Goal: Information Seeking & Learning: Learn about a topic

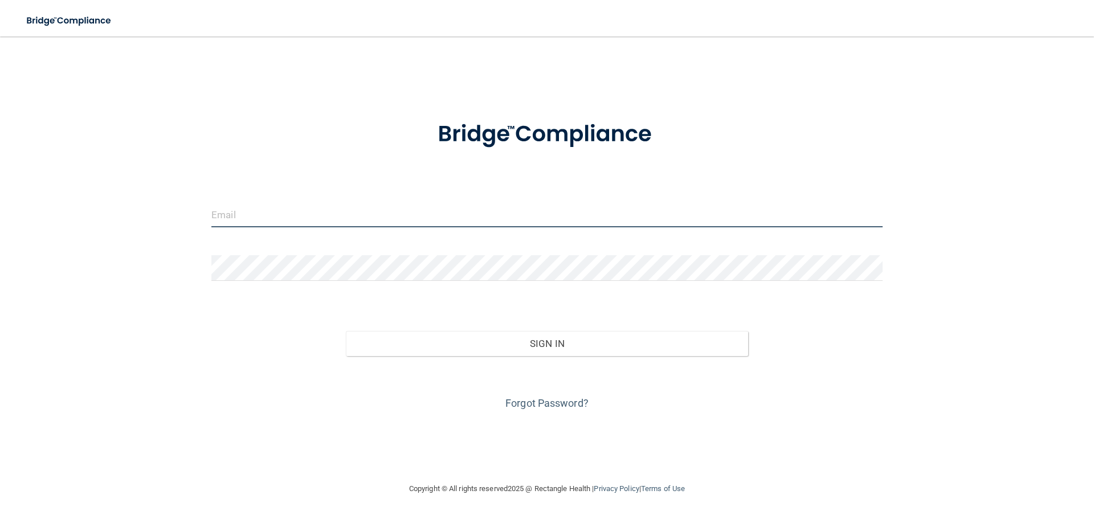
click at [260, 204] on input "email" at bounding box center [546, 215] width 671 height 26
type input "[EMAIL_ADDRESS][DOMAIN_NAME]"
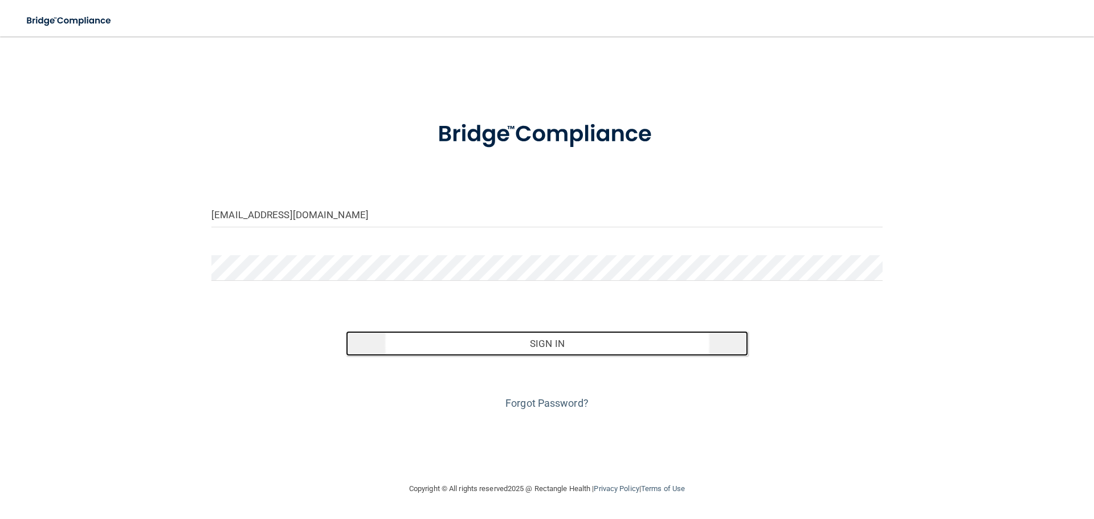
click at [522, 345] on button "Sign In" at bounding box center [547, 343] width 403 height 25
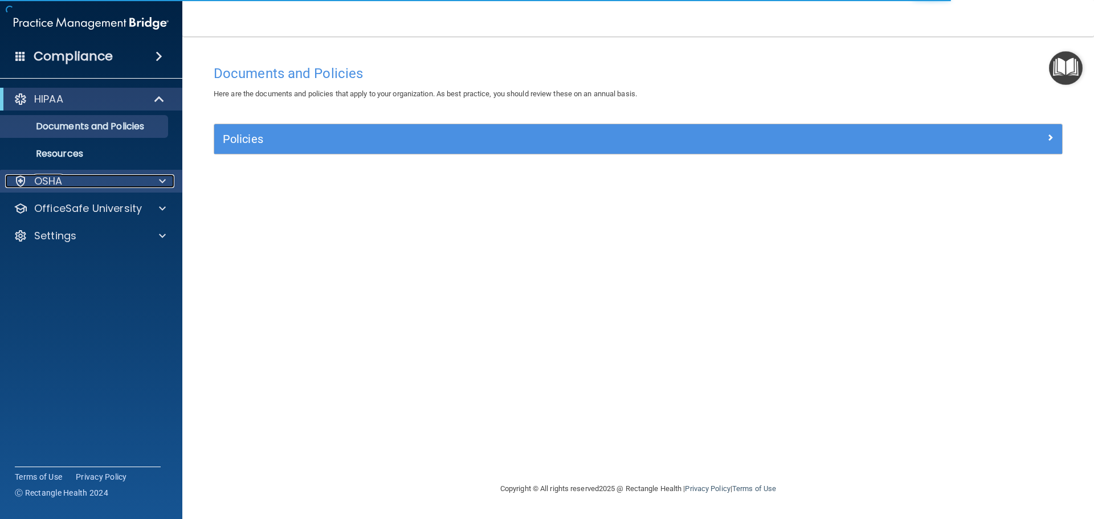
click at [92, 179] on div "OSHA" at bounding box center [75, 181] width 141 height 14
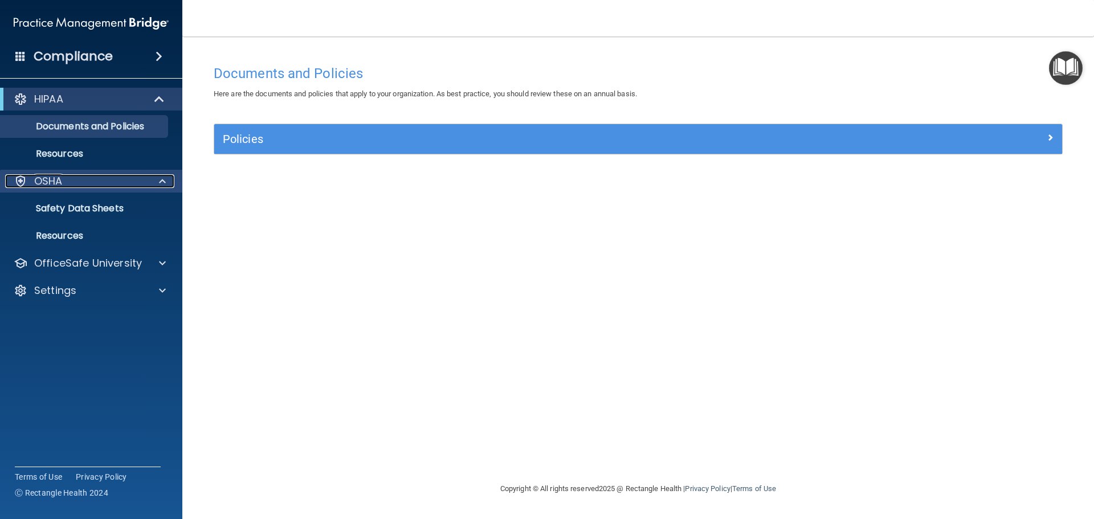
click at [164, 185] on span at bounding box center [162, 181] width 7 height 14
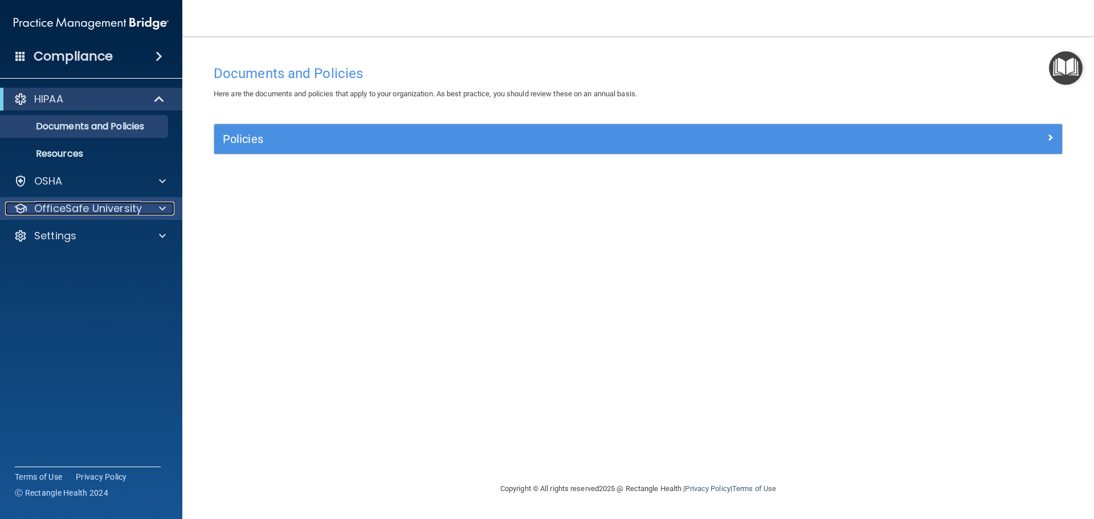
click at [93, 212] on p "OfficeSafe University" at bounding box center [88, 209] width 108 height 14
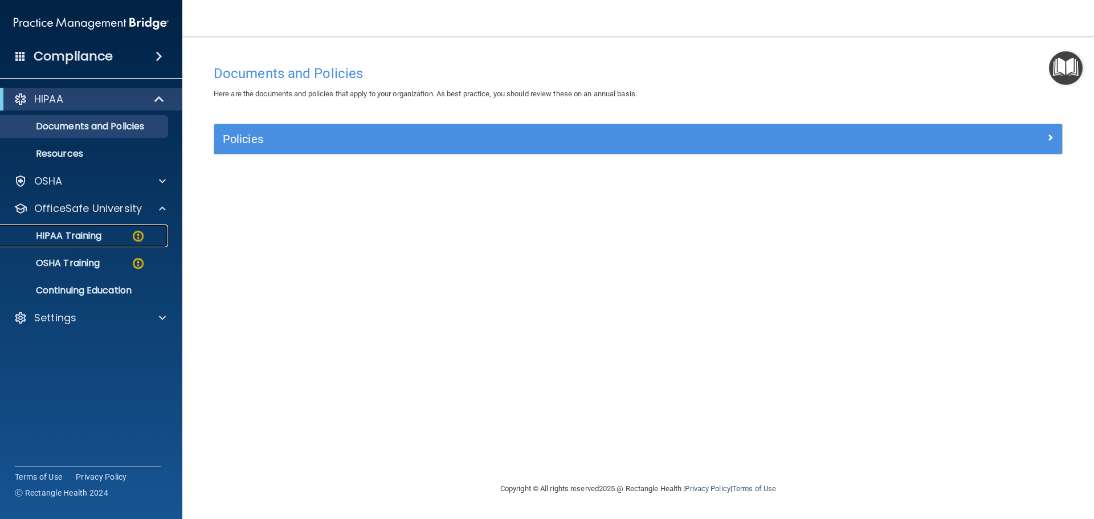
click at [86, 232] on p "HIPAA Training" at bounding box center [54, 235] width 94 height 11
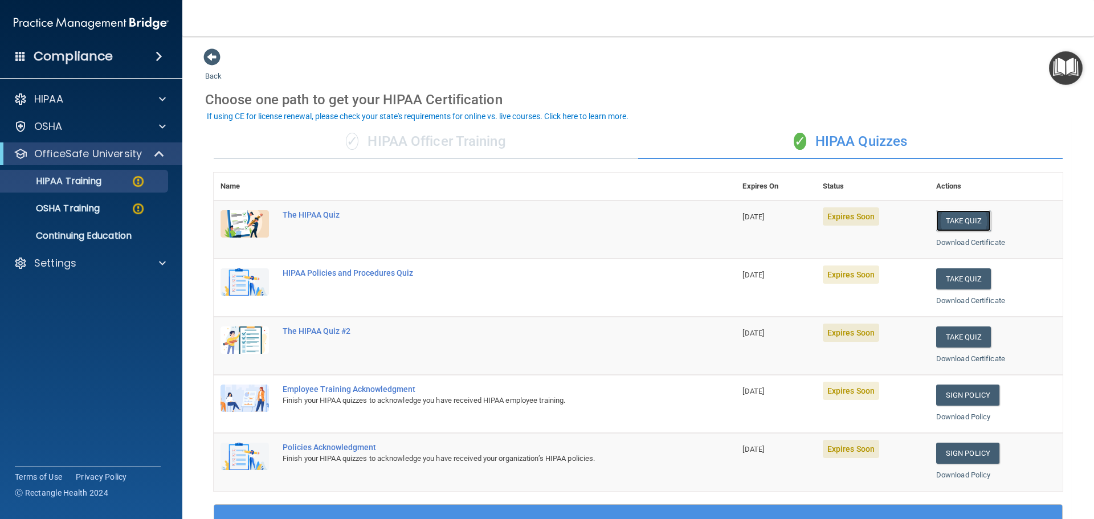
click at [951, 223] on button "Take Quiz" at bounding box center [963, 220] width 55 height 21
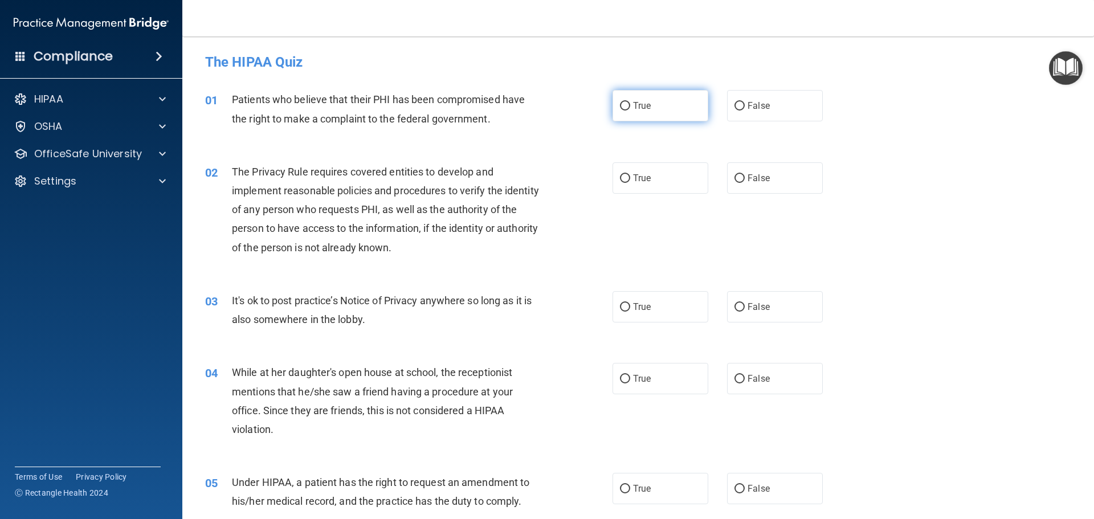
click at [620, 107] on input "True" at bounding box center [625, 106] width 10 height 9
radio input "true"
click at [620, 176] on input "True" at bounding box center [625, 178] width 10 height 9
radio input "true"
click at [736, 304] on input "False" at bounding box center [739, 307] width 10 height 9
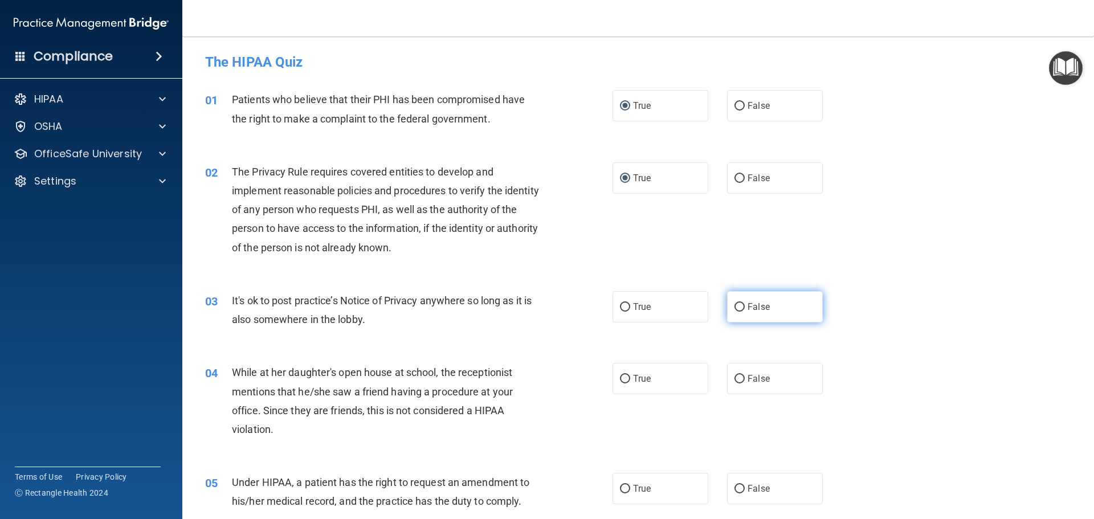
radio input "true"
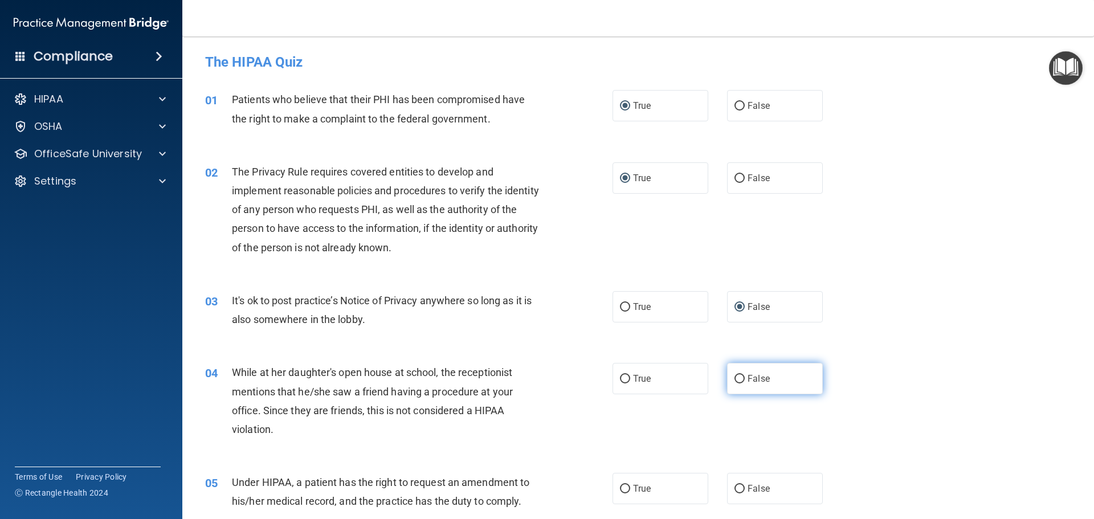
click at [734, 378] on input "False" at bounding box center [739, 379] width 10 height 9
radio input "true"
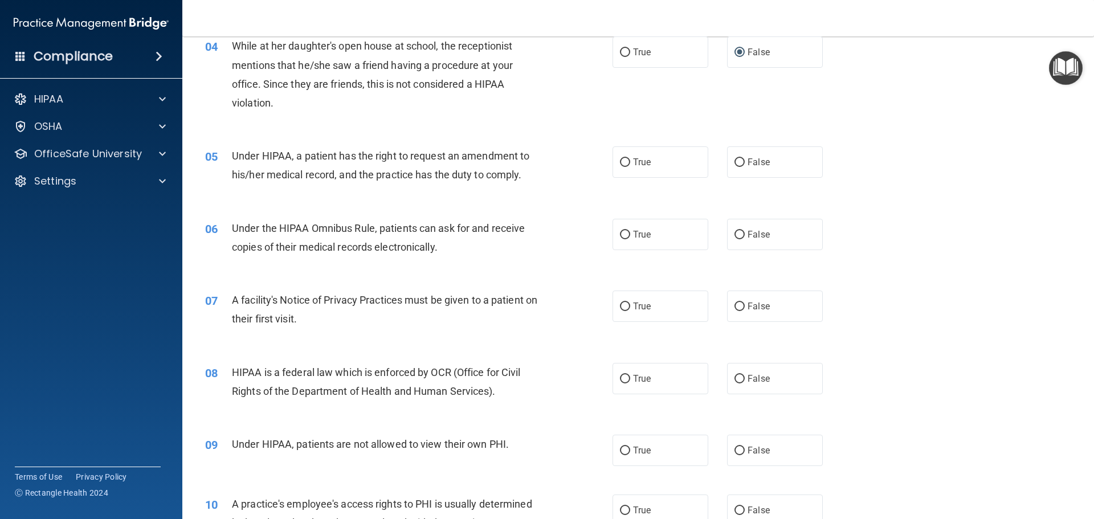
scroll to position [342, 0]
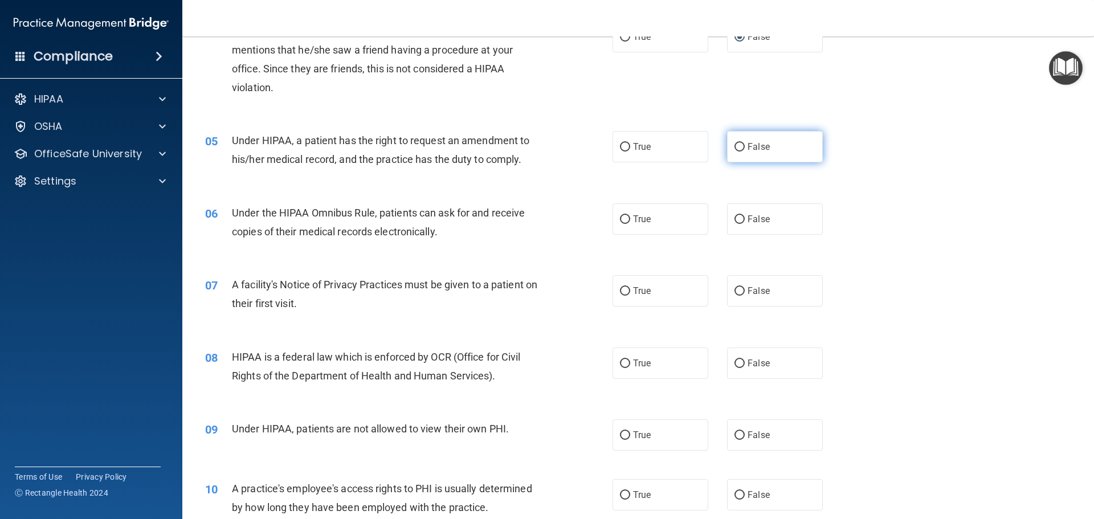
click at [737, 150] on input "False" at bounding box center [739, 147] width 10 height 9
radio input "true"
click at [623, 220] on input "True" at bounding box center [625, 219] width 10 height 9
radio input "true"
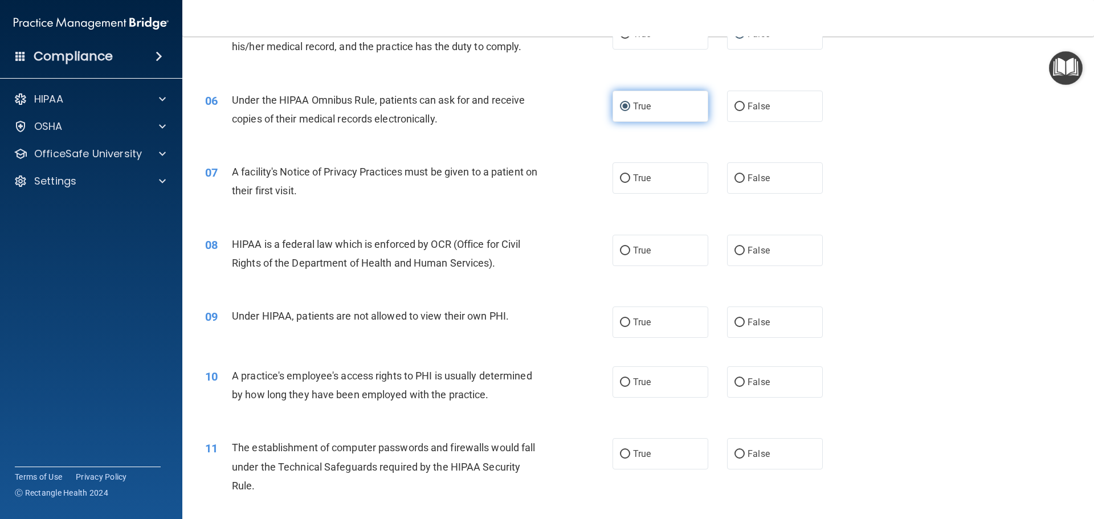
scroll to position [456, 0]
click at [620, 246] on input "True" at bounding box center [625, 250] width 10 height 9
radio input "true"
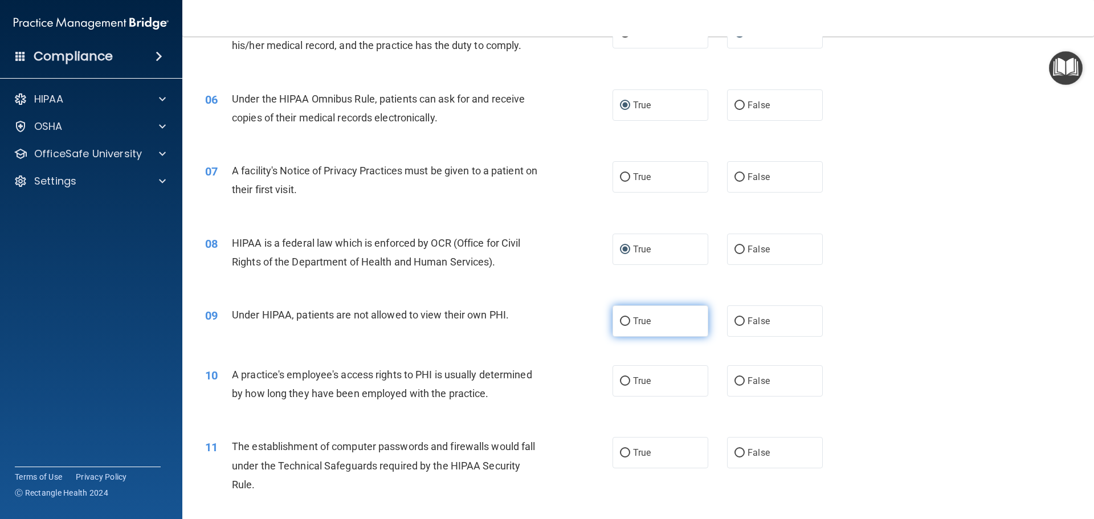
click at [620, 322] on input "True" at bounding box center [625, 321] width 10 height 9
radio input "true"
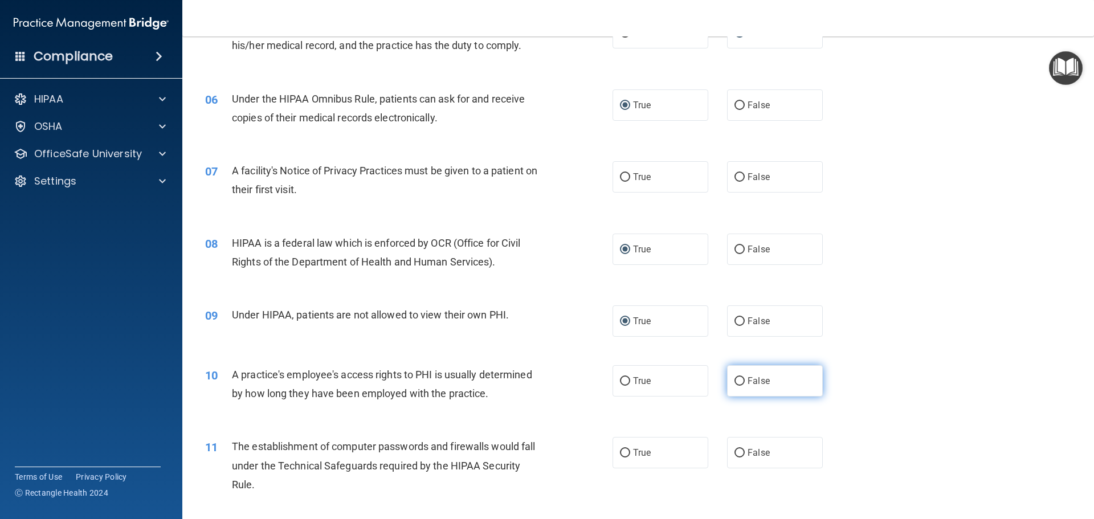
click at [736, 382] on input "False" at bounding box center [739, 381] width 10 height 9
radio input "true"
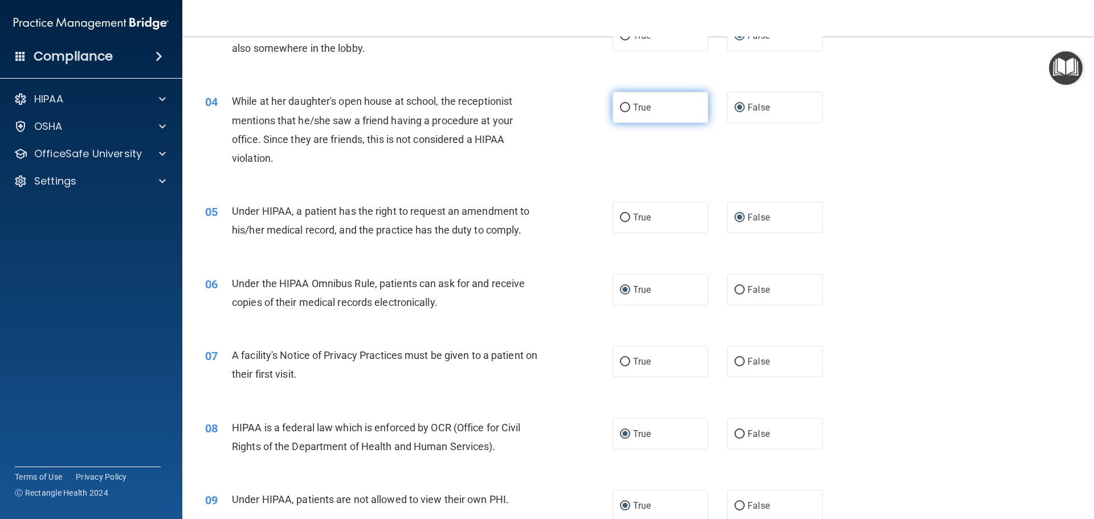
scroll to position [285, 0]
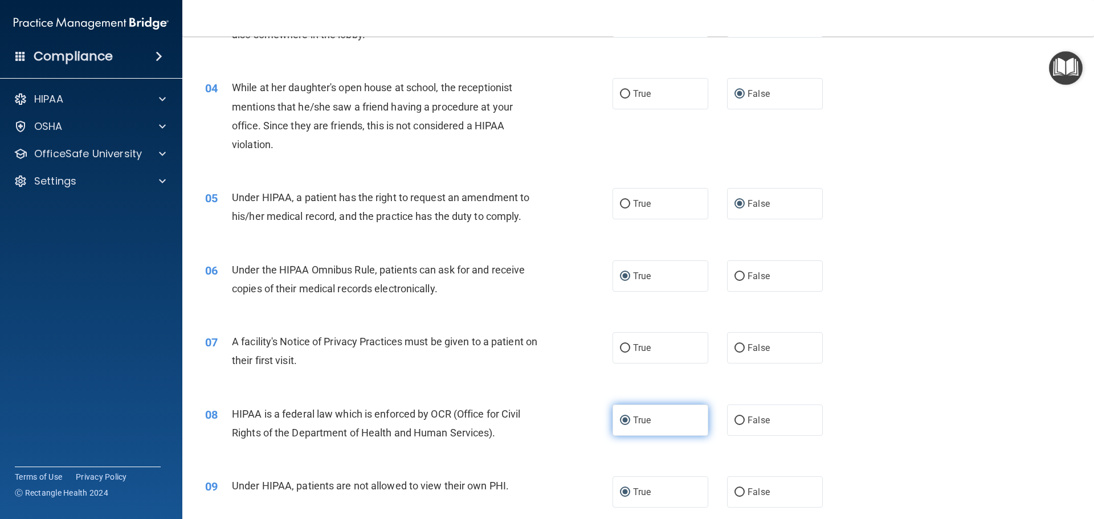
click at [617, 416] on label "True" at bounding box center [660, 419] width 96 height 31
click at [623, 347] on input "True" at bounding box center [625, 348] width 10 height 9
radio input "true"
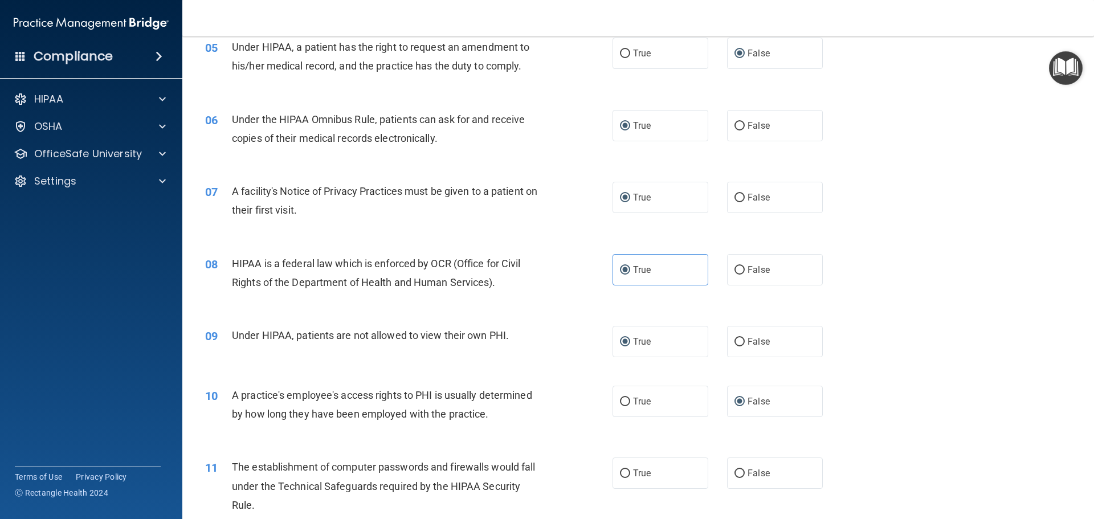
scroll to position [456, 0]
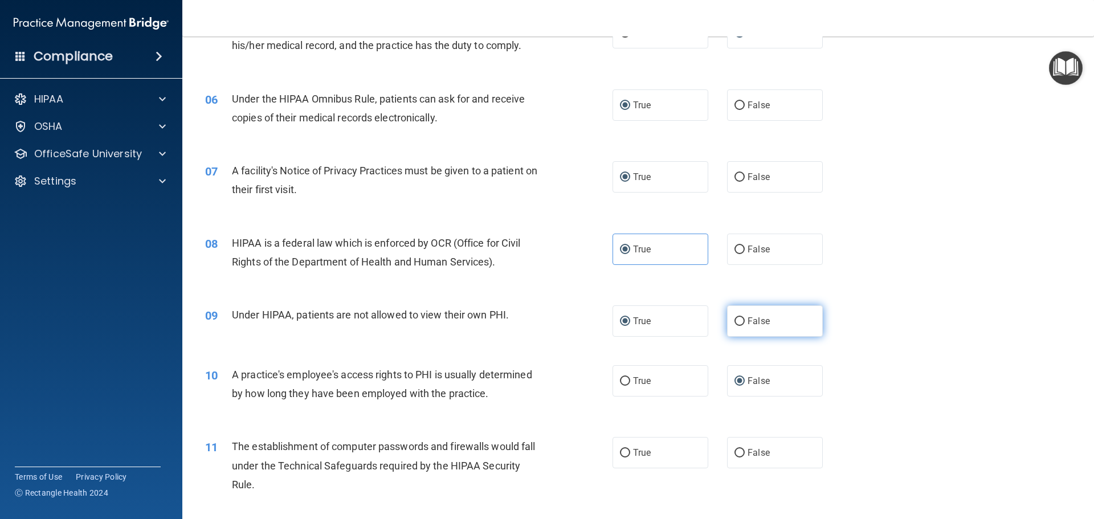
click at [734, 318] on input "False" at bounding box center [739, 321] width 10 height 9
radio input "true"
radio input "false"
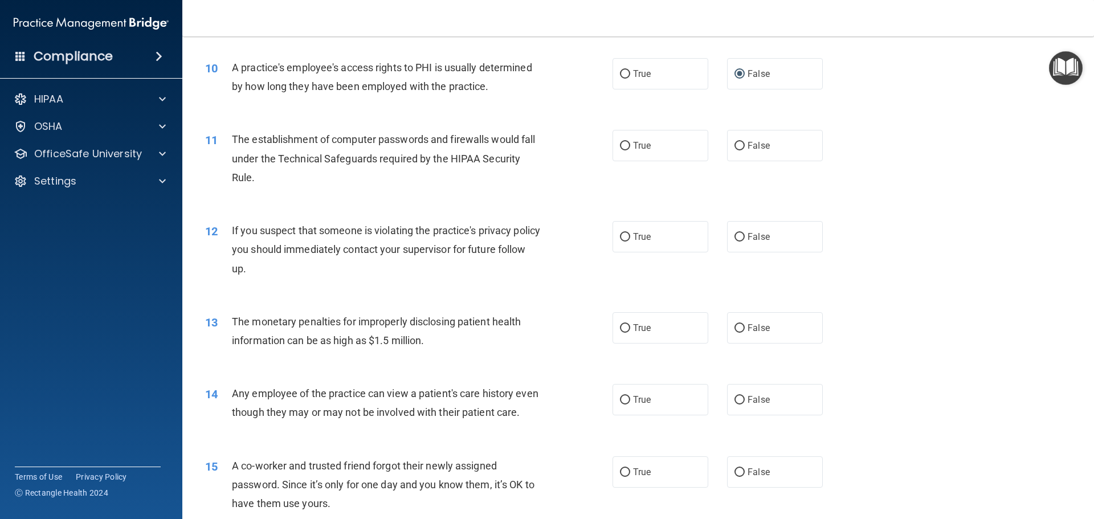
scroll to position [797, 0]
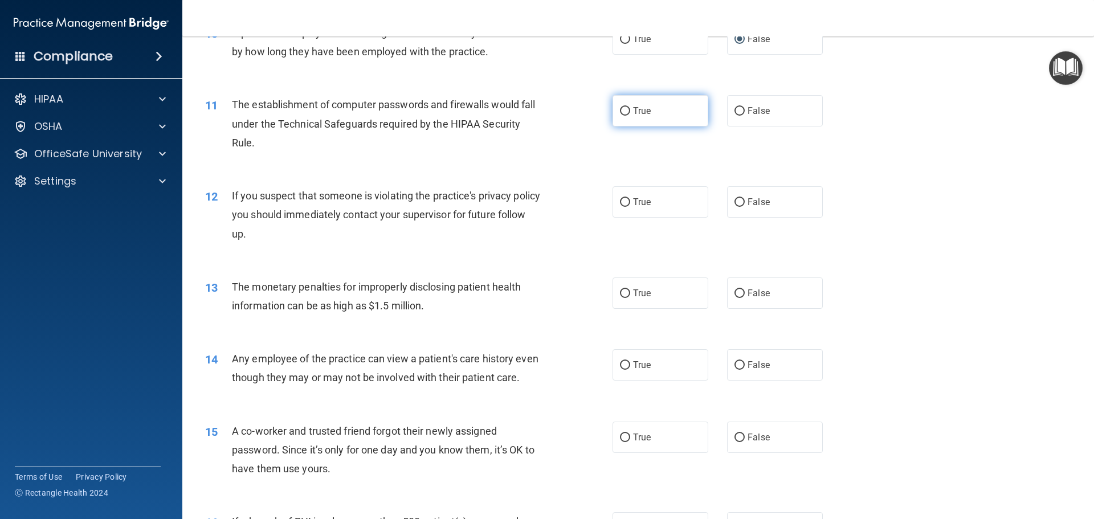
click at [620, 111] on input "True" at bounding box center [625, 111] width 10 height 9
radio input "true"
click at [620, 203] on input "True" at bounding box center [625, 202] width 10 height 9
radio input "true"
click at [620, 292] on input "True" at bounding box center [625, 293] width 10 height 9
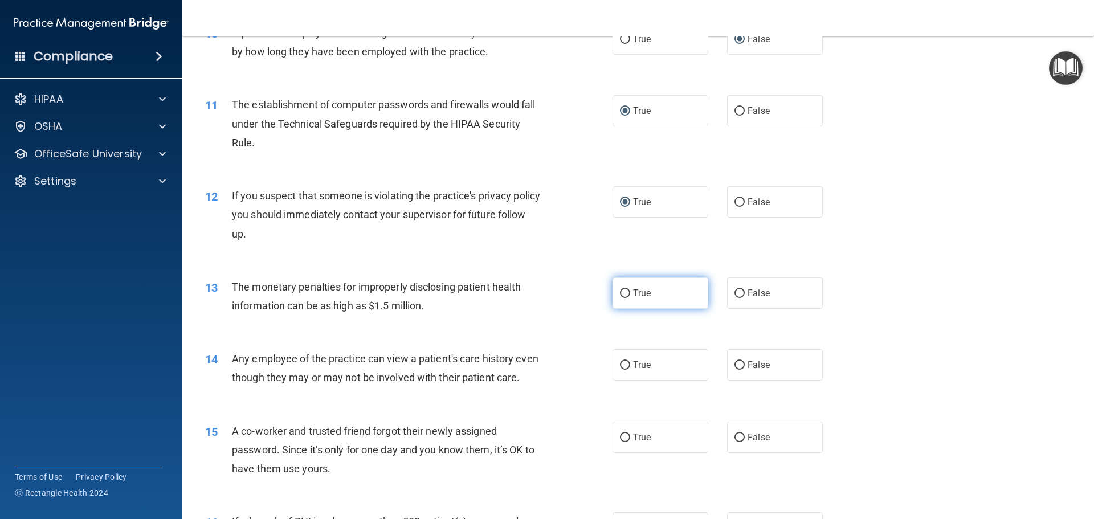
radio input "true"
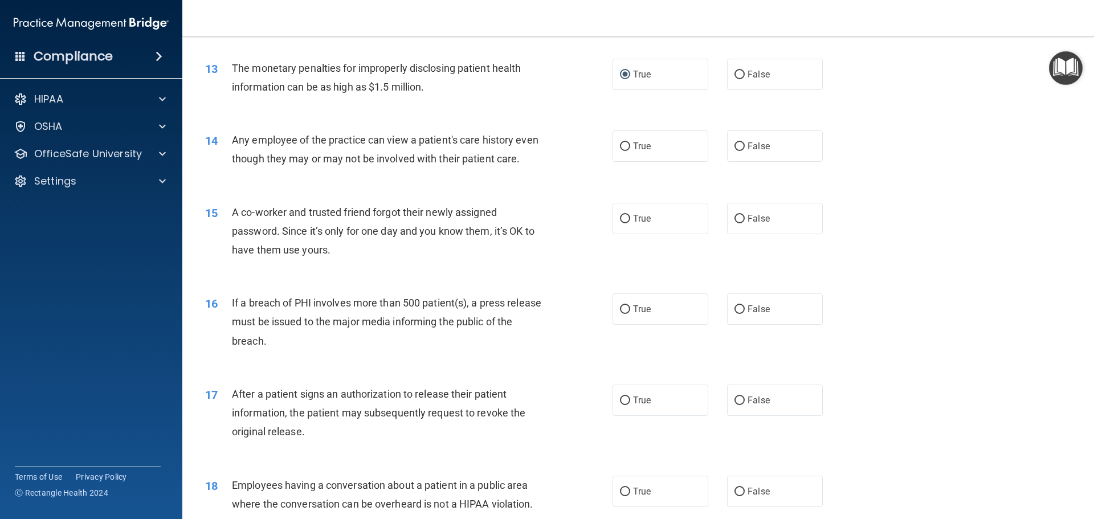
scroll to position [1082, 0]
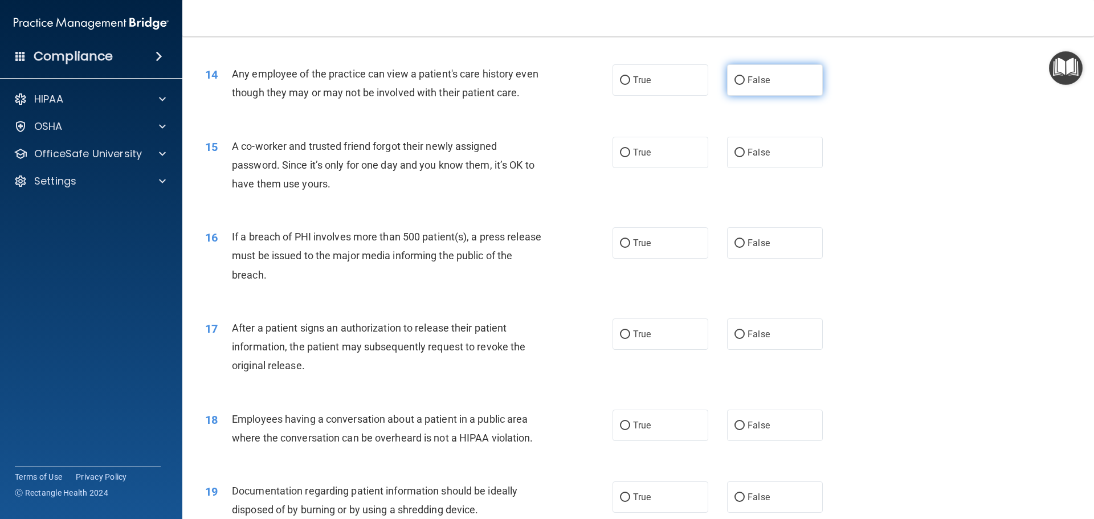
click at [734, 79] on input "False" at bounding box center [739, 80] width 10 height 9
radio input "true"
click at [735, 157] on input "False" at bounding box center [739, 153] width 10 height 9
radio input "true"
click at [620, 248] on input "True" at bounding box center [625, 243] width 10 height 9
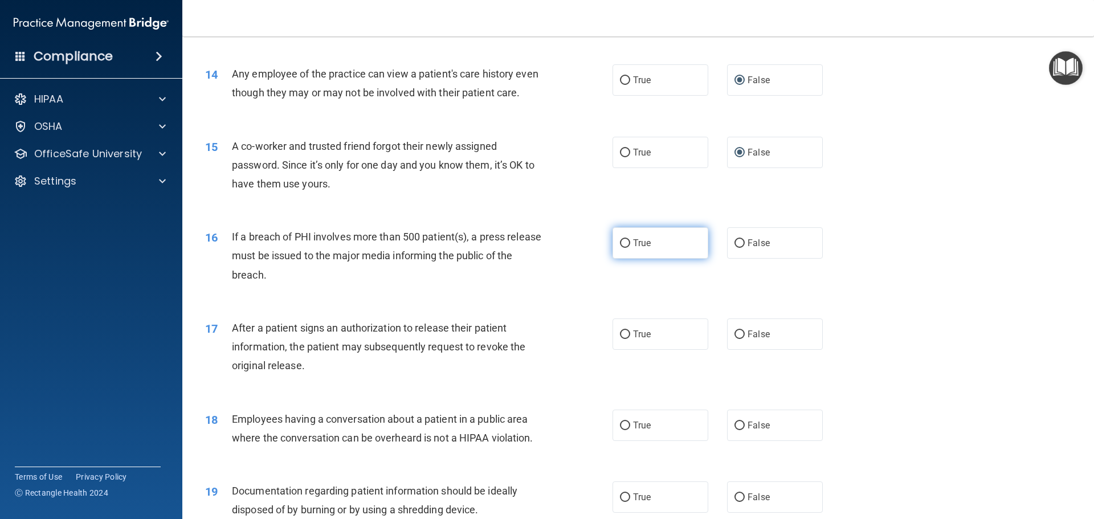
radio input "true"
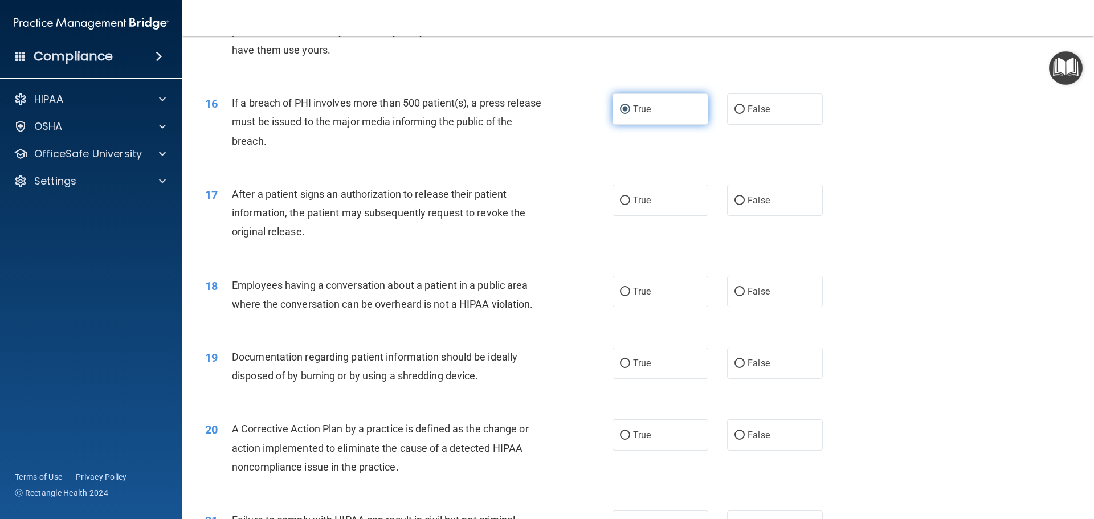
scroll to position [1253, 0]
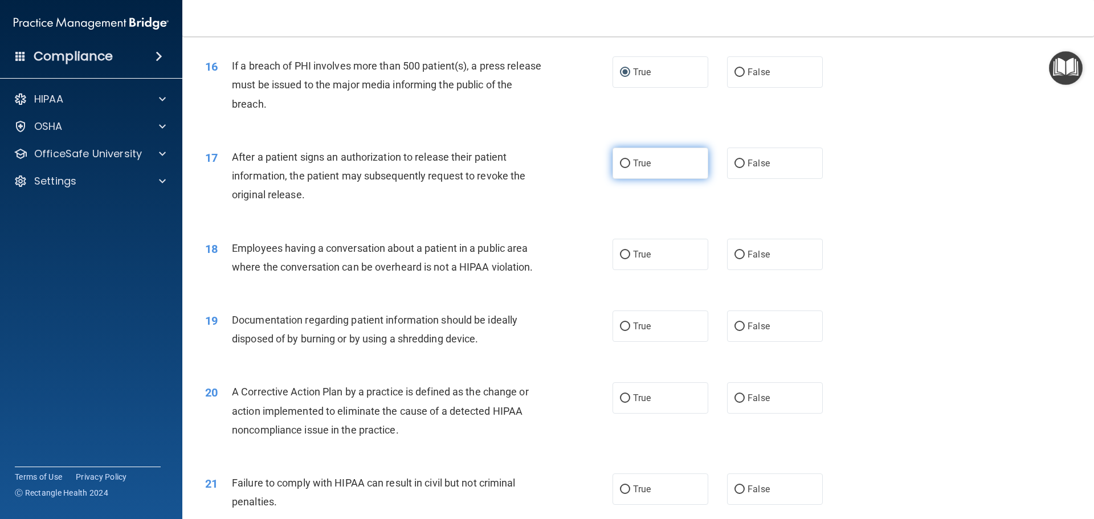
click at [621, 168] on input "True" at bounding box center [625, 163] width 10 height 9
radio input "true"
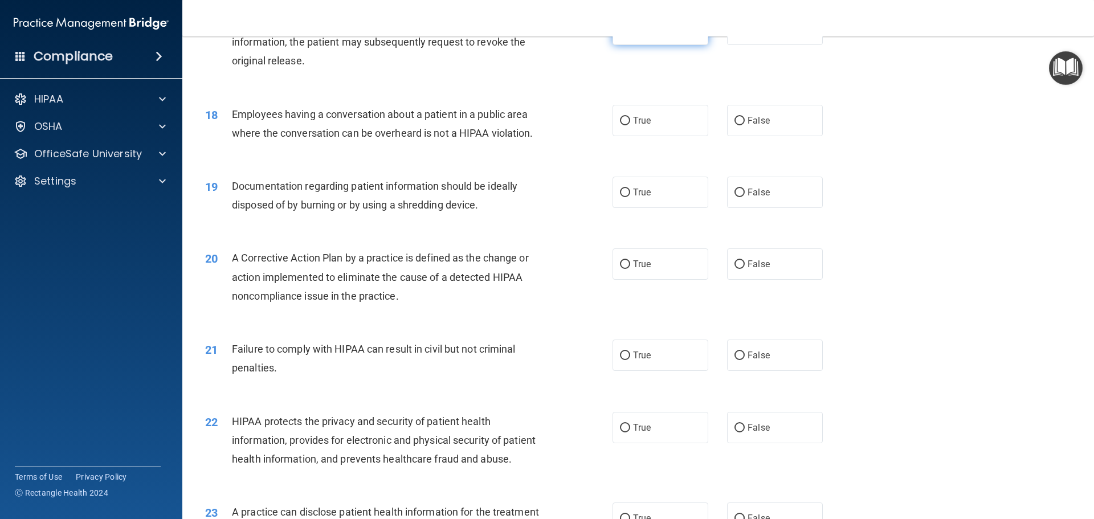
scroll to position [1367, 0]
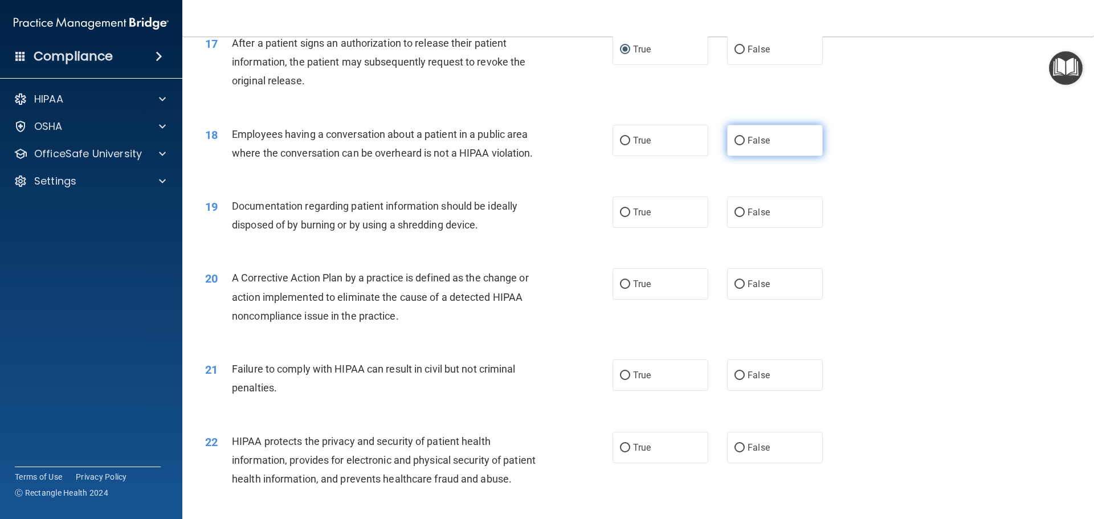
click at [735, 145] on input "False" at bounding box center [739, 141] width 10 height 9
radio input "true"
click at [624, 217] on input "True" at bounding box center [625, 212] width 10 height 9
radio input "true"
click at [620, 289] on input "True" at bounding box center [625, 284] width 10 height 9
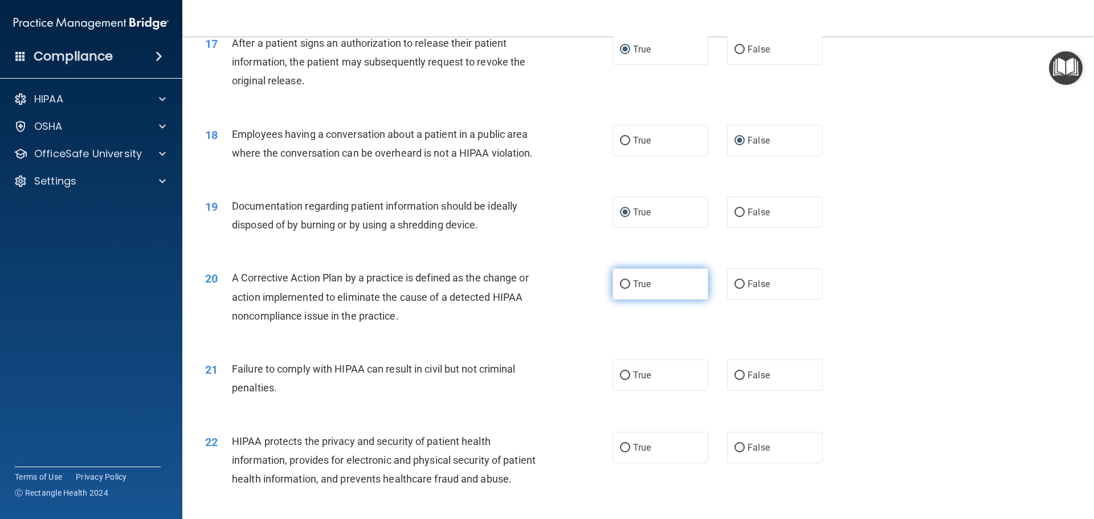
radio input "true"
click at [737, 380] on input "False" at bounding box center [739, 375] width 10 height 9
radio input "true"
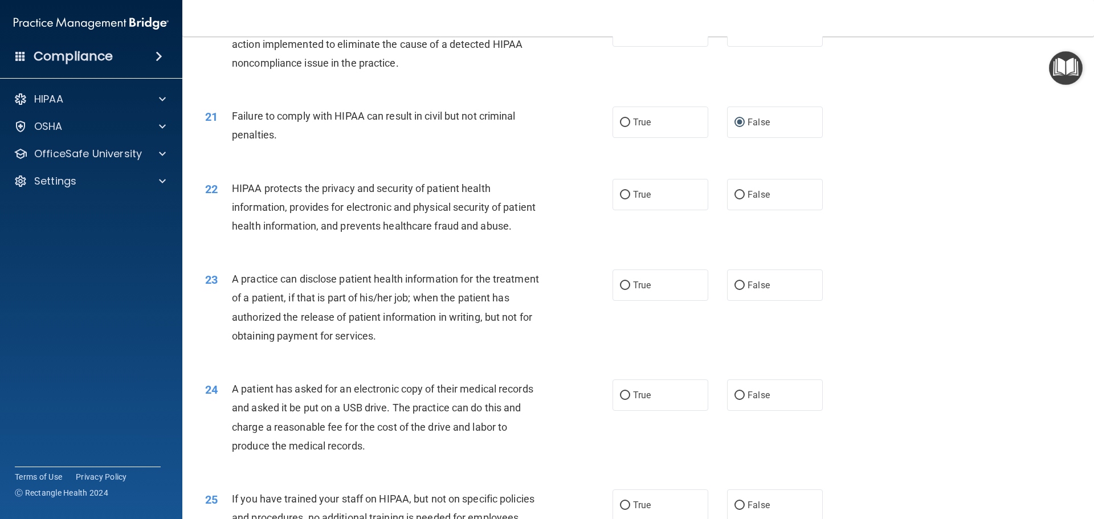
scroll to position [1652, 0]
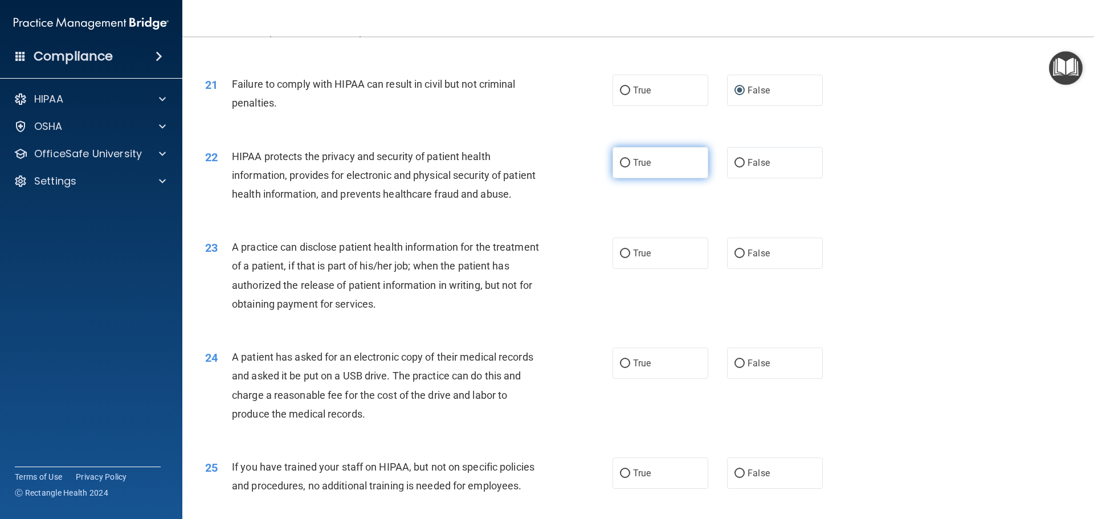
click at [620, 167] on input "True" at bounding box center [625, 163] width 10 height 9
radio input "true"
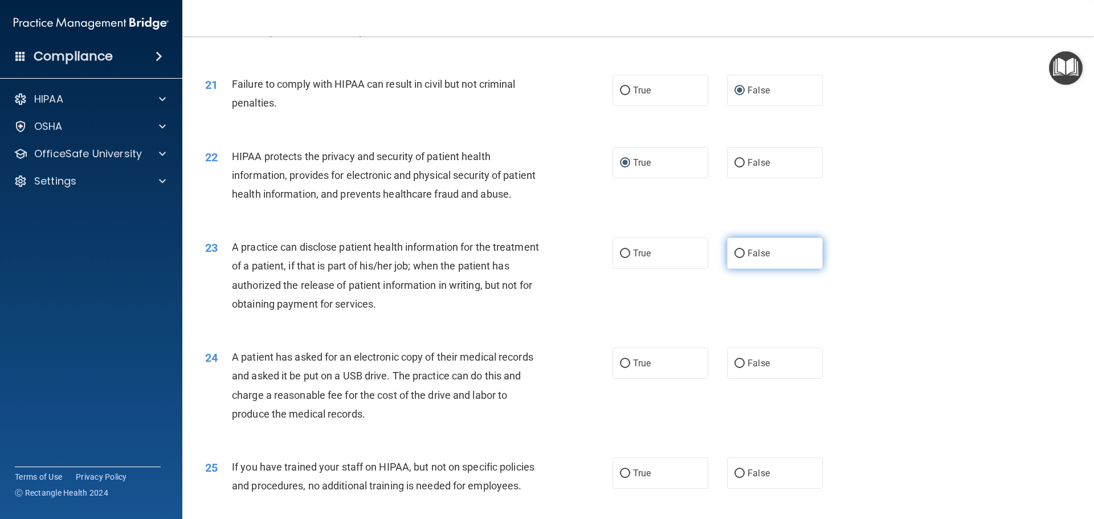
click at [734, 258] on input "False" at bounding box center [739, 253] width 10 height 9
radio input "true"
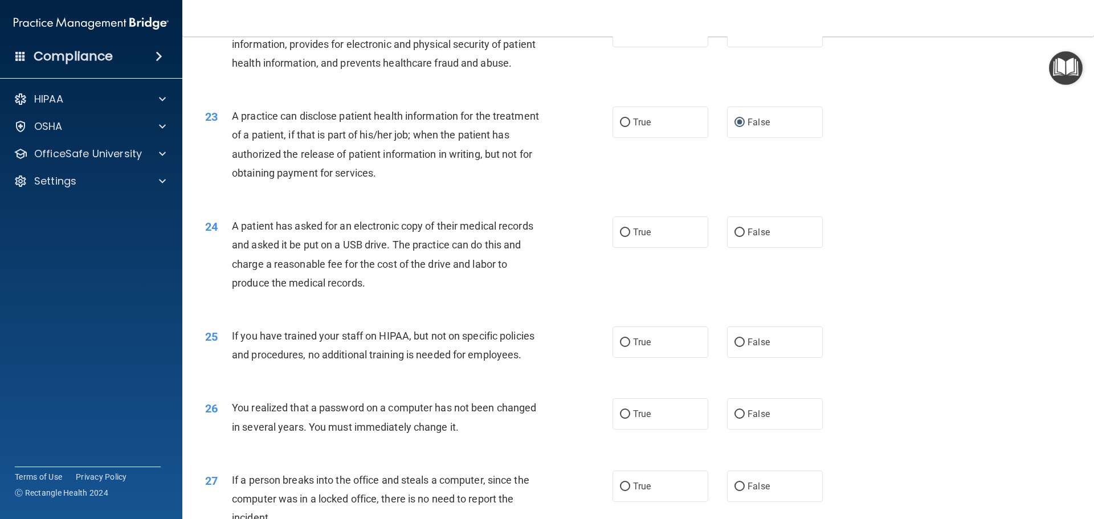
scroll to position [1823, 0]
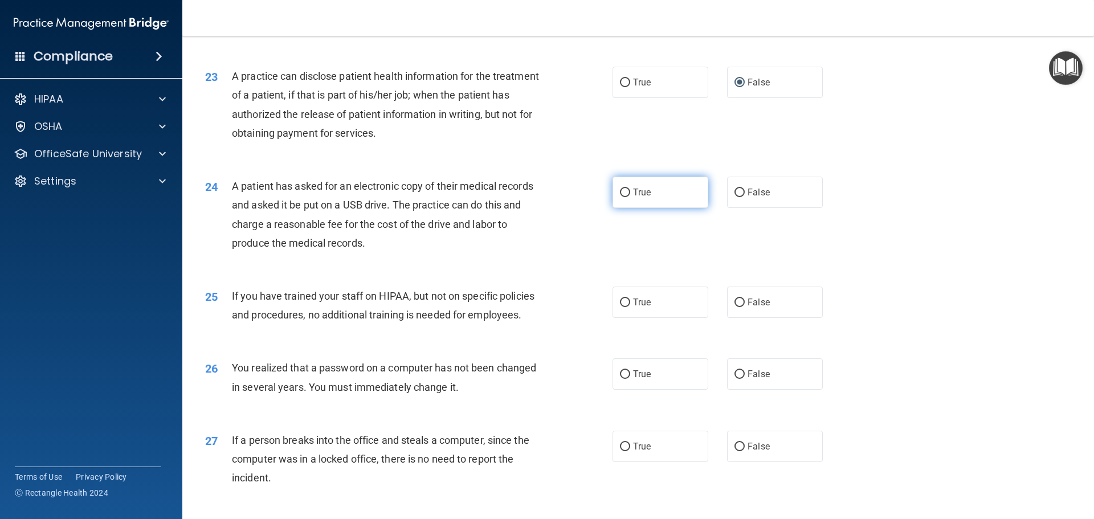
click at [623, 197] on input "True" at bounding box center [625, 193] width 10 height 9
radio input "true"
click at [734, 307] on input "False" at bounding box center [739, 302] width 10 height 9
radio input "true"
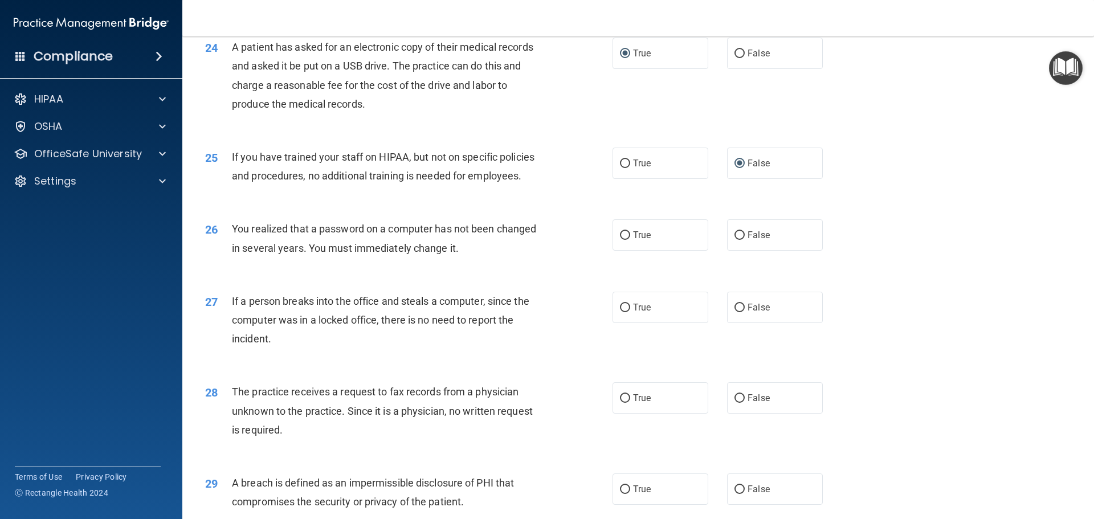
scroll to position [1994, 0]
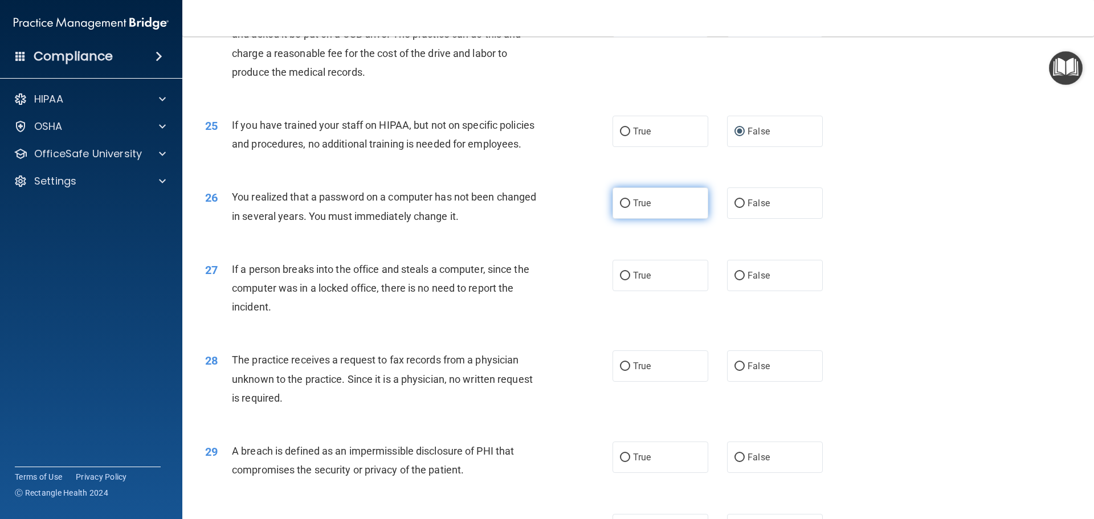
click at [620, 208] on input "True" at bounding box center [625, 203] width 10 height 9
radio input "true"
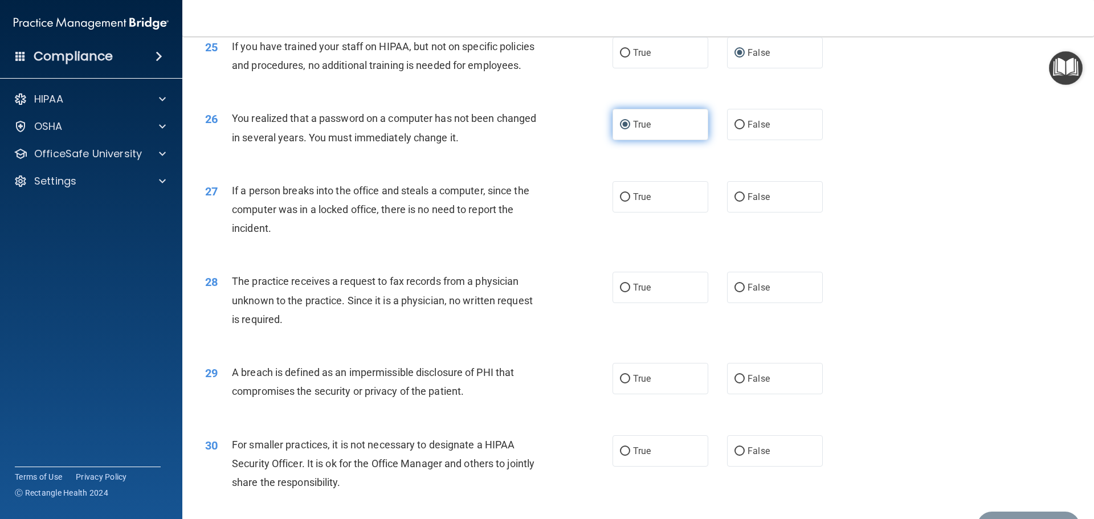
scroll to position [2165, 0]
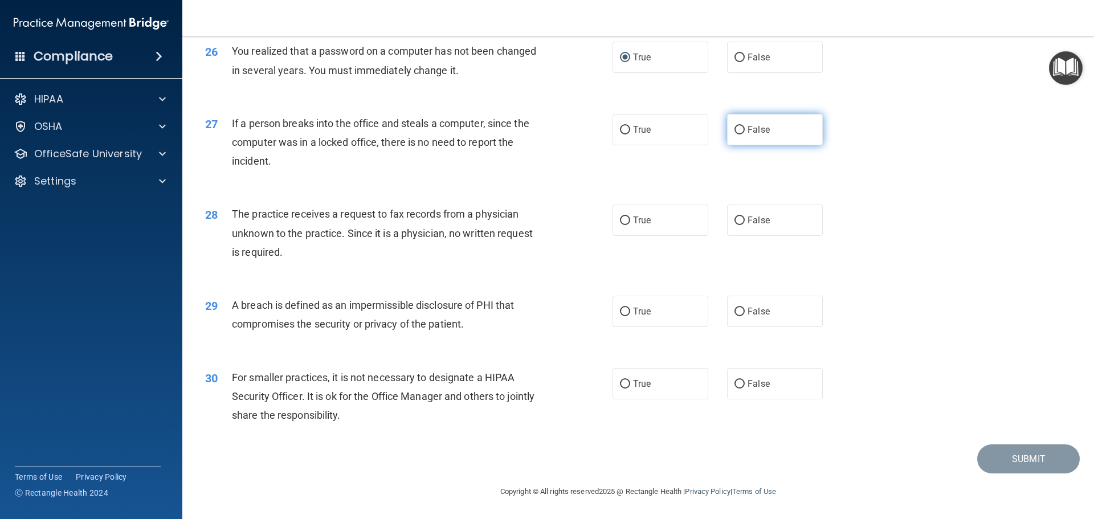
click at [734, 134] on input "False" at bounding box center [739, 130] width 10 height 9
radio input "true"
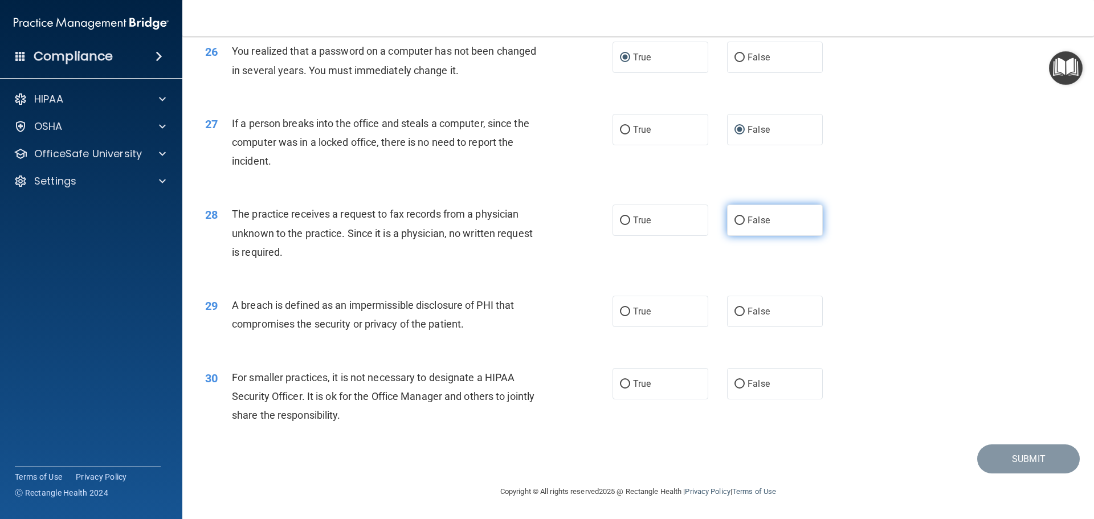
click at [734, 225] on input "False" at bounding box center [739, 220] width 10 height 9
radio input "true"
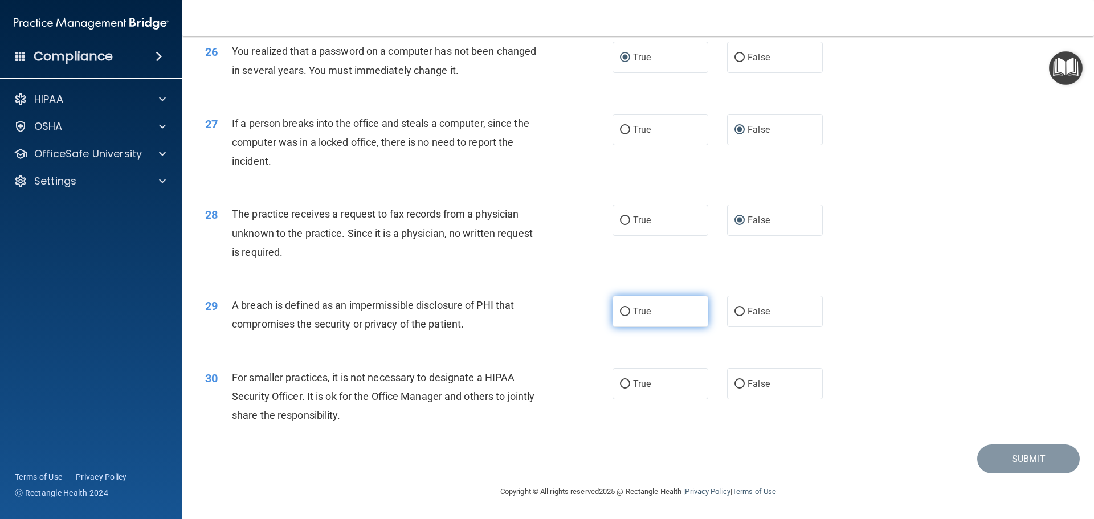
click at [622, 316] on input "True" at bounding box center [625, 312] width 10 height 9
radio input "true"
click at [734, 388] on input "False" at bounding box center [739, 384] width 10 height 9
radio input "true"
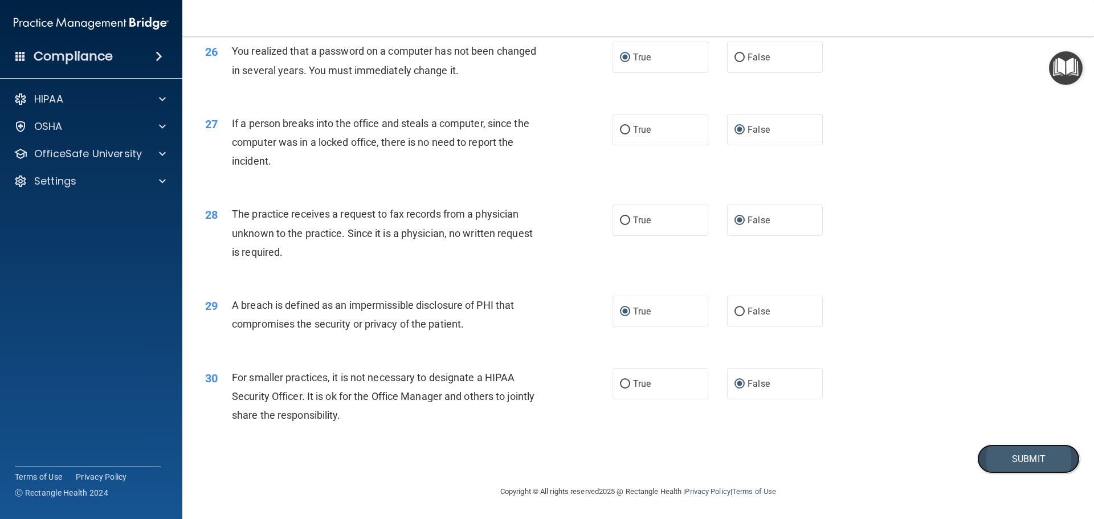
click at [1008, 467] on button "Submit" at bounding box center [1028, 458] width 103 height 29
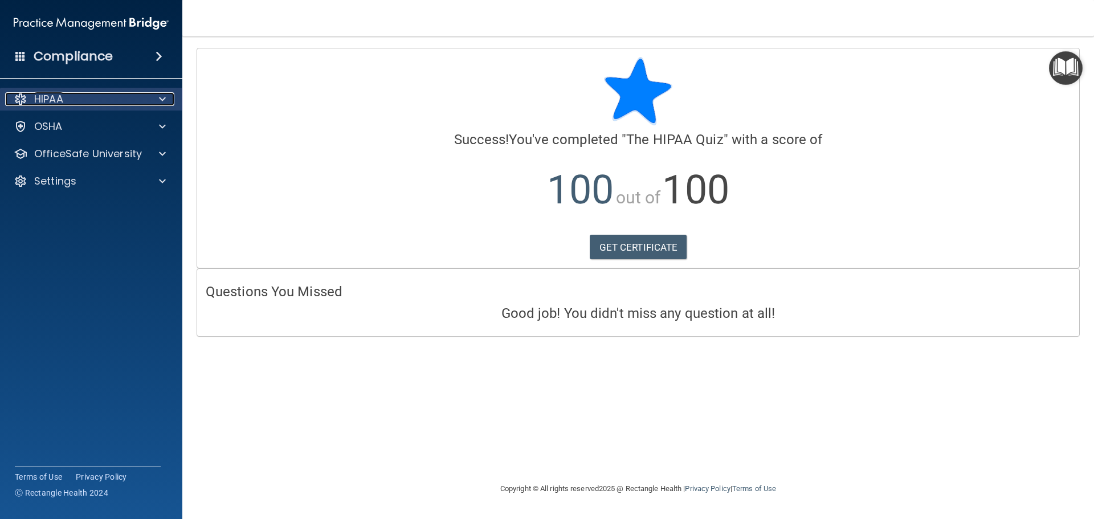
click at [58, 100] on p "HIPAA" at bounding box center [48, 99] width 29 height 14
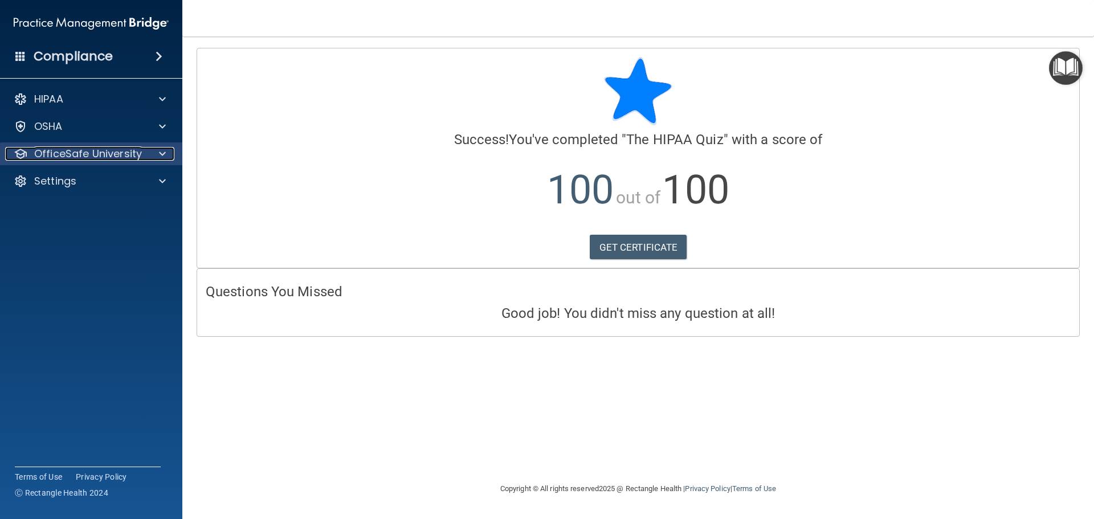
click at [75, 150] on p "OfficeSafe University" at bounding box center [88, 154] width 108 height 14
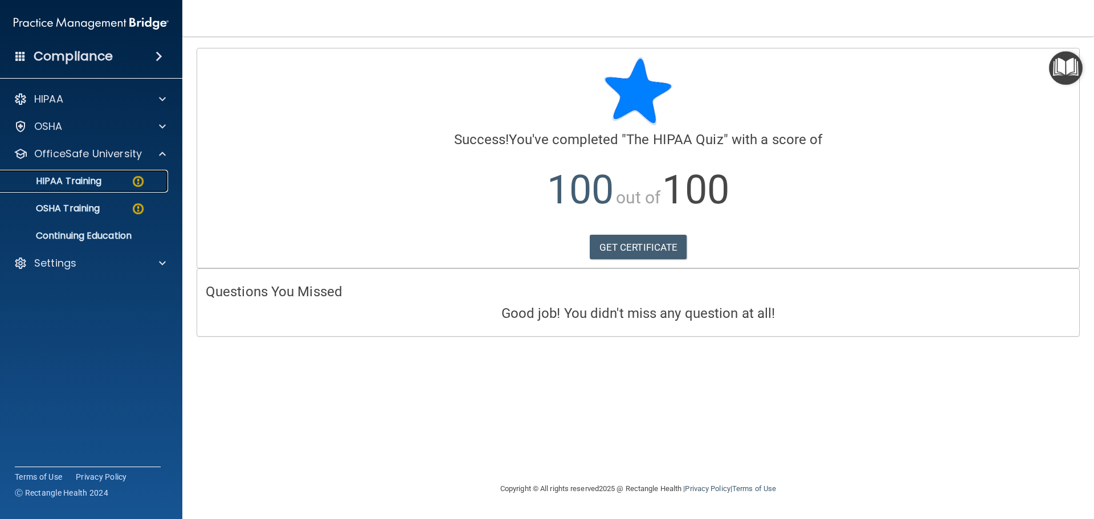
click at [71, 187] on p "HIPAA Training" at bounding box center [54, 180] width 94 height 11
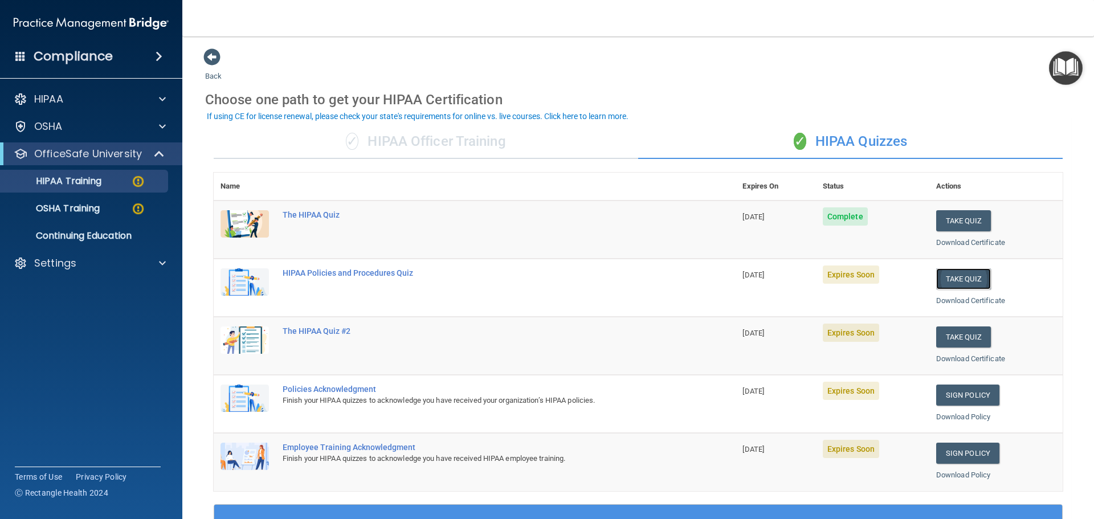
click at [954, 281] on button "Take Quiz" at bounding box center [963, 278] width 55 height 21
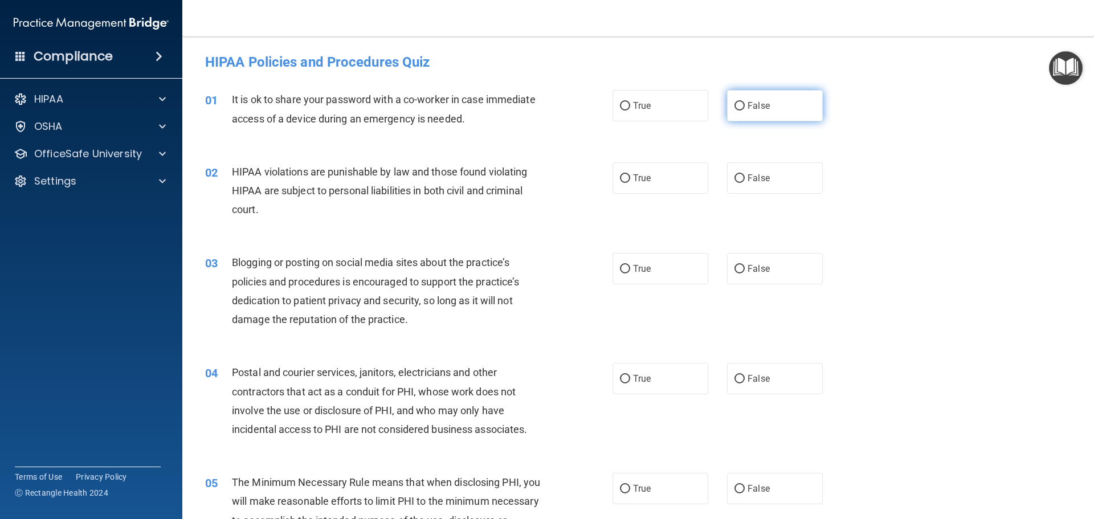
click at [737, 105] on input "False" at bounding box center [739, 106] width 10 height 9
radio input "true"
click at [623, 178] on input "True" at bounding box center [625, 178] width 10 height 9
radio input "true"
click at [738, 267] on input "False" at bounding box center [739, 269] width 10 height 9
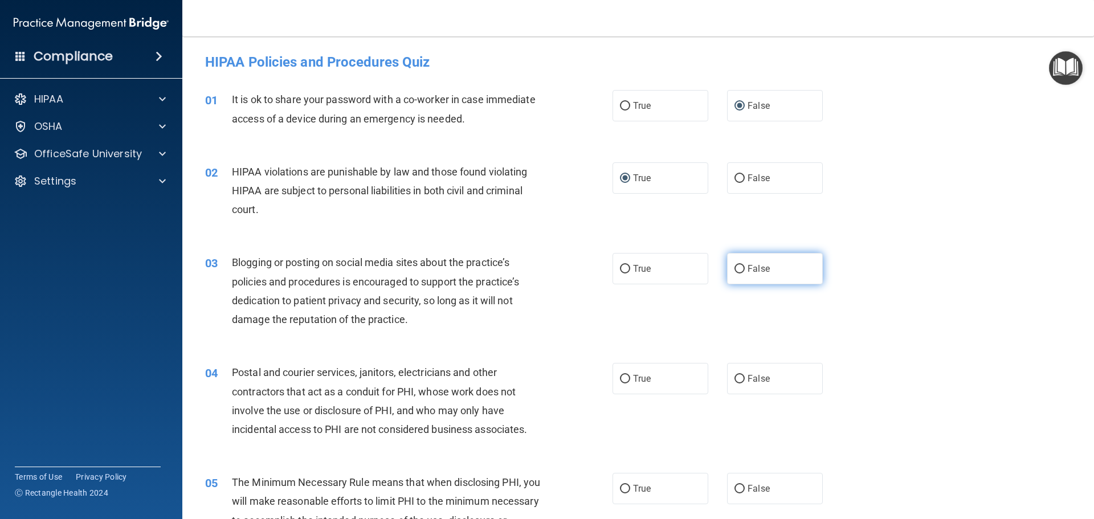
radio input "true"
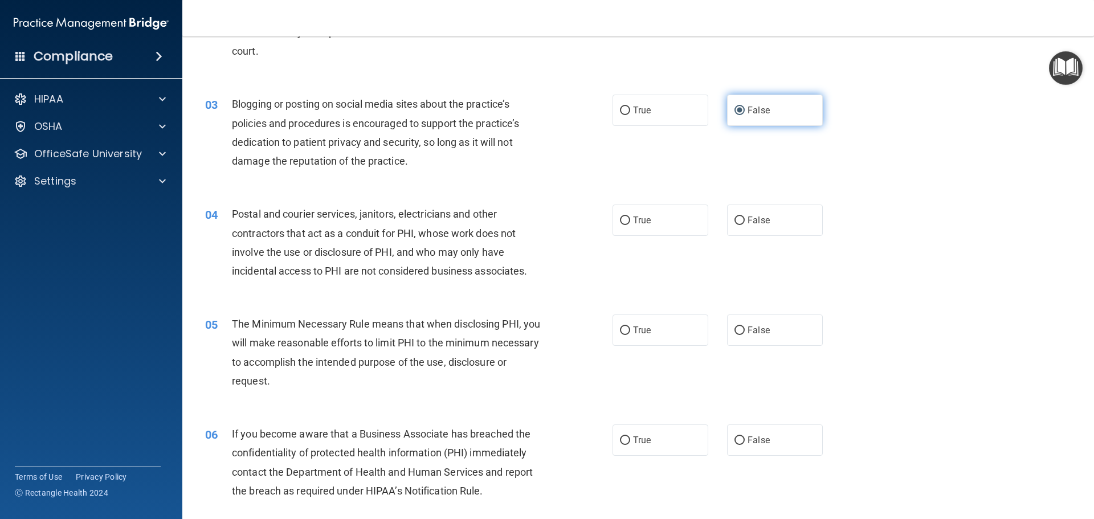
scroll to position [171, 0]
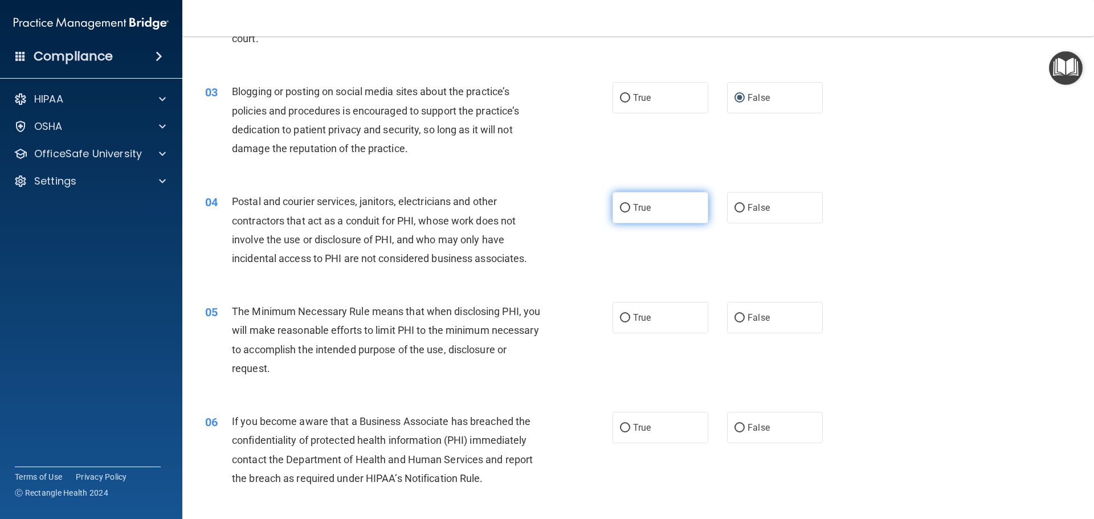
click at [620, 208] on input "True" at bounding box center [625, 208] width 10 height 9
radio input "true"
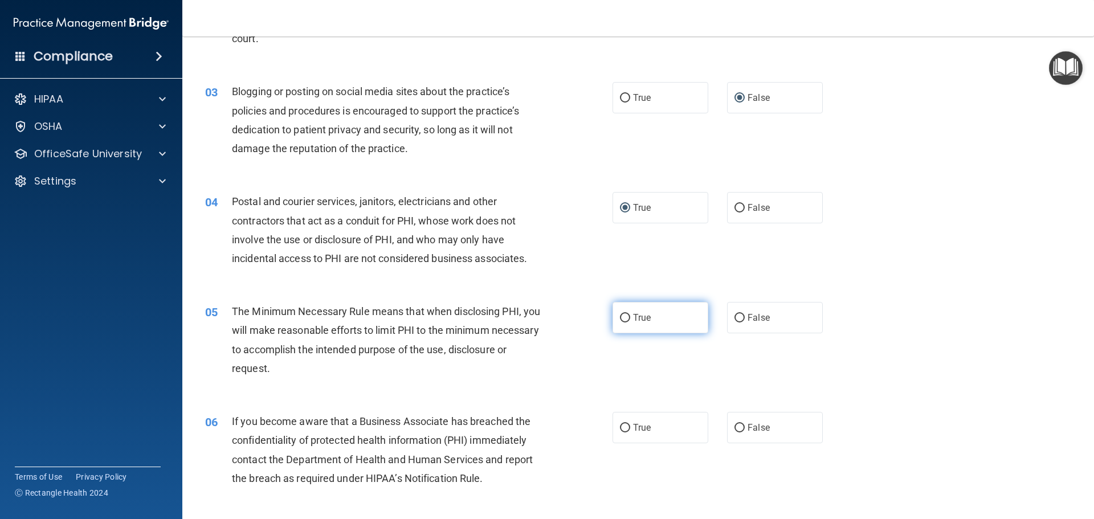
click at [624, 318] on input "True" at bounding box center [625, 318] width 10 height 9
radio input "true"
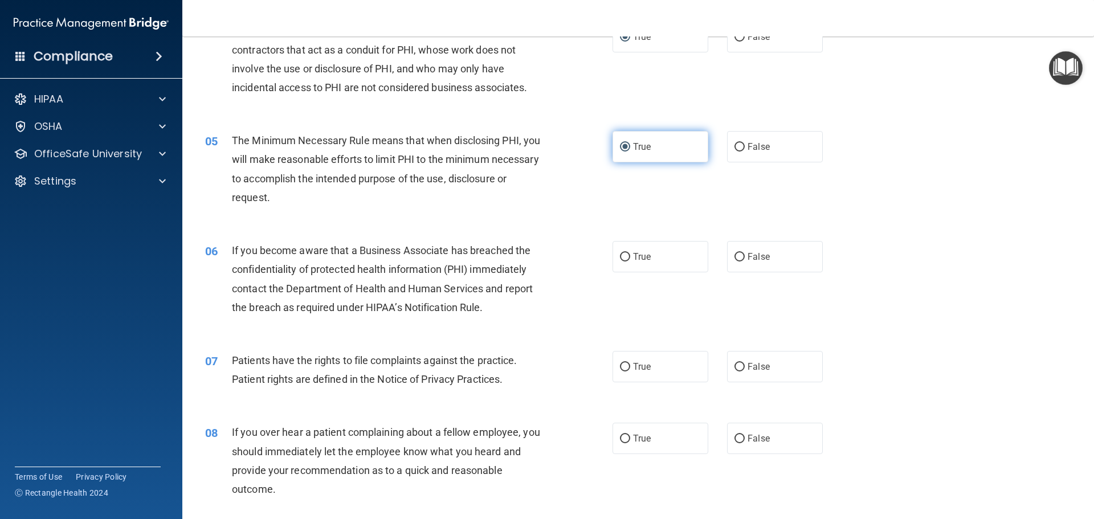
scroll to position [456, 0]
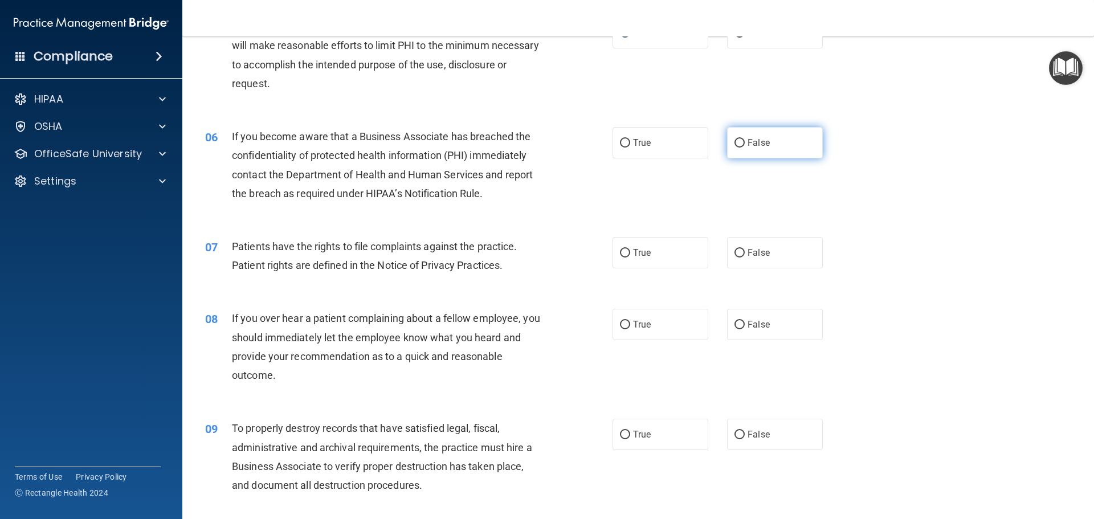
click at [734, 145] on input "False" at bounding box center [739, 143] width 10 height 9
radio input "true"
click at [734, 252] on input "False" at bounding box center [739, 253] width 10 height 9
radio input "true"
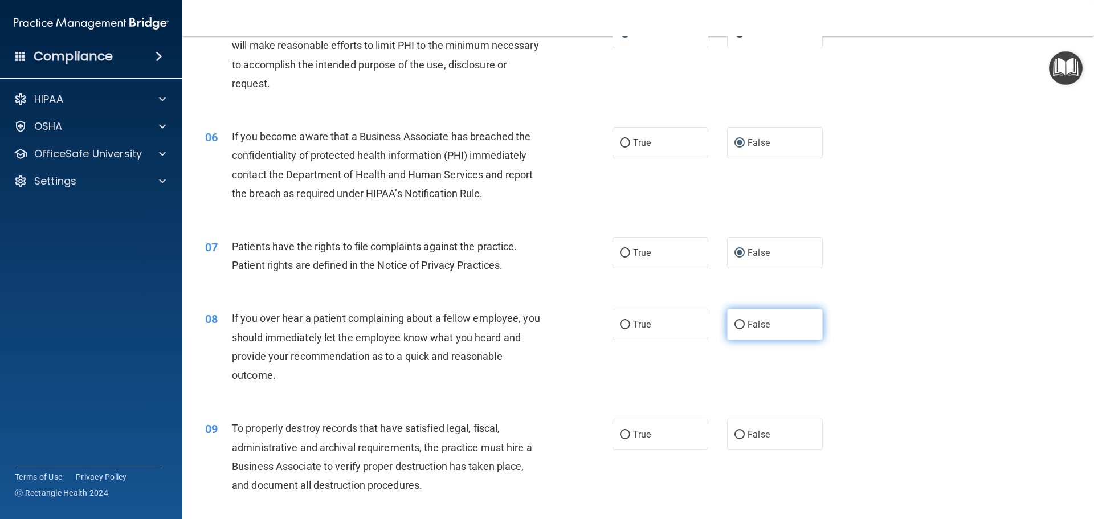
click at [735, 327] on input "False" at bounding box center [739, 325] width 10 height 9
radio input "true"
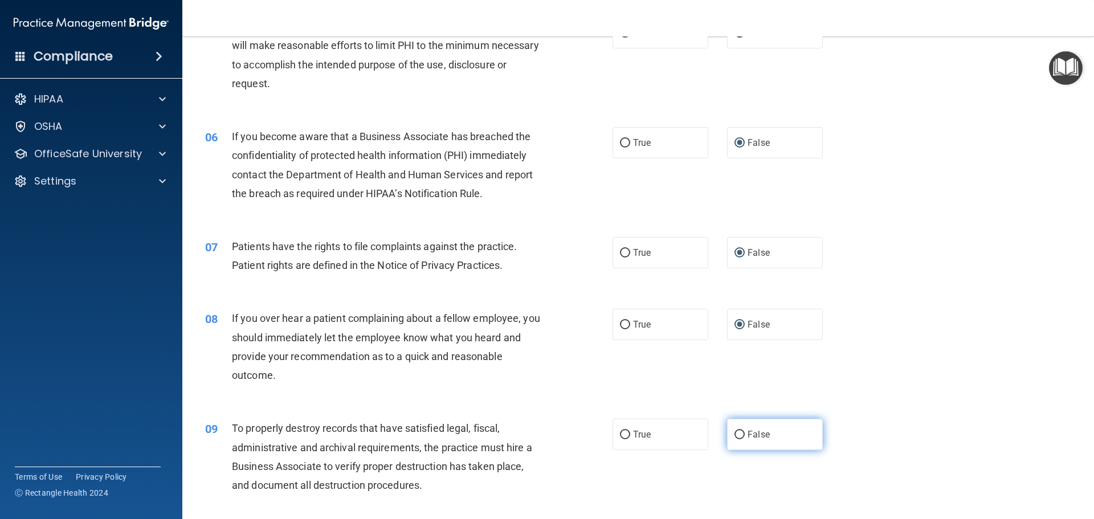
click at [735, 434] on input "False" at bounding box center [739, 435] width 10 height 9
radio input "true"
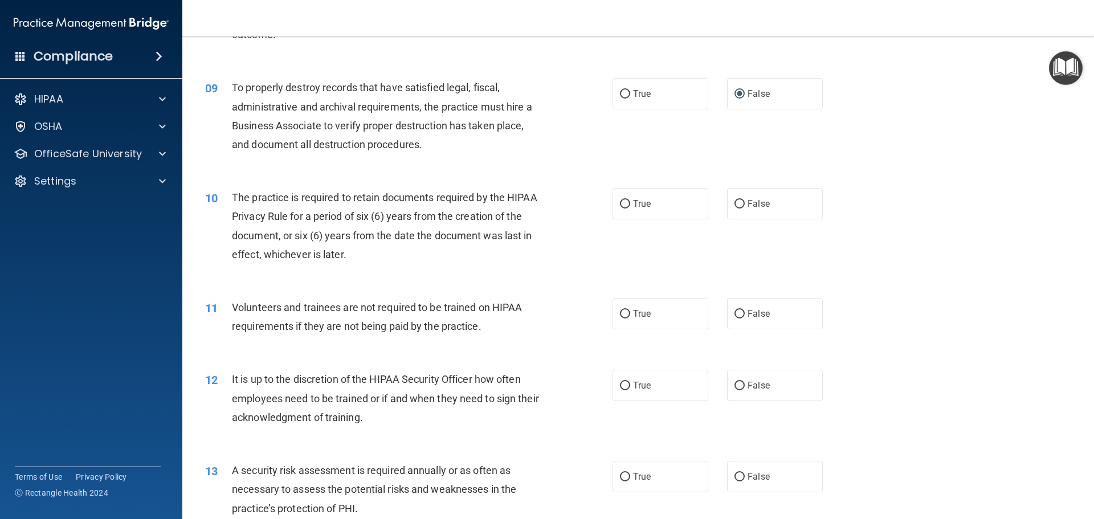
scroll to position [797, 0]
click at [621, 205] on input "True" at bounding box center [625, 203] width 10 height 9
radio input "true"
click at [620, 314] on input "True" at bounding box center [625, 313] width 10 height 9
radio input "true"
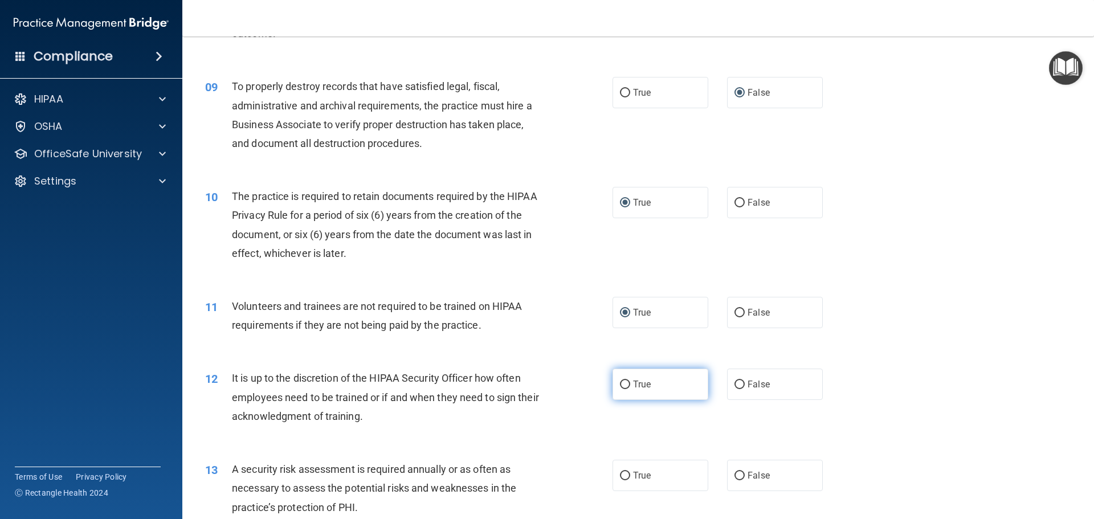
click at [620, 381] on input "True" at bounding box center [625, 385] width 10 height 9
radio input "true"
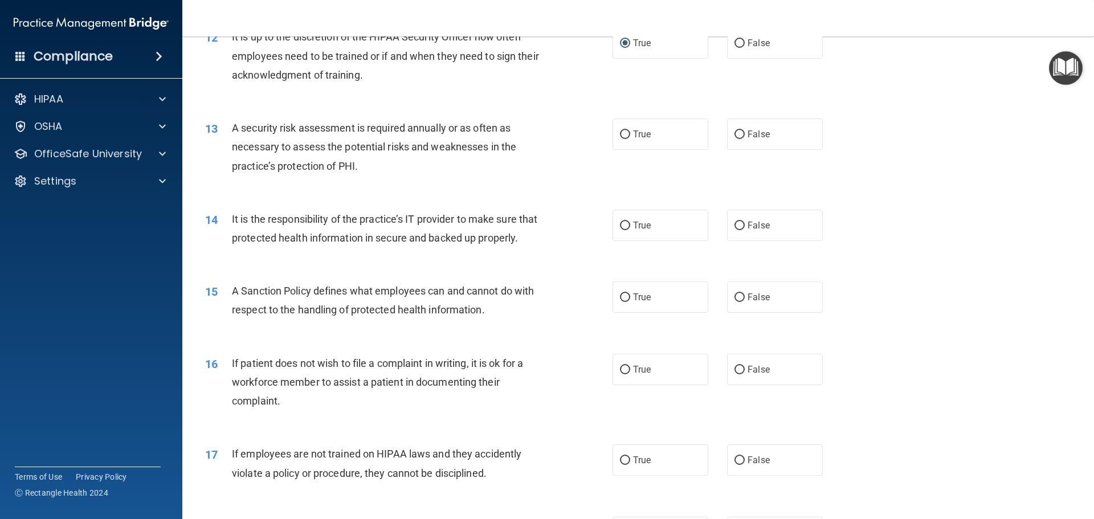
scroll to position [1139, 0]
click at [735, 133] on input "False" at bounding box center [739, 134] width 10 height 9
radio input "true"
click at [734, 222] on input "False" at bounding box center [739, 225] width 10 height 9
radio input "true"
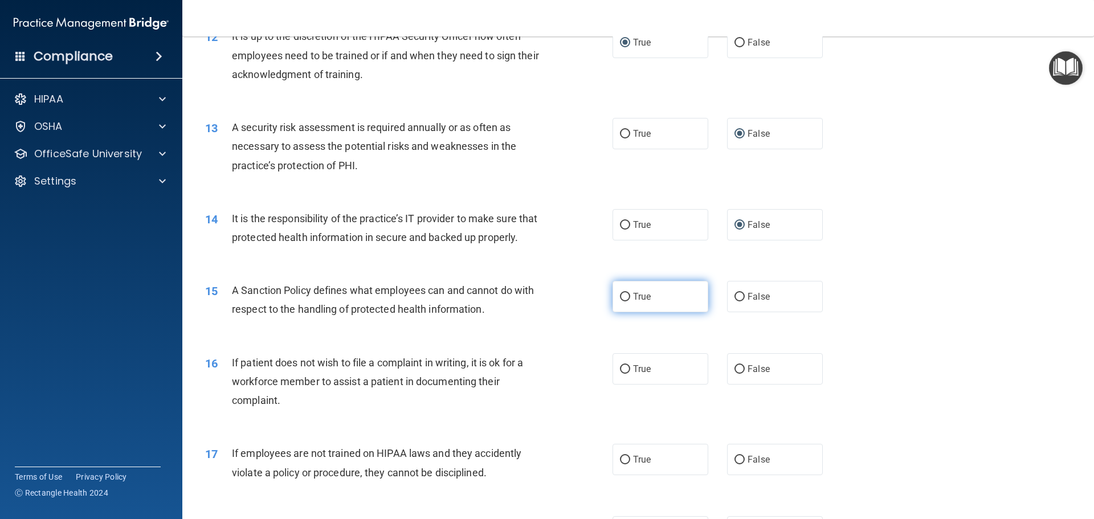
click at [622, 301] on input "True" at bounding box center [625, 297] width 10 height 9
radio input "true"
click at [621, 374] on input "True" at bounding box center [625, 369] width 10 height 9
radio input "true"
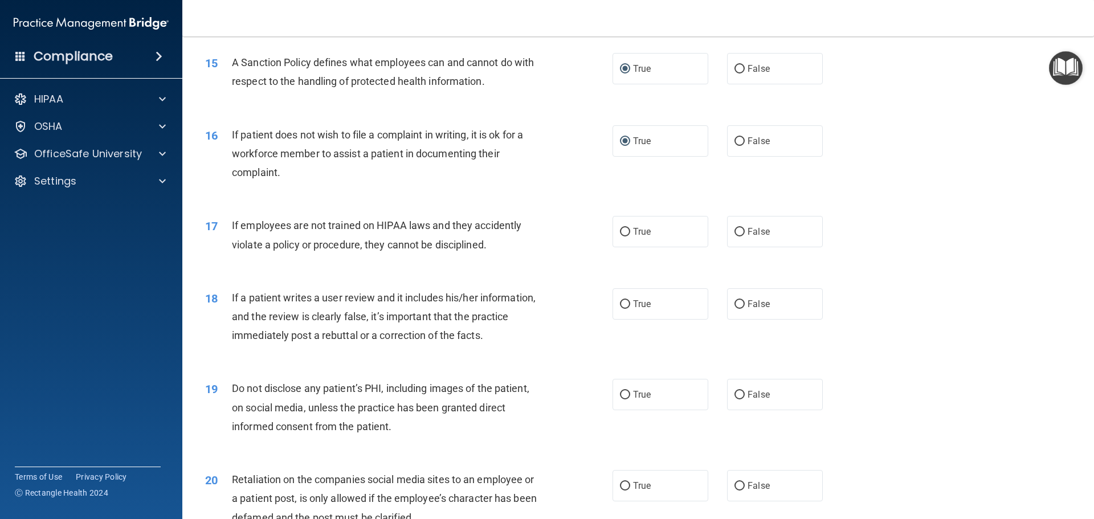
scroll to position [1424, 0]
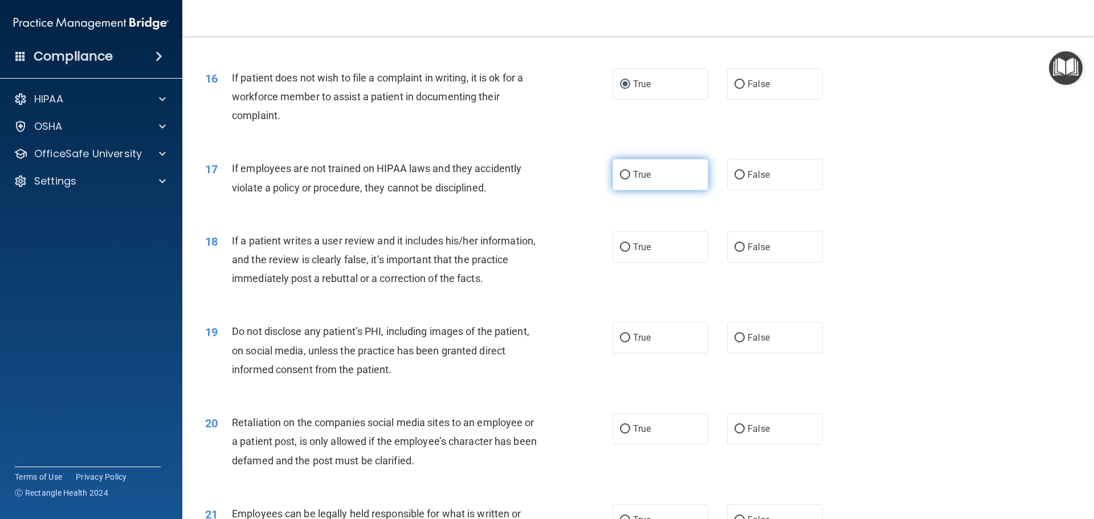
click at [621, 179] on input "True" at bounding box center [625, 175] width 10 height 9
radio input "true"
click at [736, 252] on input "False" at bounding box center [739, 247] width 10 height 9
radio input "true"
click at [734, 342] on input "False" at bounding box center [739, 338] width 10 height 9
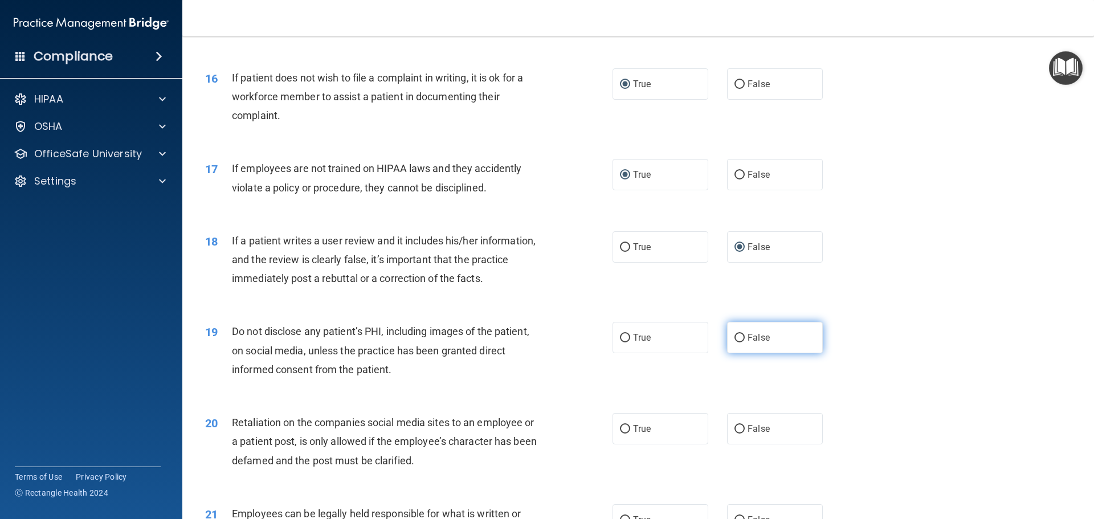
radio input "true"
click at [735, 433] on input "False" at bounding box center [739, 429] width 10 height 9
radio input "true"
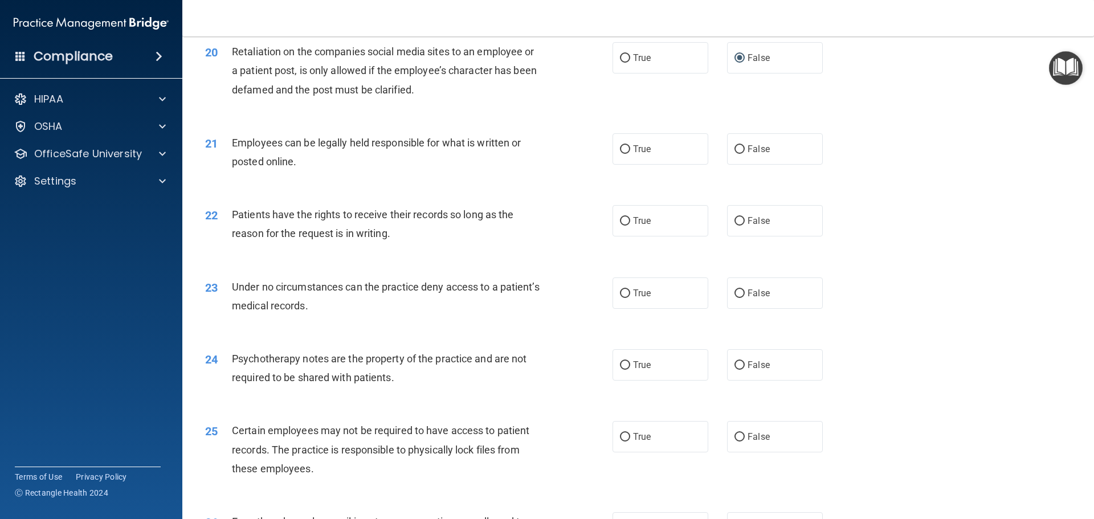
scroll to position [1823, 0]
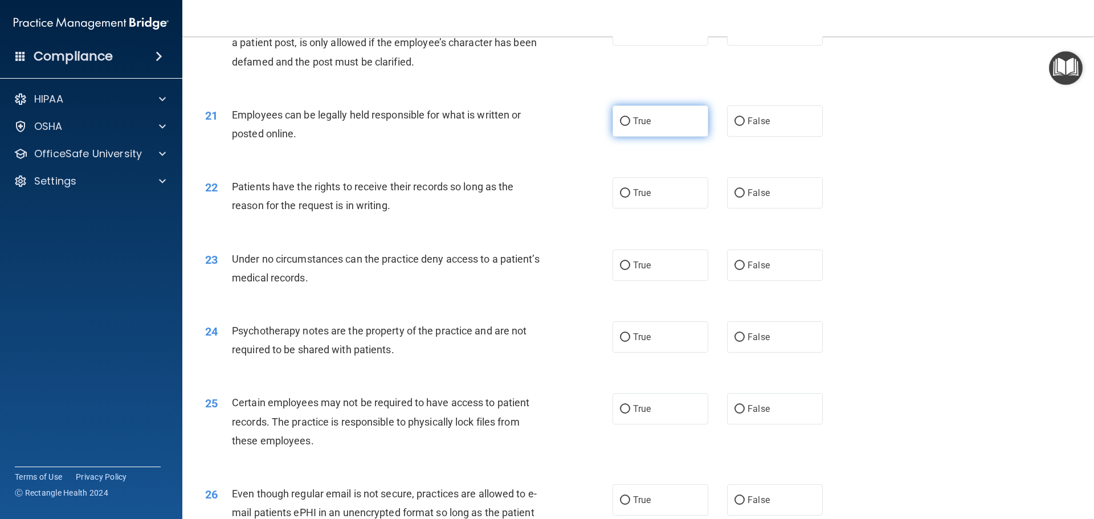
click at [621, 126] on input "True" at bounding box center [625, 121] width 10 height 9
radio input "true"
click at [620, 198] on input "True" at bounding box center [625, 193] width 10 height 9
radio input "true"
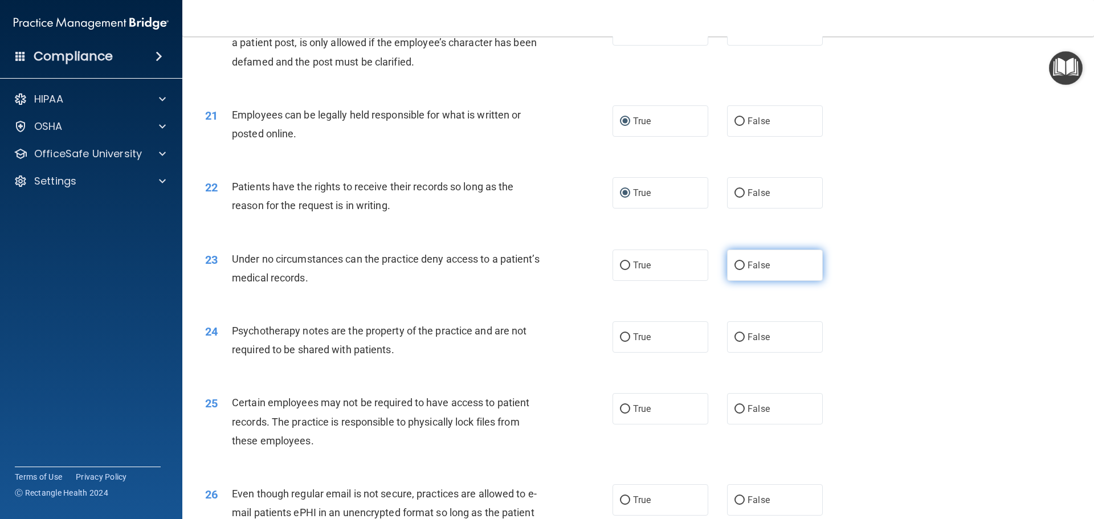
click at [737, 270] on input "False" at bounding box center [739, 265] width 10 height 9
radio input "true"
click at [734, 342] on input "False" at bounding box center [739, 337] width 10 height 9
radio input "true"
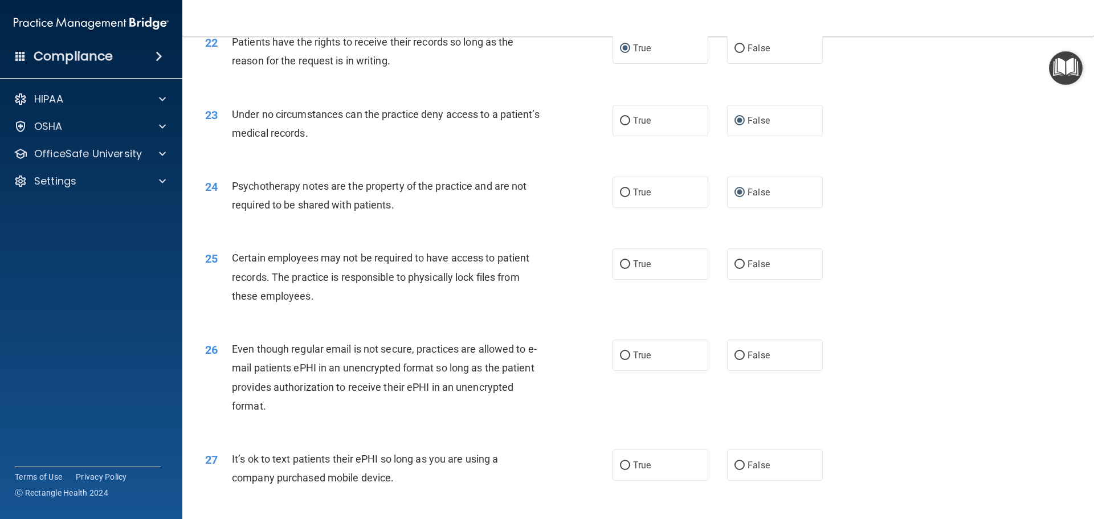
scroll to position [1994, 0]
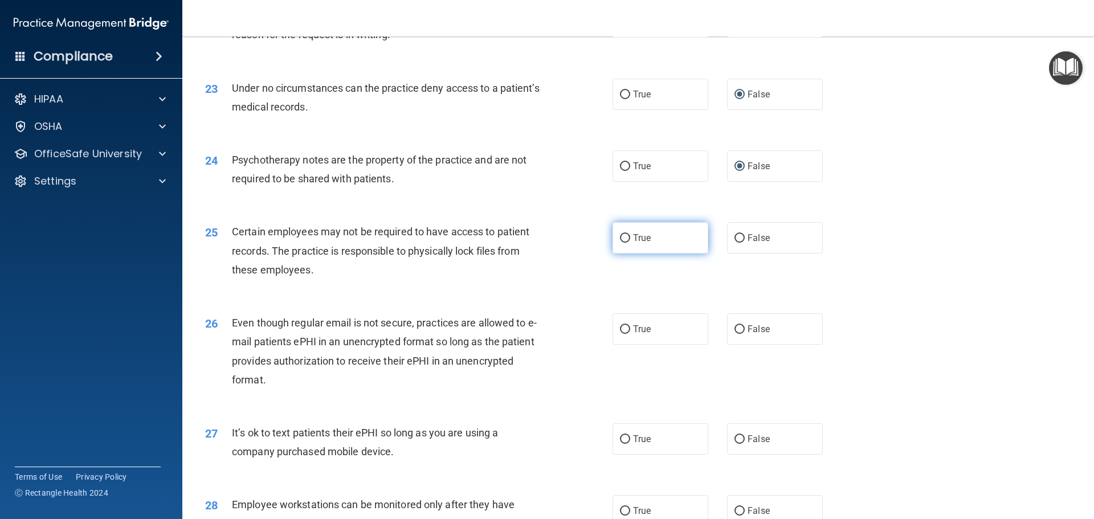
click at [620, 243] on input "True" at bounding box center [625, 238] width 10 height 9
radio input "true"
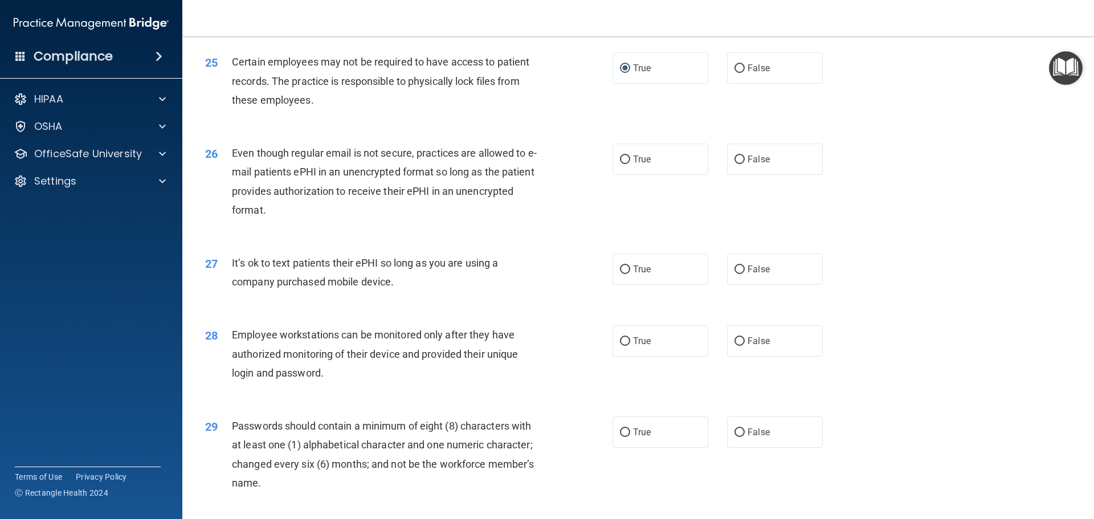
scroll to position [2165, 0]
click at [734, 163] on input "False" at bounding box center [739, 158] width 10 height 9
radio input "true"
click at [736, 273] on input "False" at bounding box center [739, 268] width 10 height 9
radio input "true"
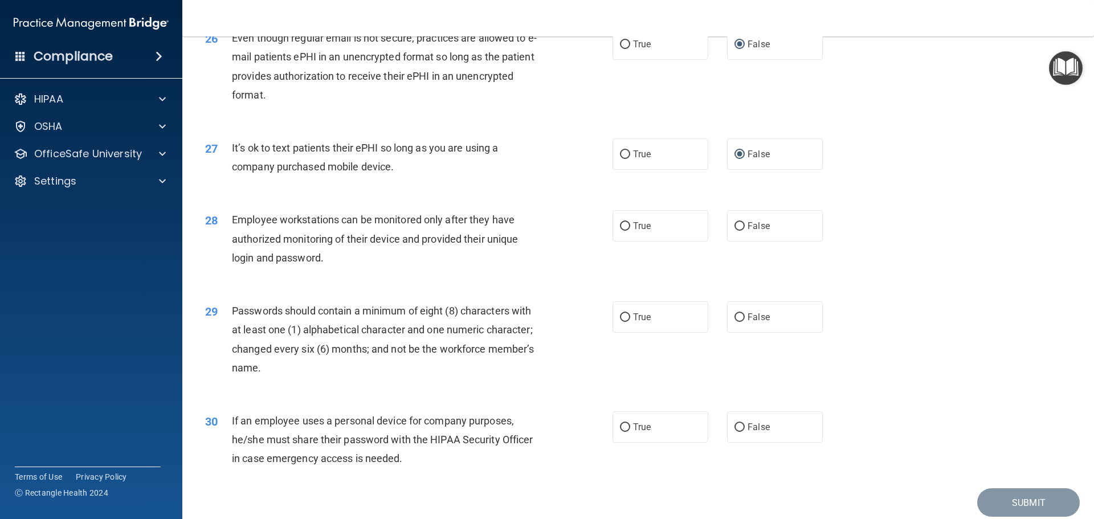
scroll to position [2335, 0]
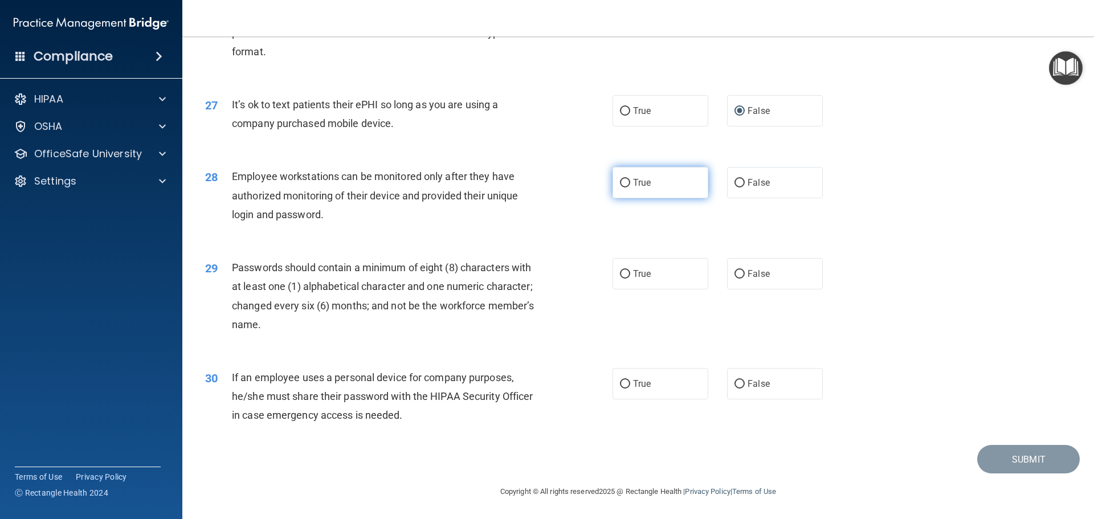
click at [620, 187] on input "True" at bounding box center [625, 183] width 10 height 9
radio input "true"
click at [620, 279] on input "True" at bounding box center [625, 274] width 10 height 9
radio input "true"
click at [621, 387] on input "True" at bounding box center [625, 384] width 10 height 9
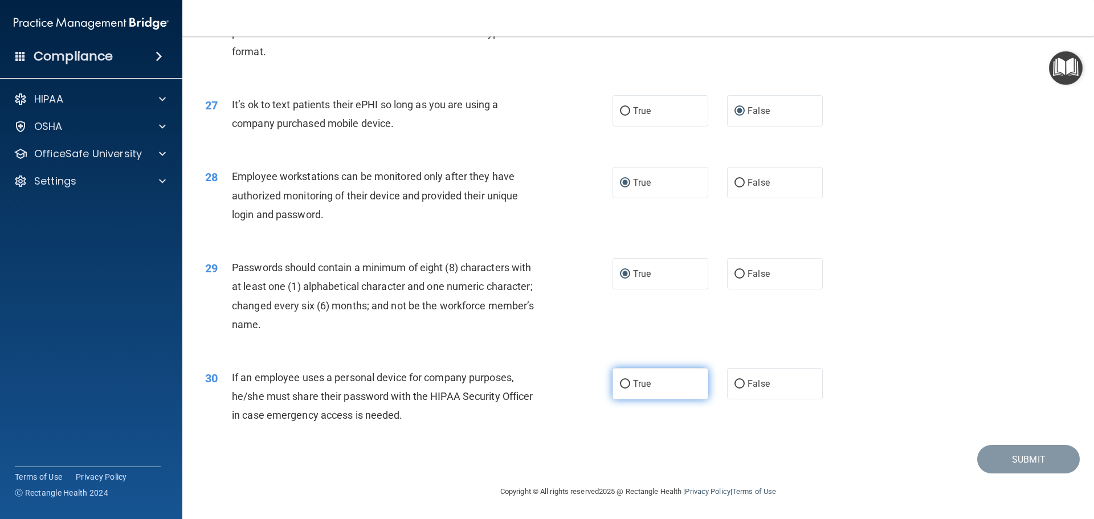
radio input "true"
click at [1005, 465] on button "Submit" at bounding box center [1028, 459] width 103 height 29
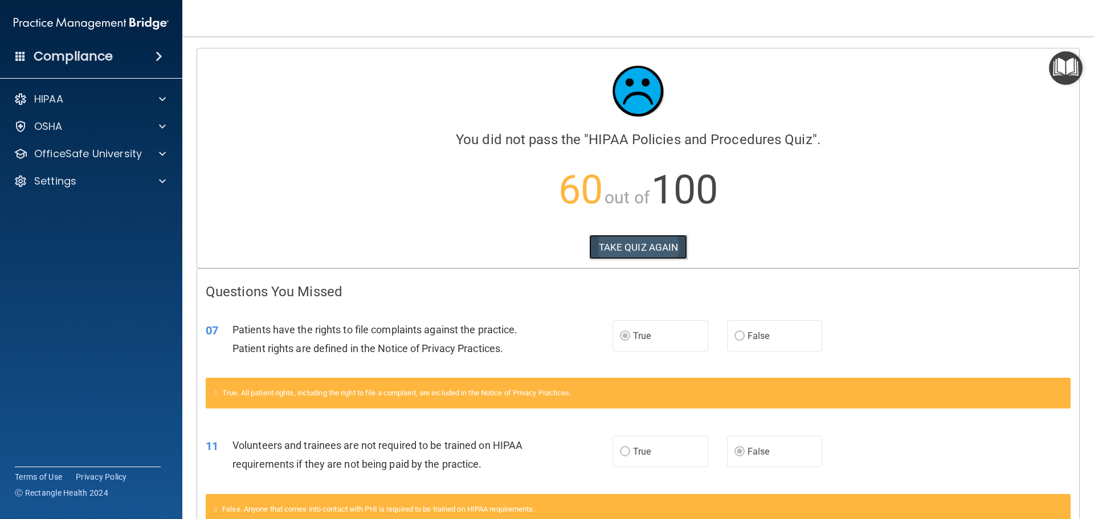
click at [653, 247] on button "TAKE QUIZ AGAIN" at bounding box center [638, 247] width 99 height 25
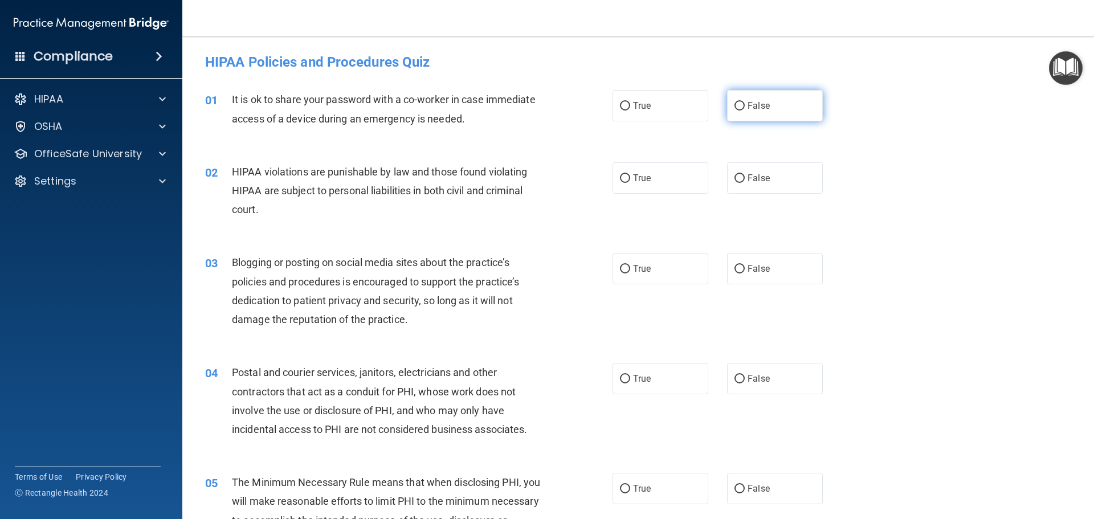
click at [734, 107] on input "False" at bounding box center [739, 106] width 10 height 9
radio input "true"
click at [623, 178] on input "True" at bounding box center [625, 178] width 10 height 9
radio input "true"
click at [734, 268] on input "False" at bounding box center [739, 269] width 10 height 9
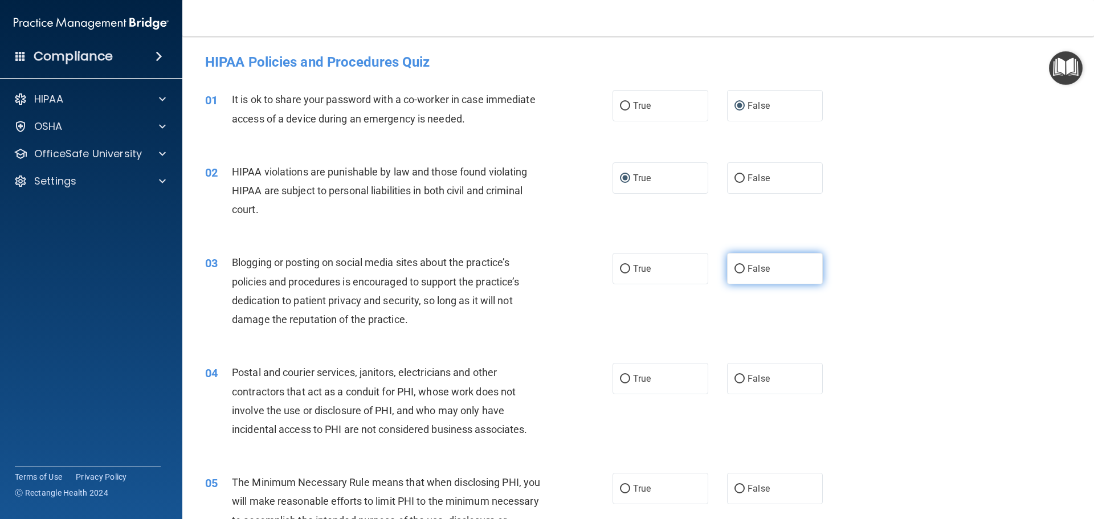
radio input "true"
click at [620, 377] on input "True" at bounding box center [625, 379] width 10 height 9
radio input "true"
click at [623, 486] on input "True" at bounding box center [625, 489] width 10 height 9
radio input "true"
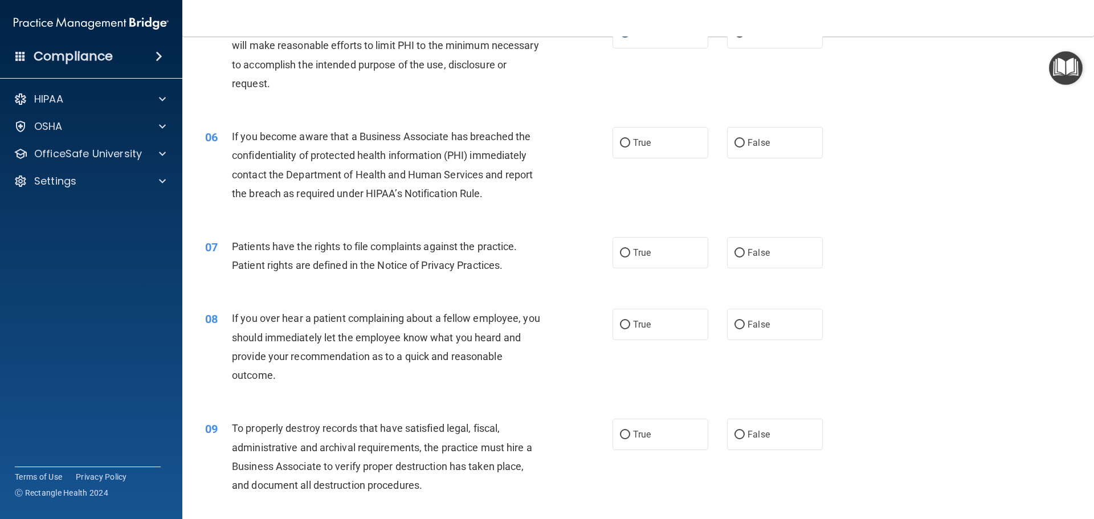
scroll to position [513, 0]
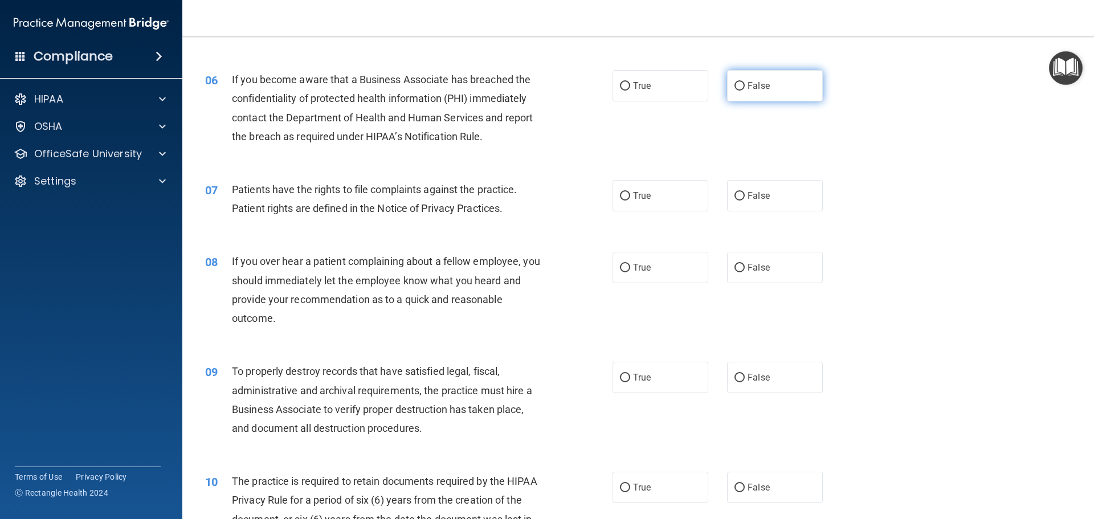
click at [735, 84] on input "False" at bounding box center [739, 86] width 10 height 9
radio input "true"
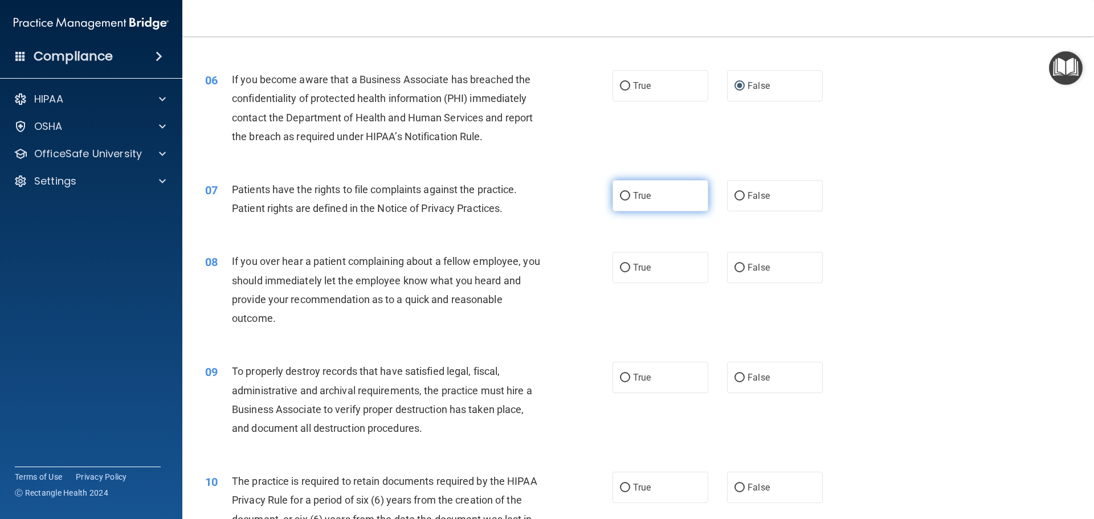
click at [620, 195] on input "True" at bounding box center [625, 196] width 10 height 9
radio input "true"
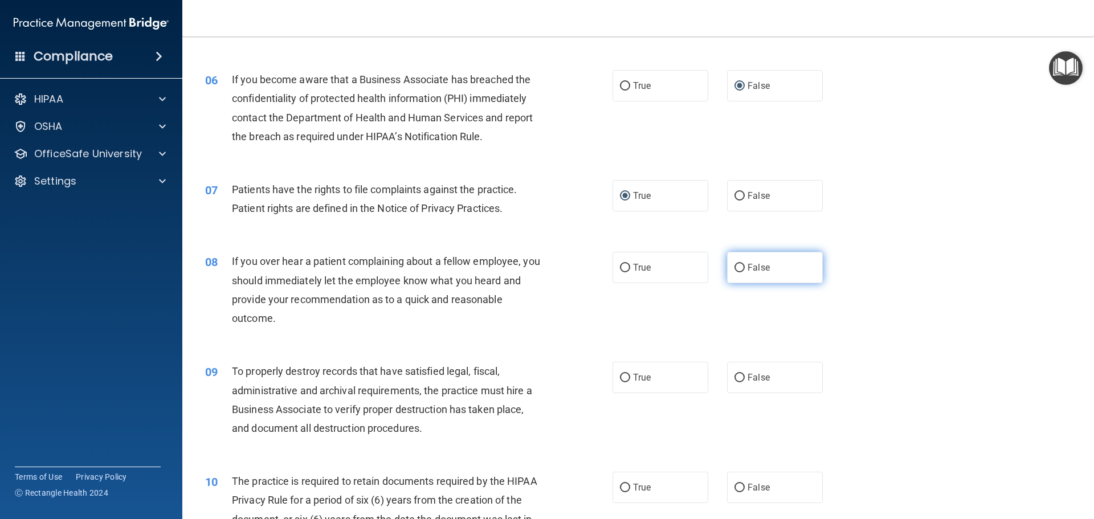
click at [734, 265] on input "False" at bounding box center [739, 268] width 10 height 9
radio input "true"
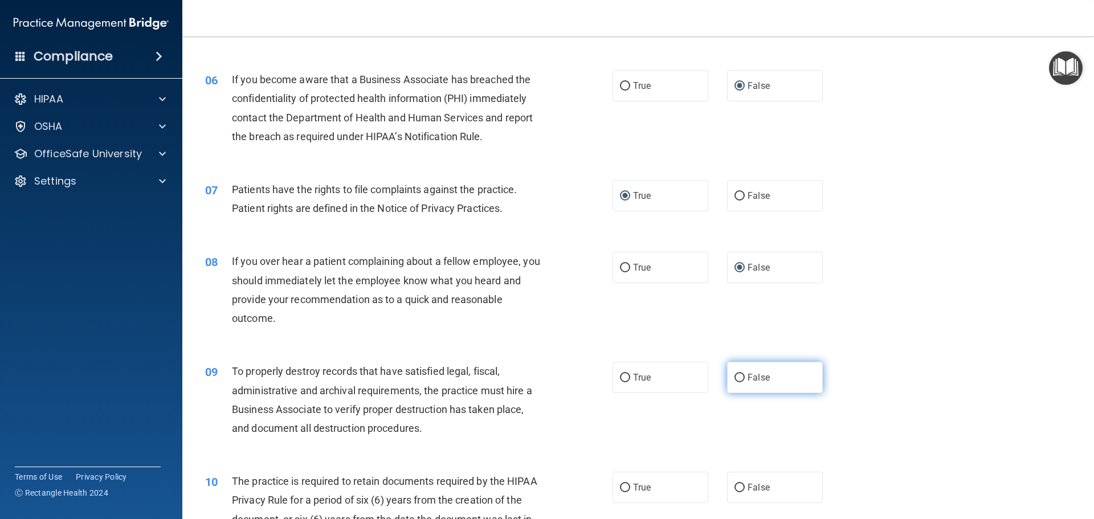
click at [734, 378] on input "False" at bounding box center [739, 378] width 10 height 9
radio input "true"
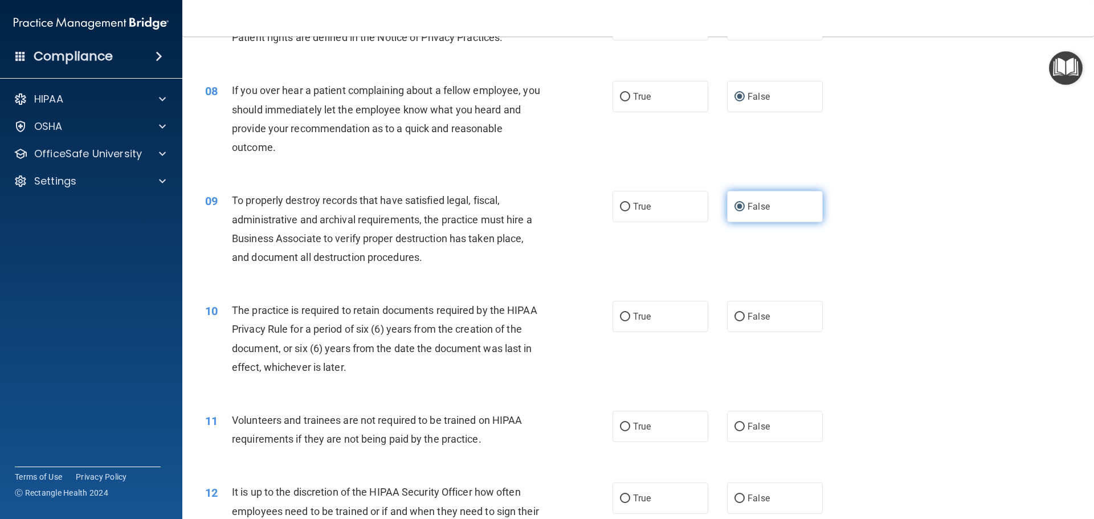
scroll to position [741, 0]
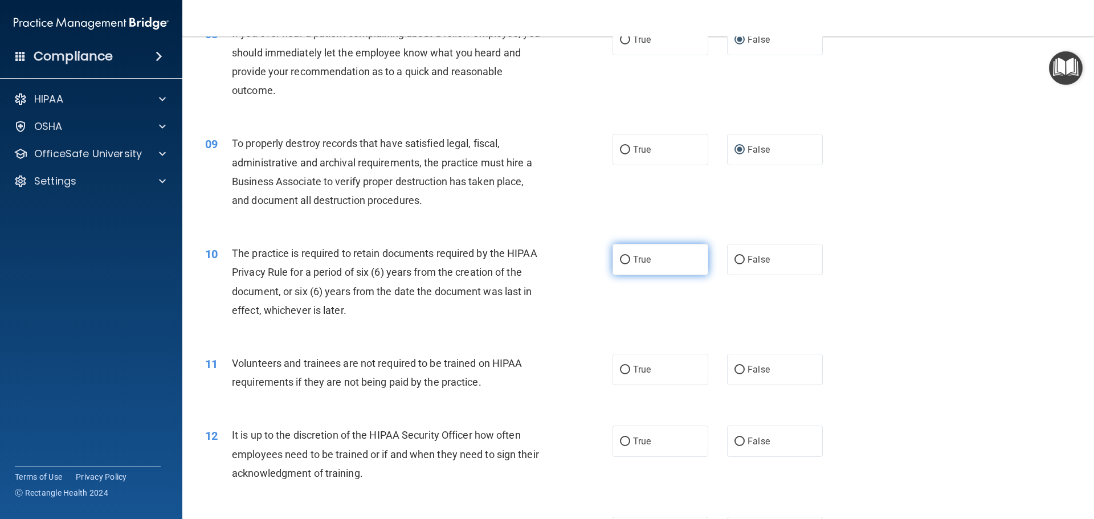
click at [622, 260] on input "True" at bounding box center [625, 260] width 10 height 9
radio input "true"
click at [734, 370] on input "False" at bounding box center [739, 370] width 10 height 9
radio input "true"
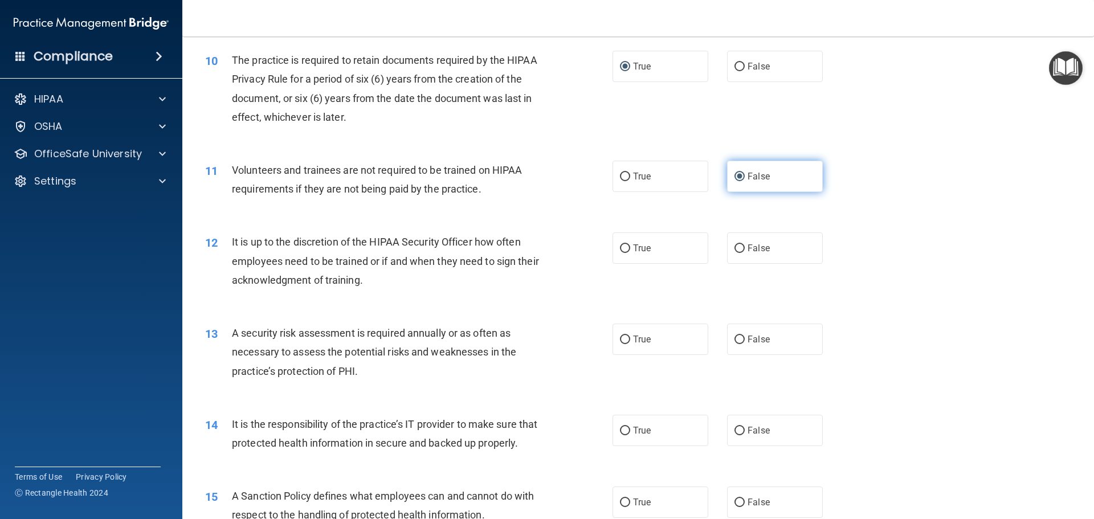
scroll to position [968, 0]
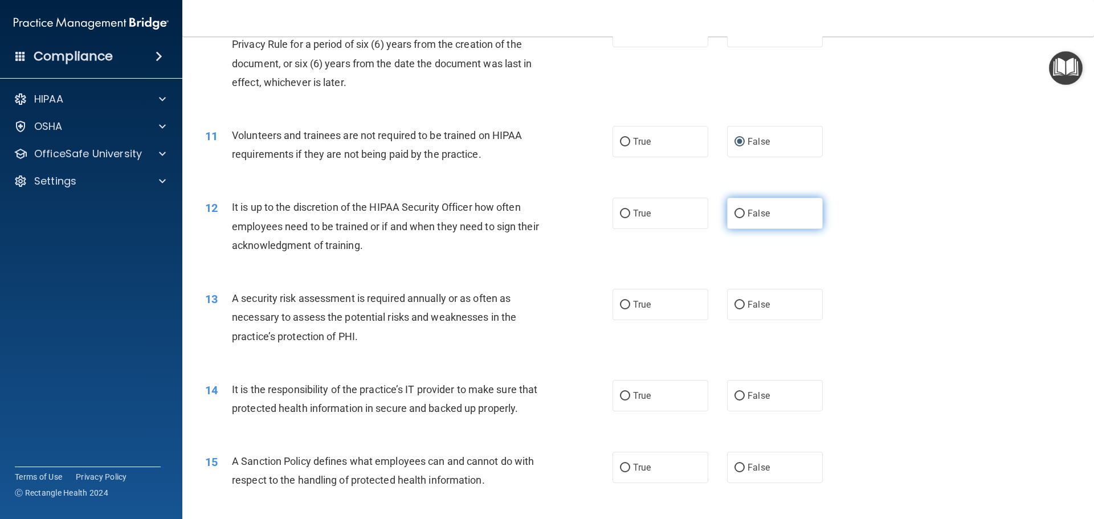
click at [734, 211] on input "False" at bounding box center [739, 214] width 10 height 9
radio input "true"
click at [620, 305] on input "True" at bounding box center [625, 305] width 10 height 9
radio input "true"
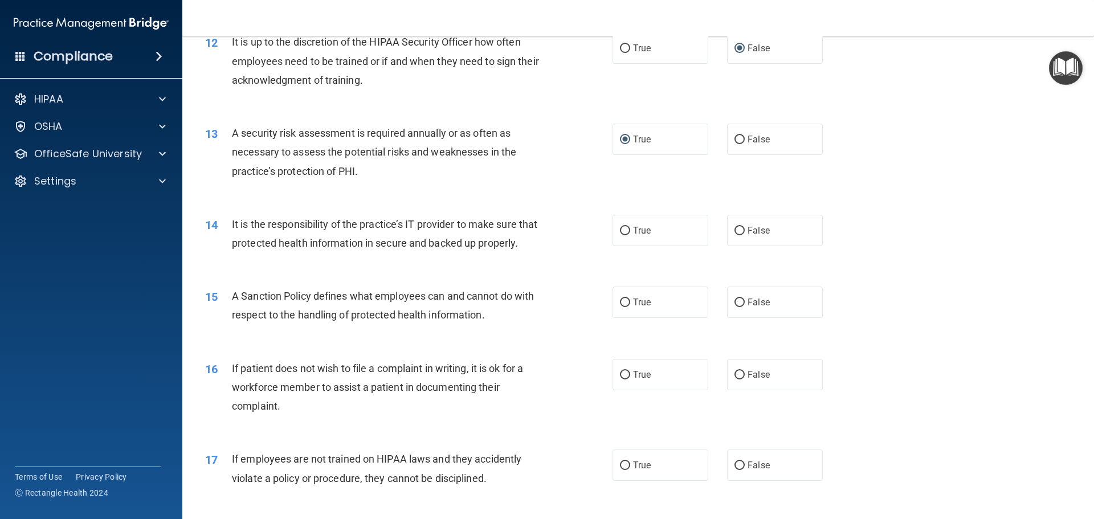
scroll to position [1139, 0]
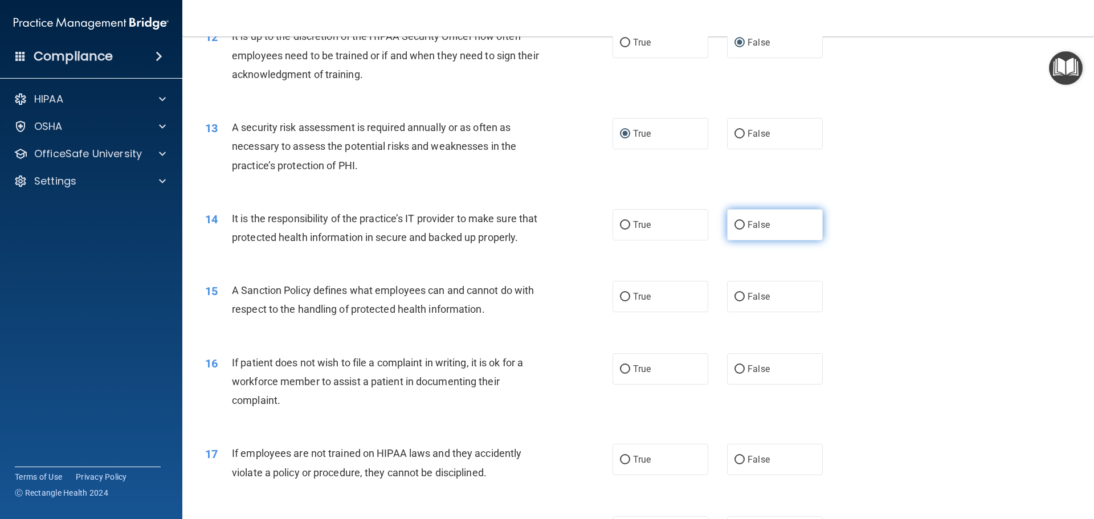
click at [734, 224] on input "False" at bounding box center [739, 225] width 10 height 9
radio input "true"
click at [734, 301] on input "False" at bounding box center [739, 297] width 10 height 9
radio input "true"
click at [620, 374] on input "True" at bounding box center [625, 369] width 10 height 9
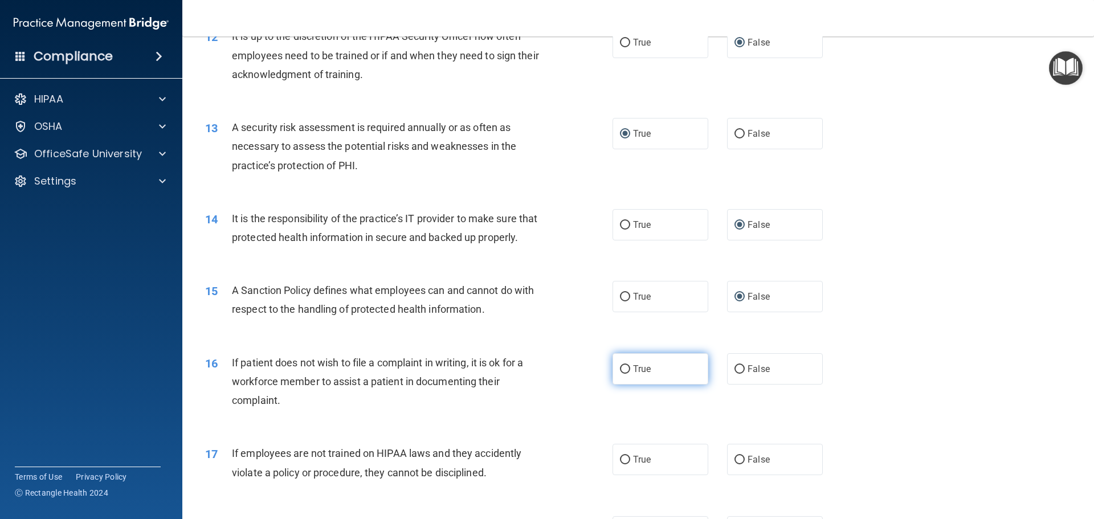
radio input "true"
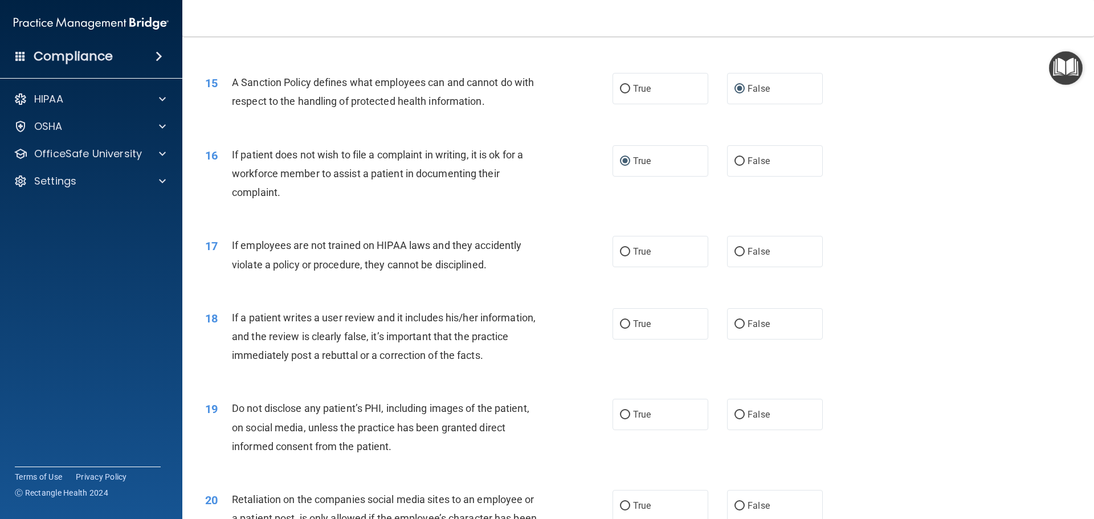
scroll to position [1367, 0]
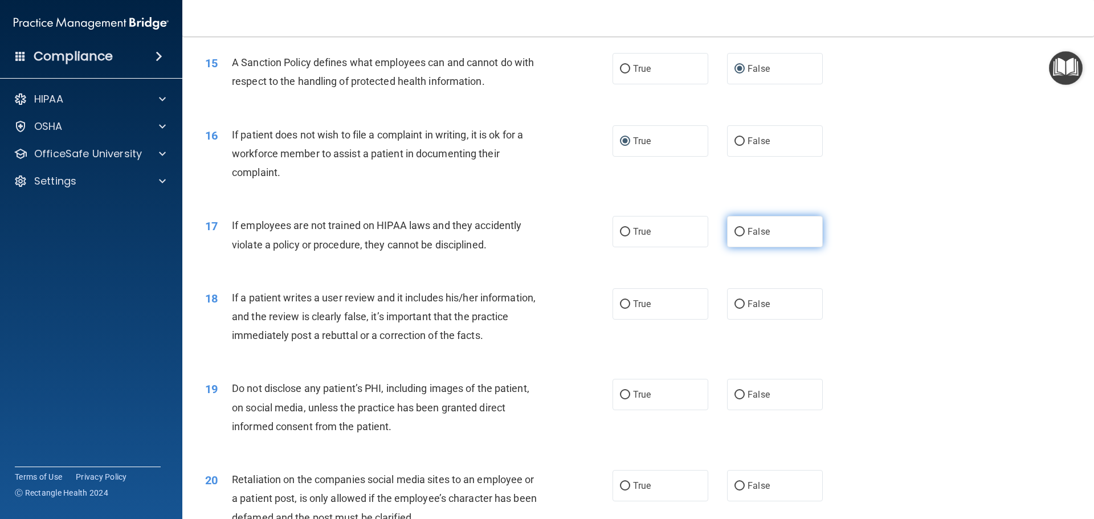
click at [734, 236] on input "False" at bounding box center [739, 232] width 10 height 9
radio input "true"
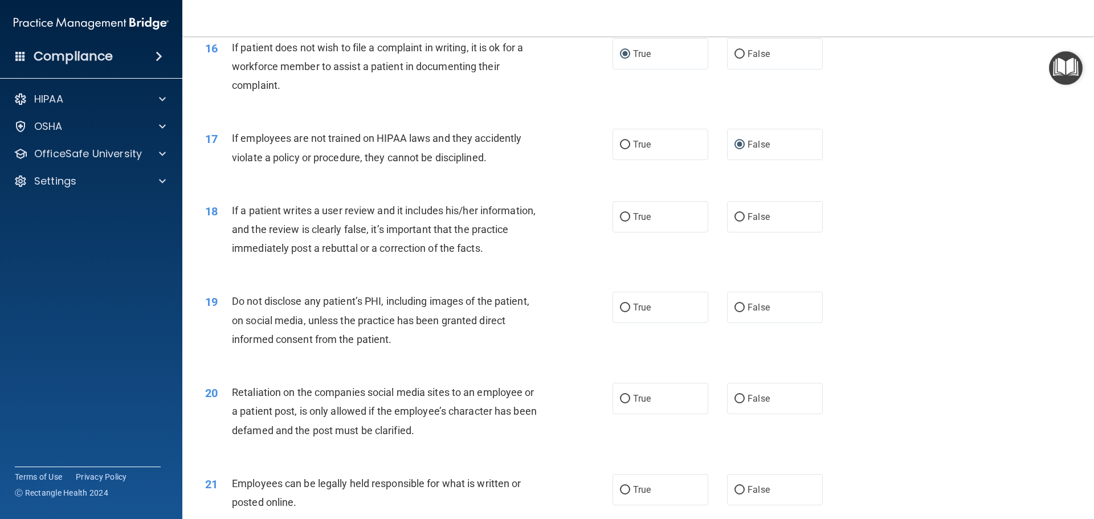
scroll to position [1481, 0]
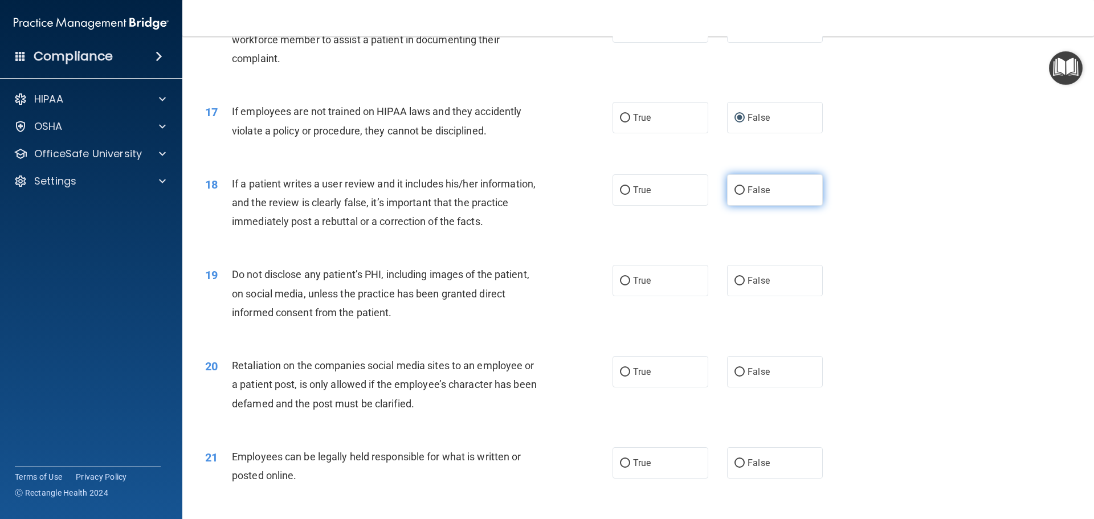
click at [737, 195] on input "False" at bounding box center [739, 190] width 10 height 9
radio input "true"
click at [620, 285] on input "True" at bounding box center [625, 281] width 10 height 9
radio input "true"
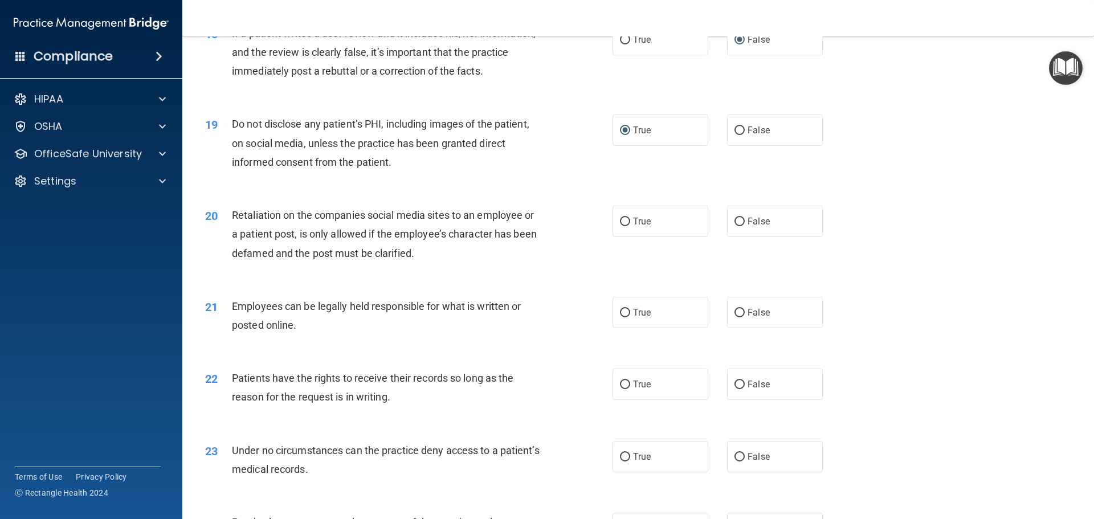
scroll to position [1652, 0]
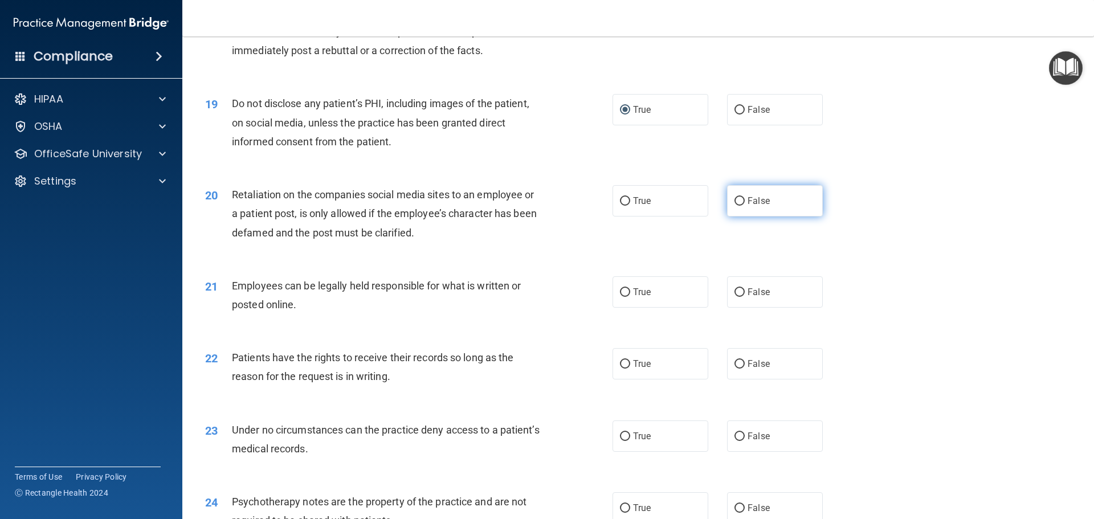
click at [737, 206] on input "False" at bounding box center [739, 201] width 10 height 9
radio input "true"
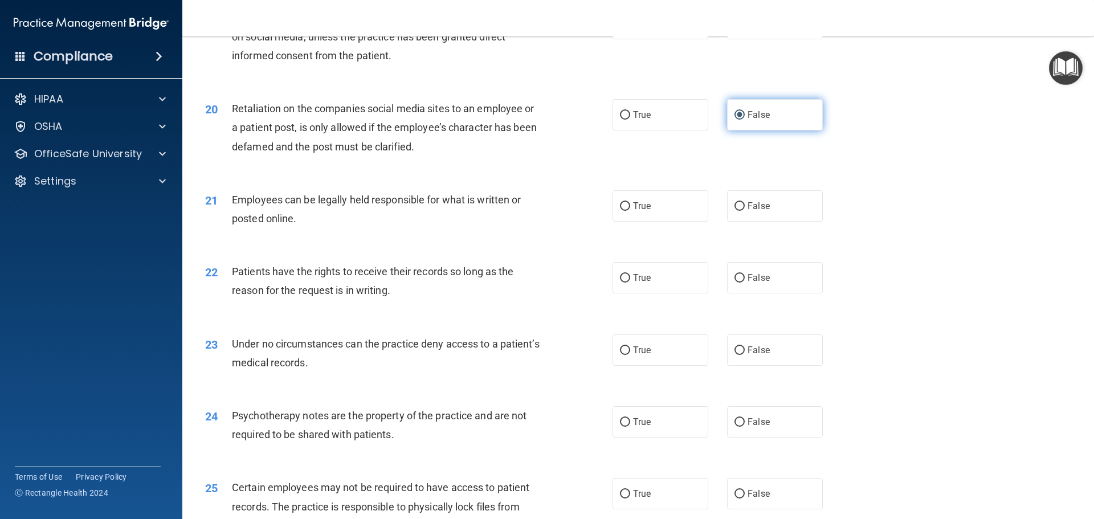
scroll to position [1766, 0]
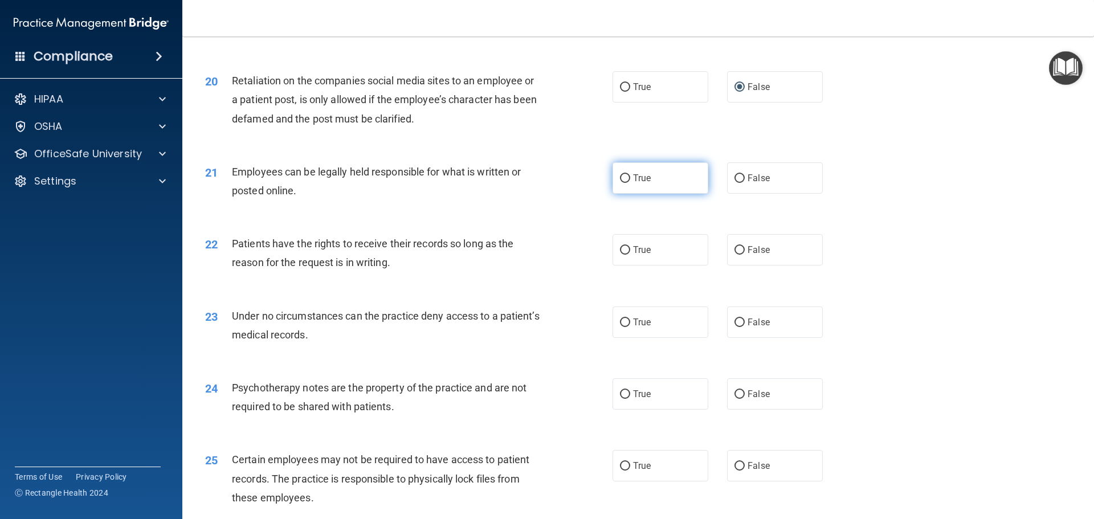
click at [623, 183] on input "True" at bounding box center [625, 178] width 10 height 9
radio input "true"
click at [734, 255] on input "False" at bounding box center [739, 250] width 10 height 9
radio input "true"
drag, startPoint x: 735, startPoint y: 341, endPoint x: 716, endPoint y: 329, distance: 22.6
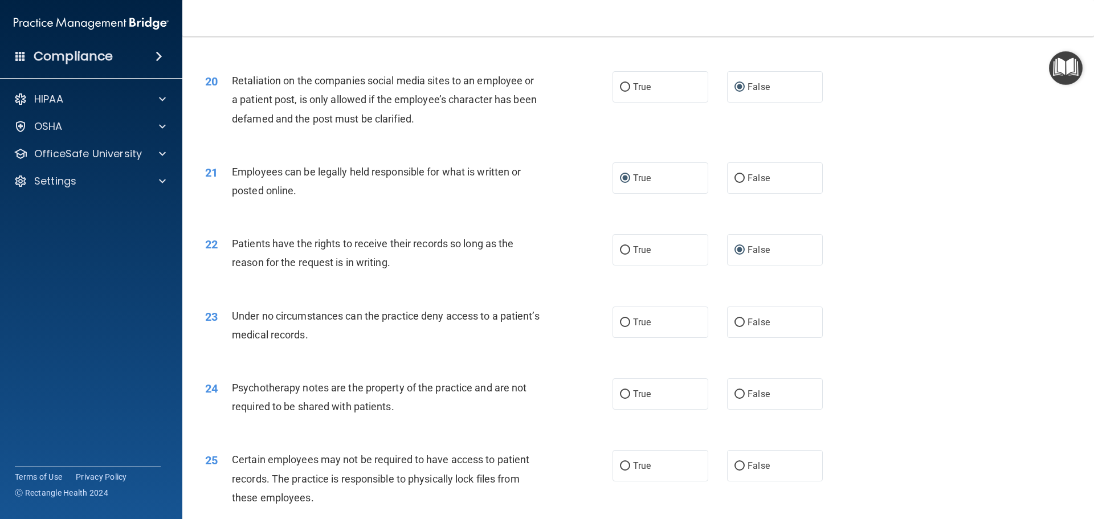
click at [735, 327] on input "False" at bounding box center [739, 322] width 10 height 9
radio input "true"
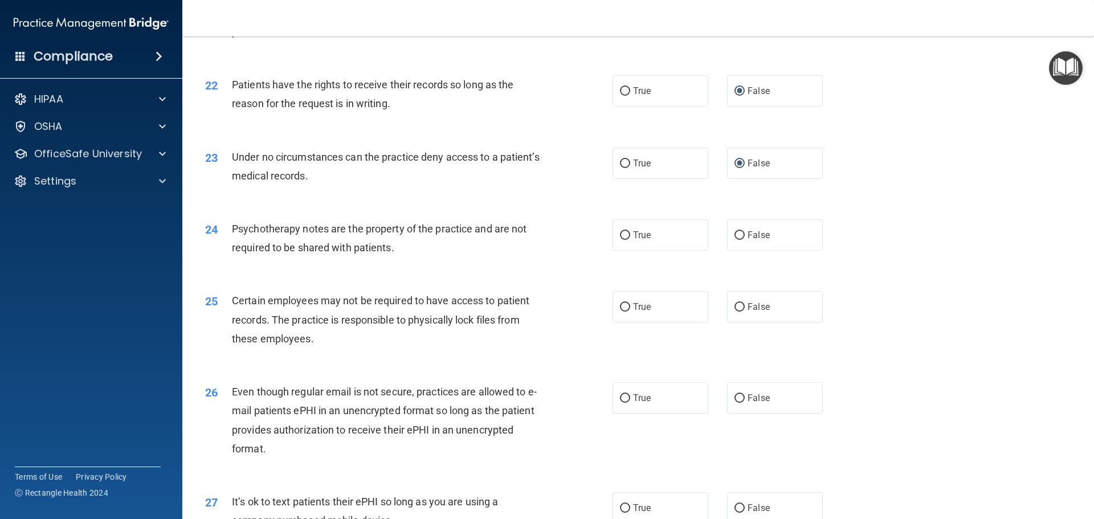
scroll to position [1937, 0]
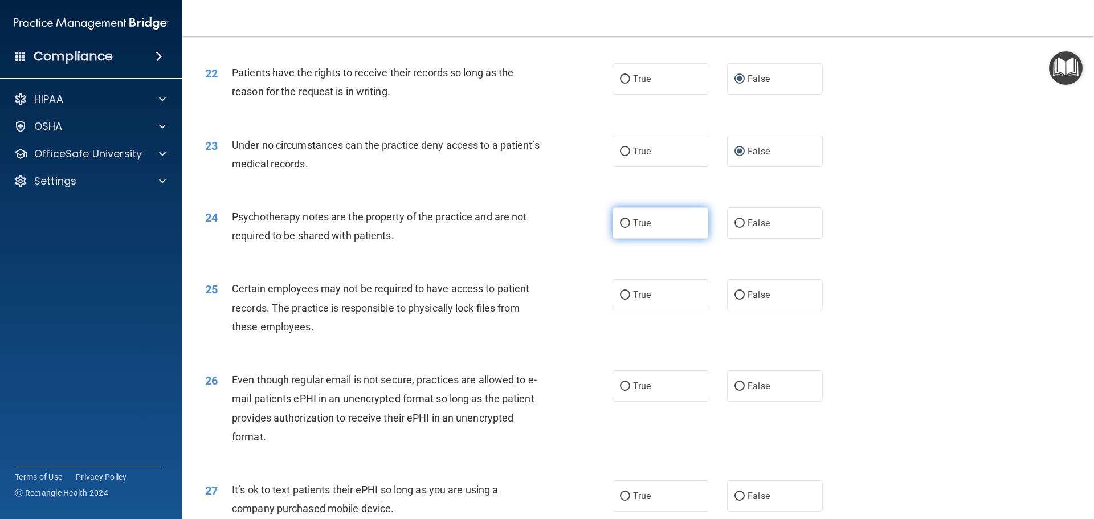
click at [622, 228] on input "True" at bounding box center [625, 223] width 10 height 9
radio input "true"
click at [620, 300] on input "True" at bounding box center [625, 295] width 10 height 9
radio input "true"
click at [617, 398] on label "True" at bounding box center [660, 385] width 96 height 31
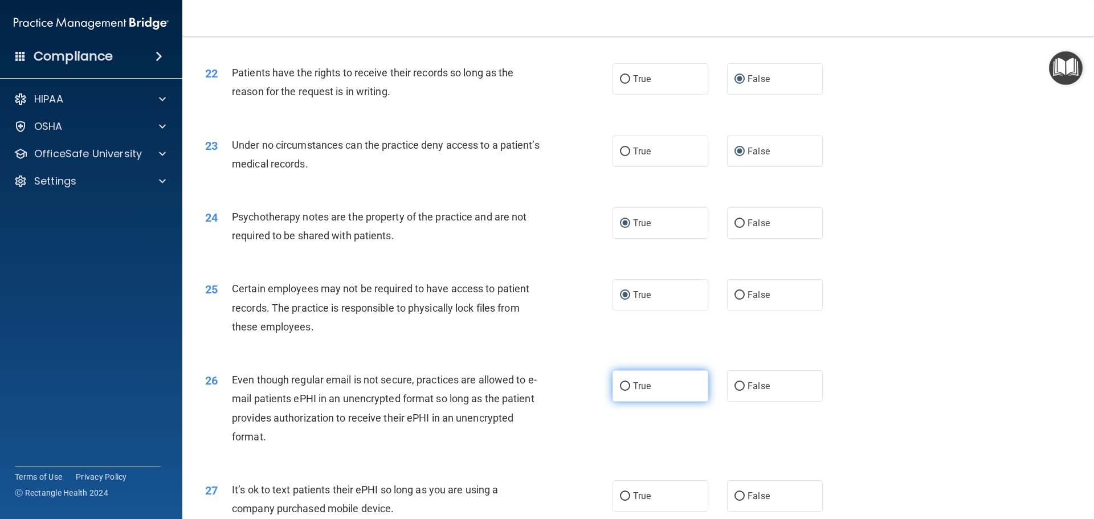
click at [620, 391] on input "True" at bounding box center [625, 386] width 10 height 9
radio input "true"
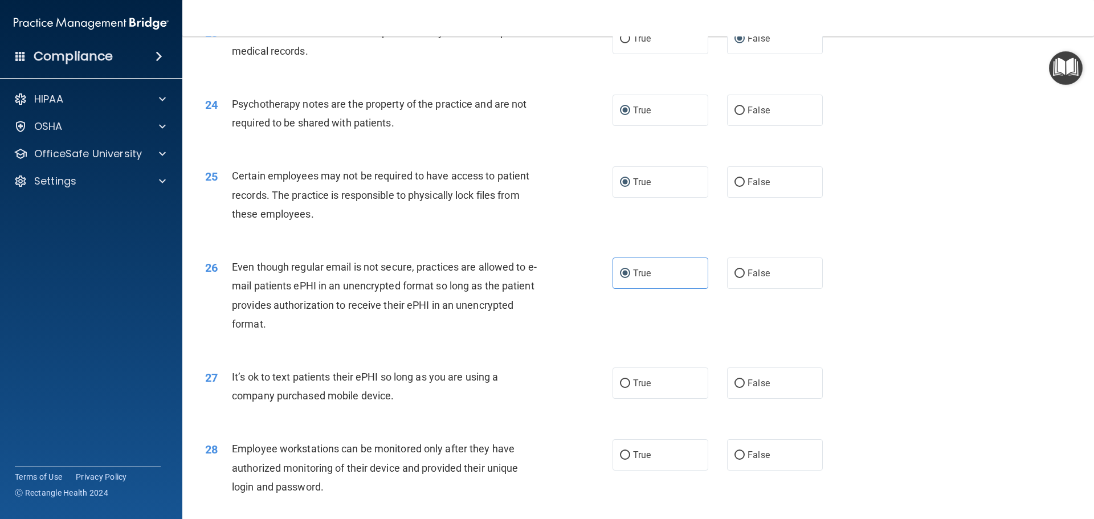
scroll to position [2108, 0]
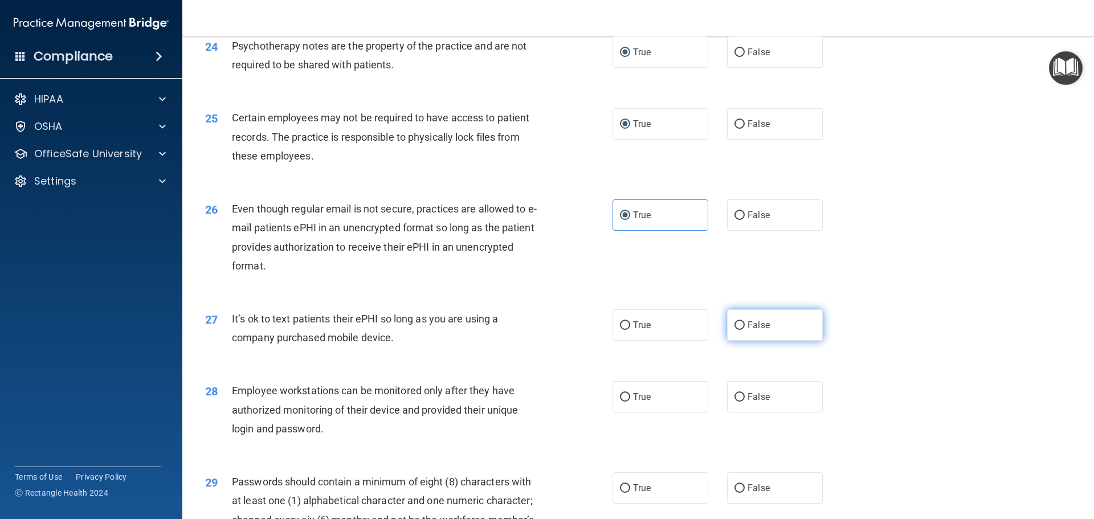
click at [734, 330] on input "False" at bounding box center [739, 325] width 10 height 9
radio input "true"
click at [734, 402] on input "False" at bounding box center [739, 397] width 10 height 9
radio input "true"
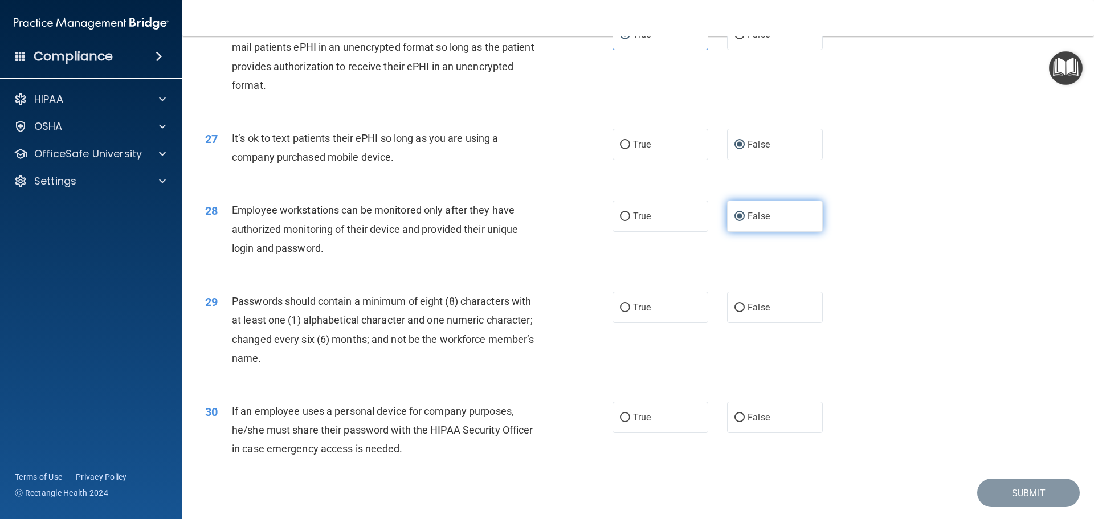
scroll to position [2335, 0]
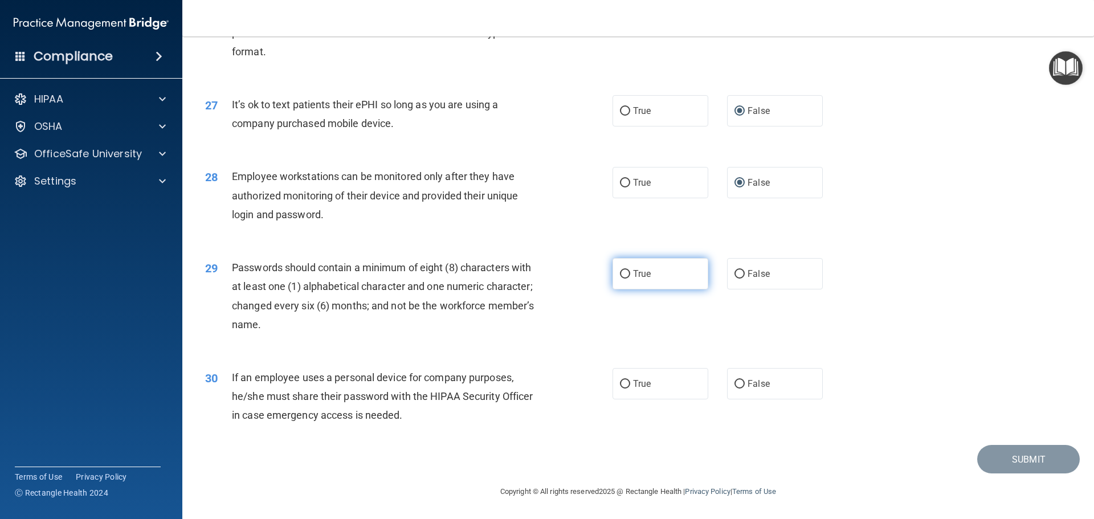
click at [621, 279] on input "True" at bounding box center [625, 274] width 10 height 9
radio input "true"
click at [737, 388] on input "False" at bounding box center [739, 384] width 10 height 9
radio input "true"
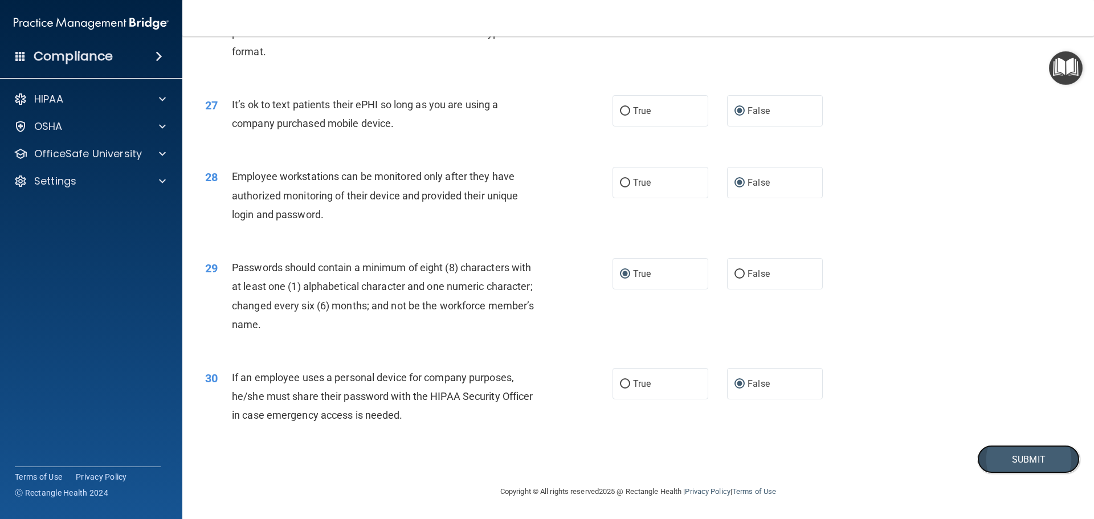
click at [984, 461] on button "Submit" at bounding box center [1028, 459] width 103 height 29
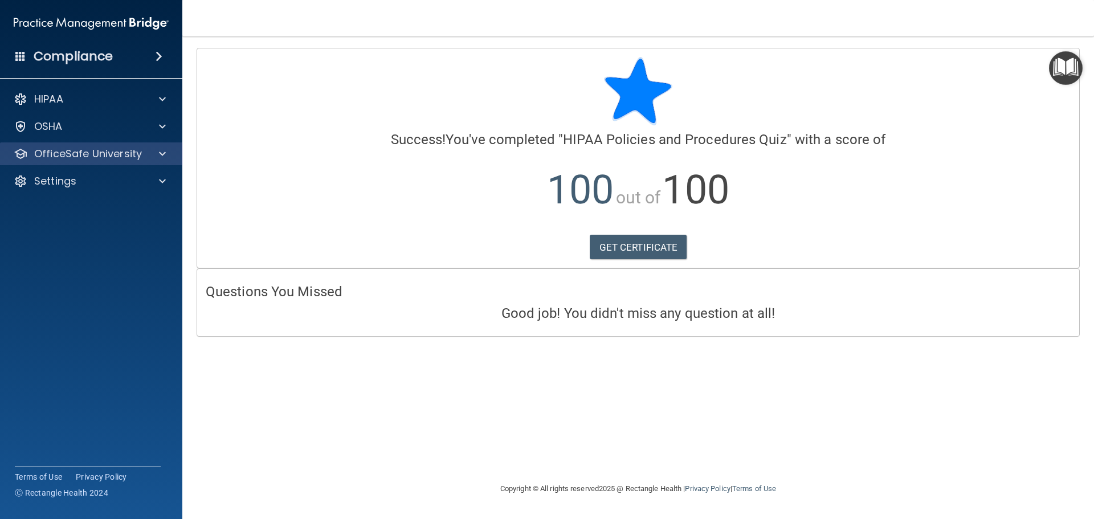
click at [142, 161] on div "OfficeSafe University" at bounding box center [91, 153] width 183 height 23
click at [122, 155] on p "OfficeSafe University" at bounding box center [88, 154] width 108 height 14
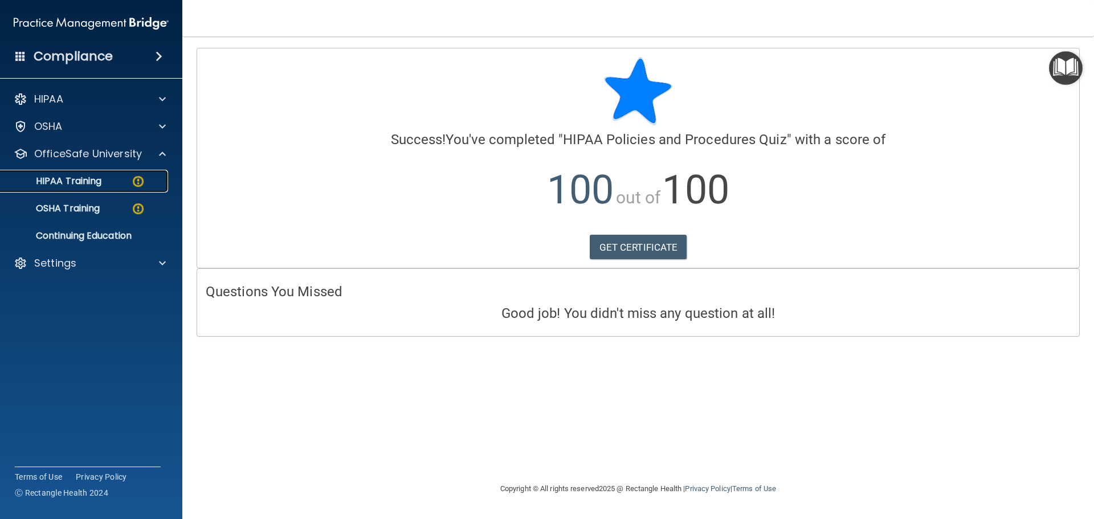
click at [91, 180] on p "HIPAA Training" at bounding box center [54, 180] width 94 height 11
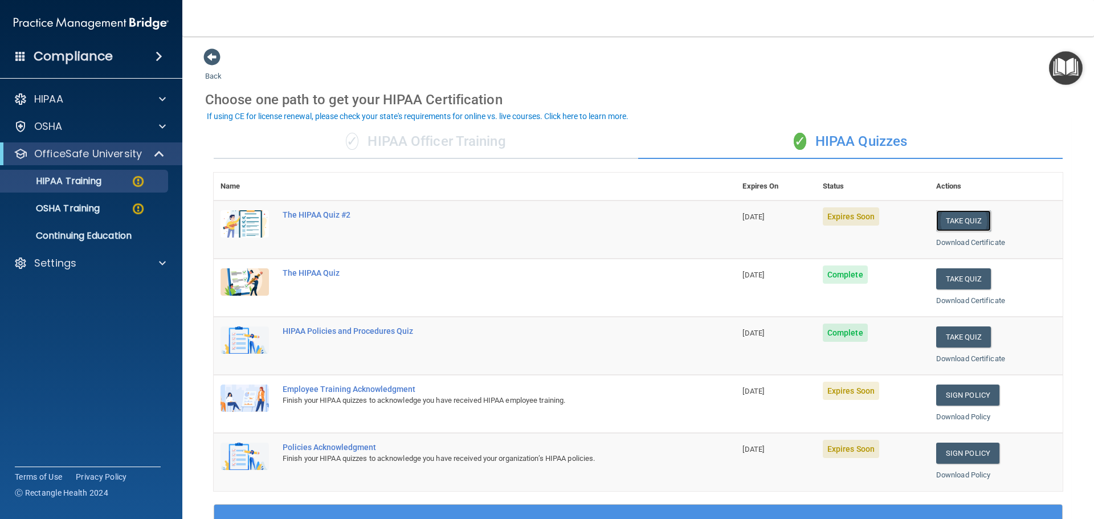
click at [971, 222] on button "Take Quiz" at bounding box center [963, 220] width 55 height 21
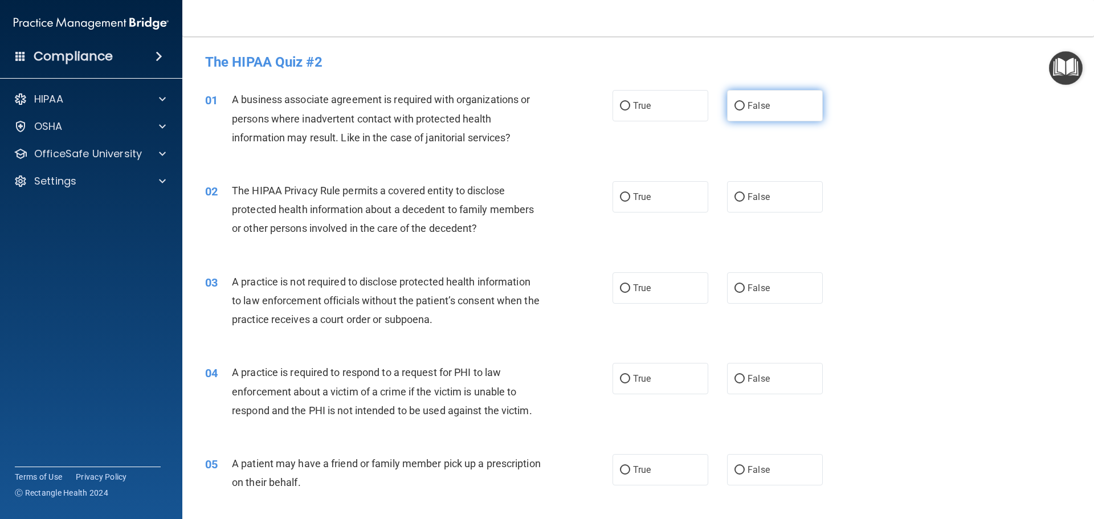
click at [734, 103] on input "False" at bounding box center [739, 106] width 10 height 9
radio input "true"
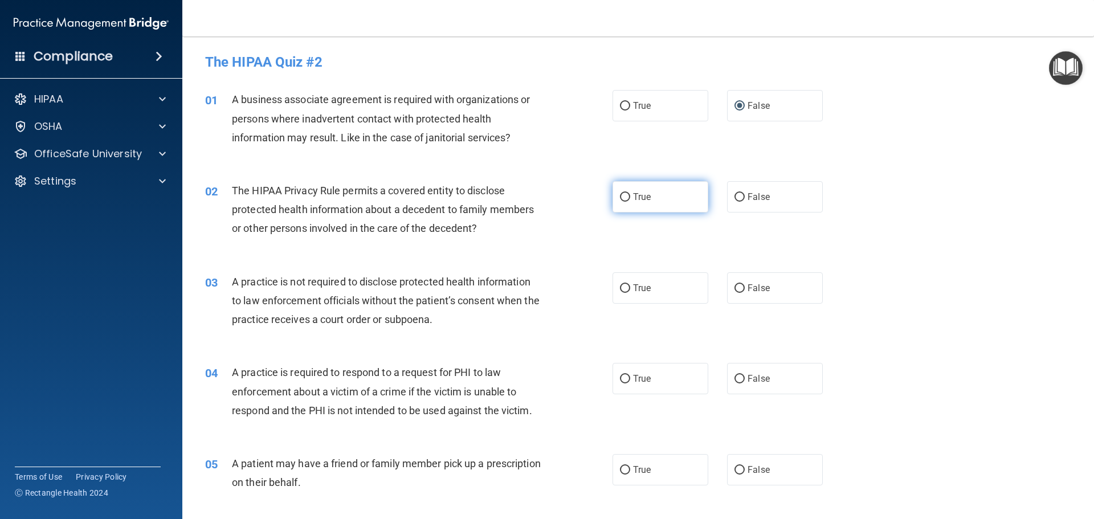
click at [620, 195] on input "True" at bounding box center [625, 197] width 10 height 9
radio input "true"
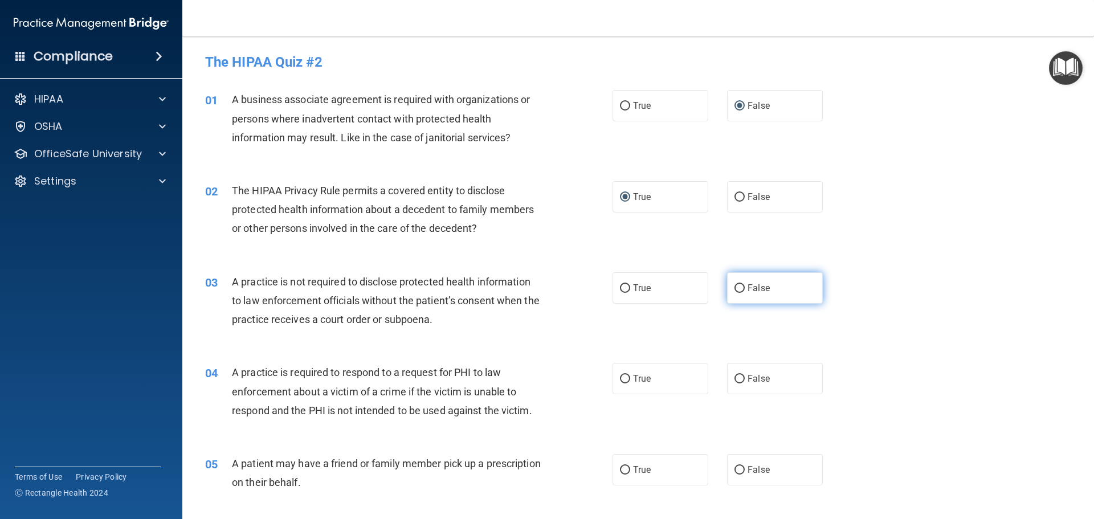
click at [734, 286] on input "False" at bounding box center [739, 288] width 10 height 9
radio input "true"
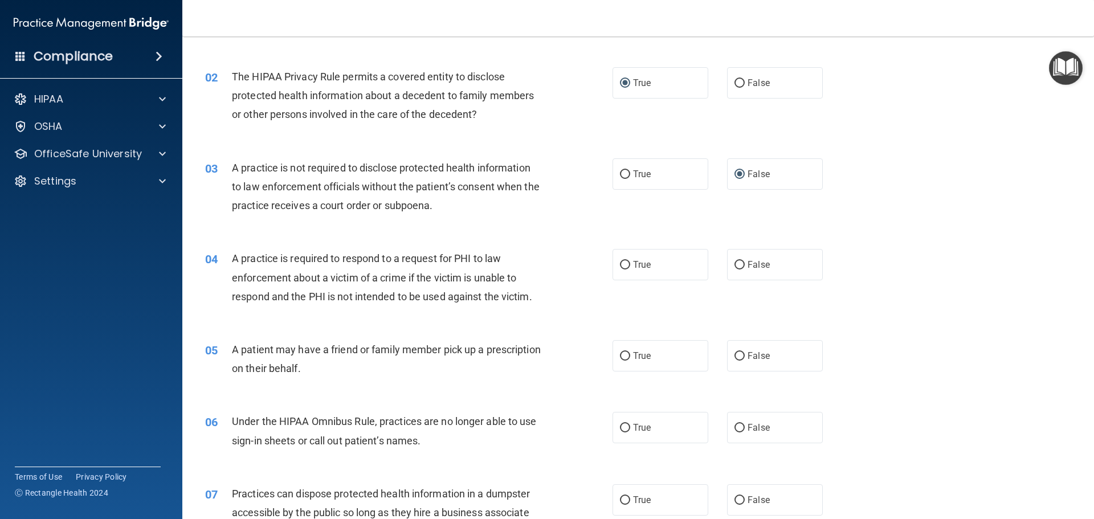
scroll to position [171, 0]
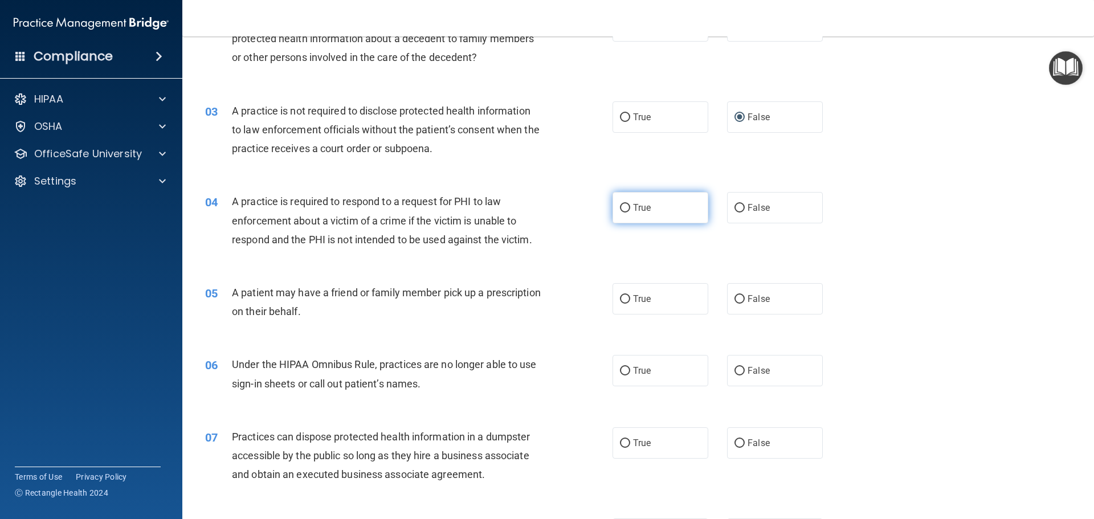
click at [620, 210] on input "True" at bounding box center [625, 208] width 10 height 9
radio input "true"
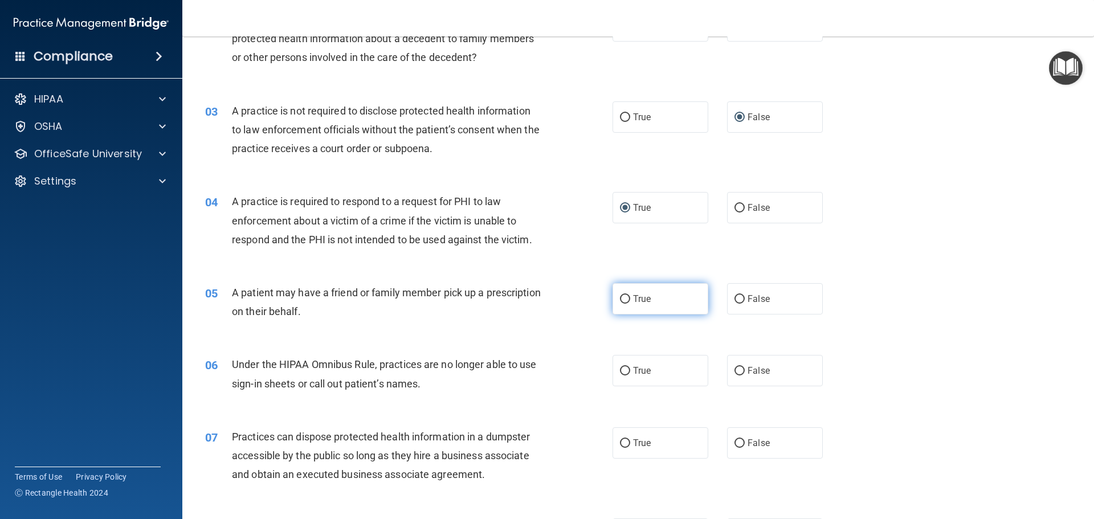
click at [623, 298] on input "True" at bounding box center [625, 299] width 10 height 9
radio input "true"
click at [734, 369] on input "False" at bounding box center [739, 371] width 10 height 9
radio input "true"
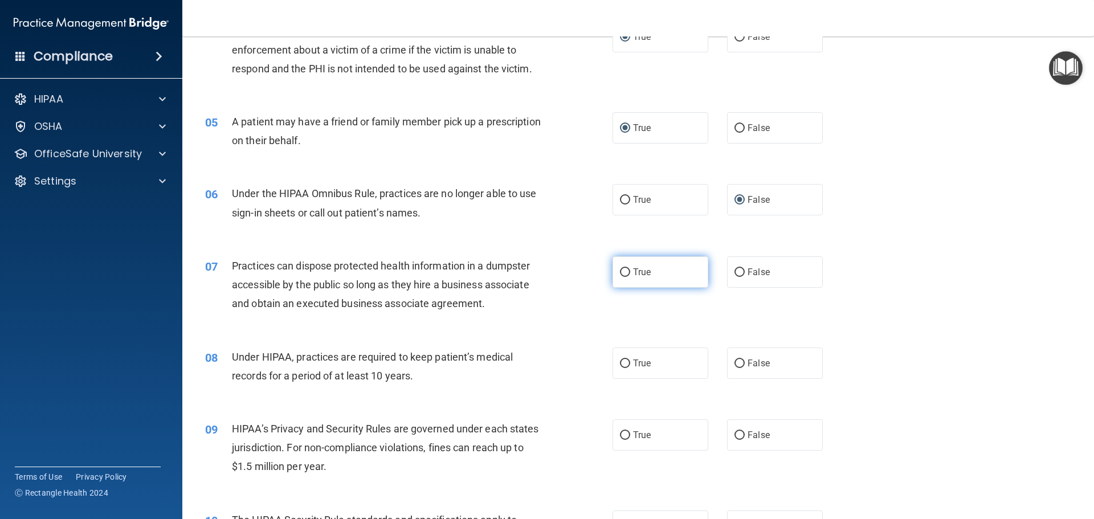
click at [620, 269] on input "True" at bounding box center [625, 272] width 10 height 9
radio input "true"
click at [734, 363] on input "False" at bounding box center [739, 363] width 10 height 9
radio input "true"
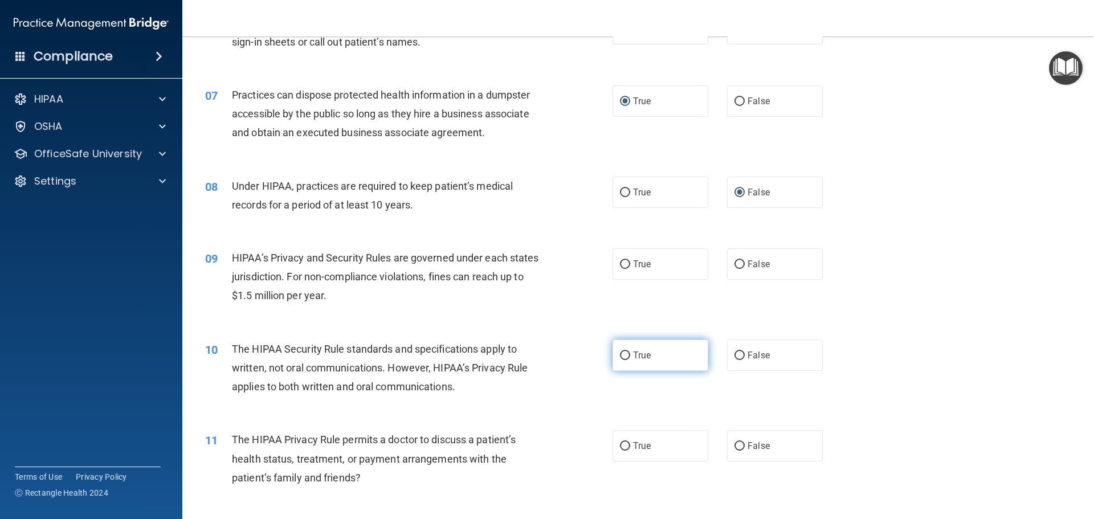
scroll to position [570, 0]
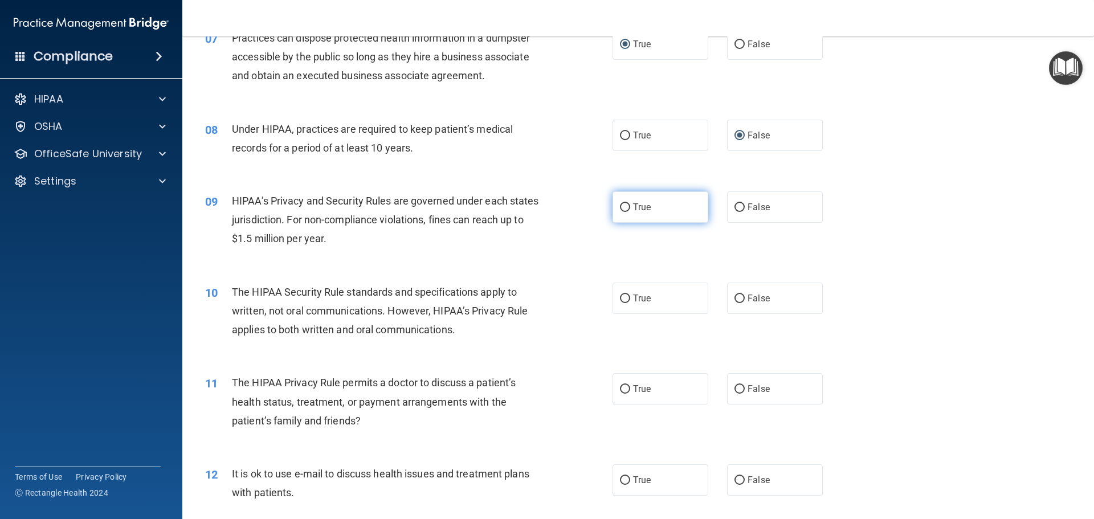
click at [623, 207] on input "True" at bounding box center [625, 207] width 10 height 9
radio input "true"
click at [734, 206] on input "False" at bounding box center [739, 207] width 10 height 9
radio input "true"
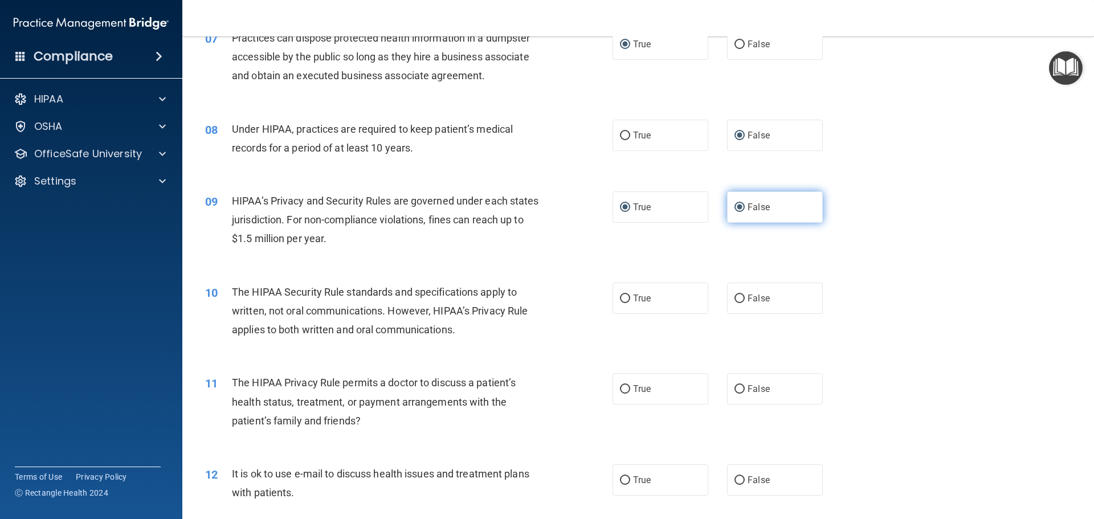
radio input "false"
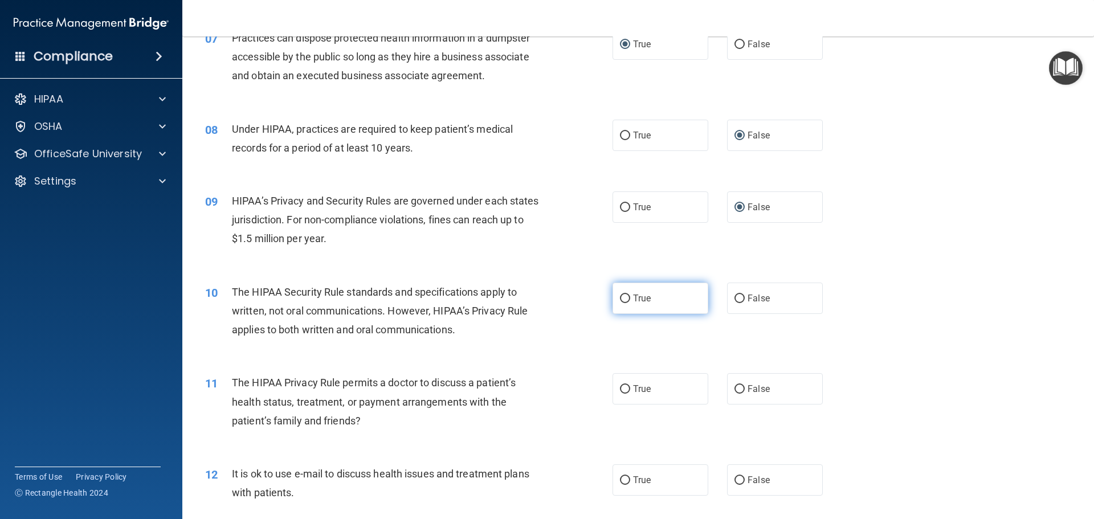
click at [621, 299] on input "True" at bounding box center [625, 298] width 10 height 9
radio input "true"
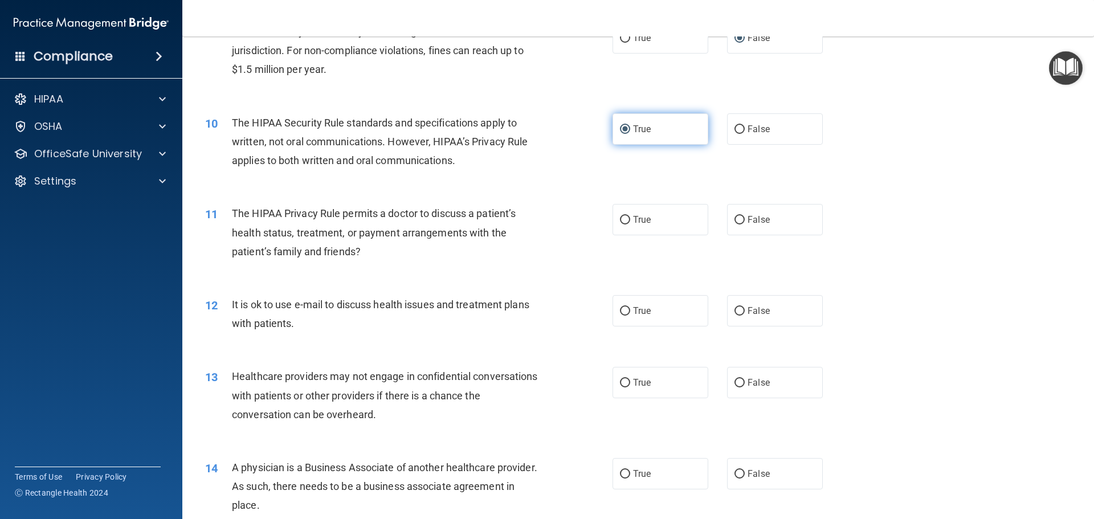
scroll to position [741, 0]
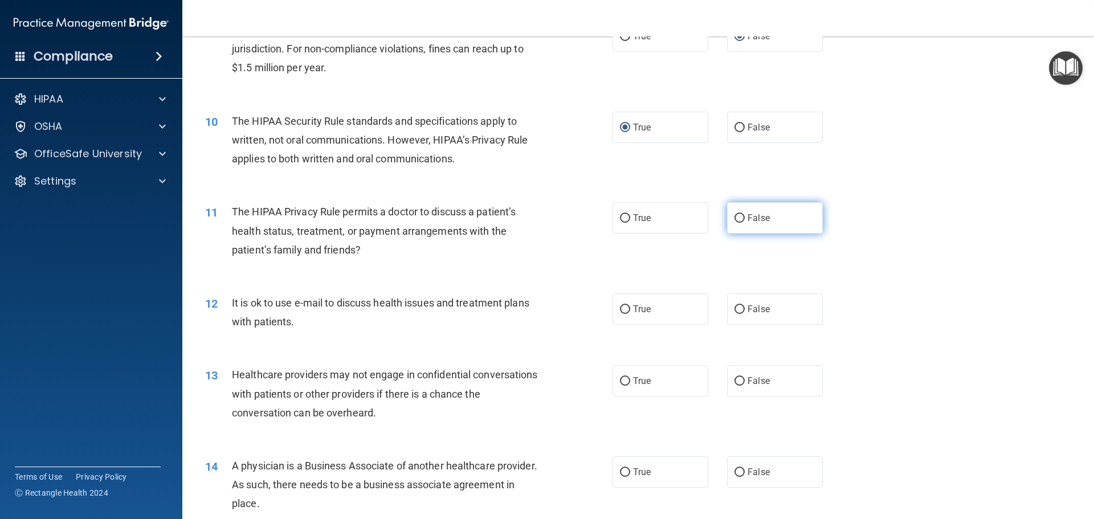
click at [736, 219] on input "False" at bounding box center [739, 218] width 10 height 9
radio input "true"
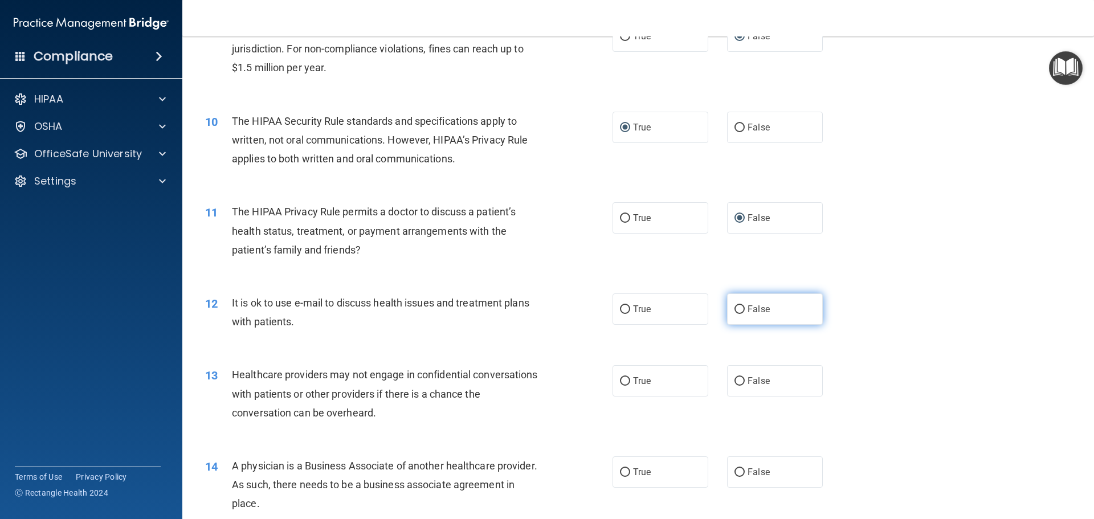
click at [734, 306] on input "False" at bounding box center [739, 309] width 10 height 9
radio input "true"
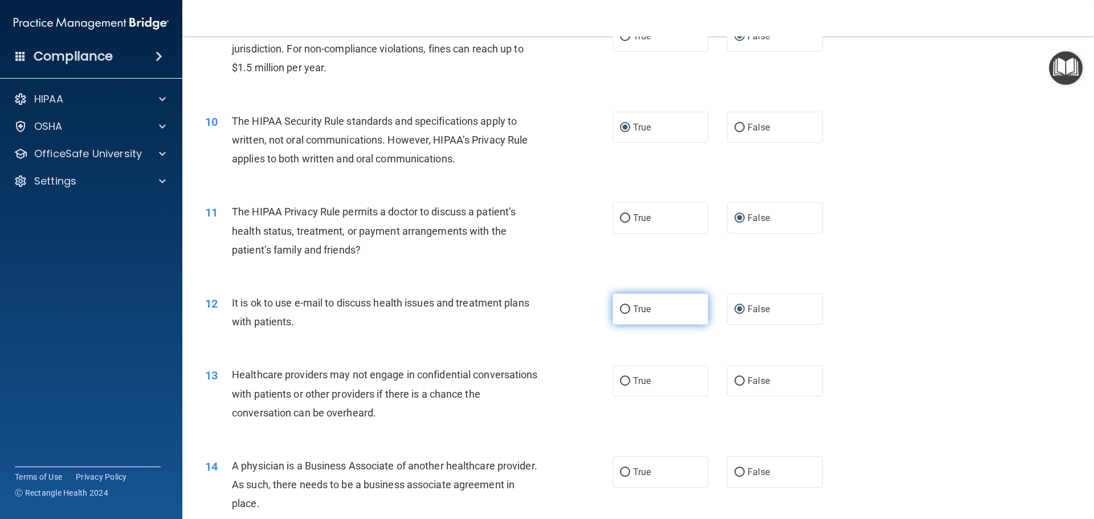
click at [620, 310] on input "True" at bounding box center [625, 309] width 10 height 9
radio input "true"
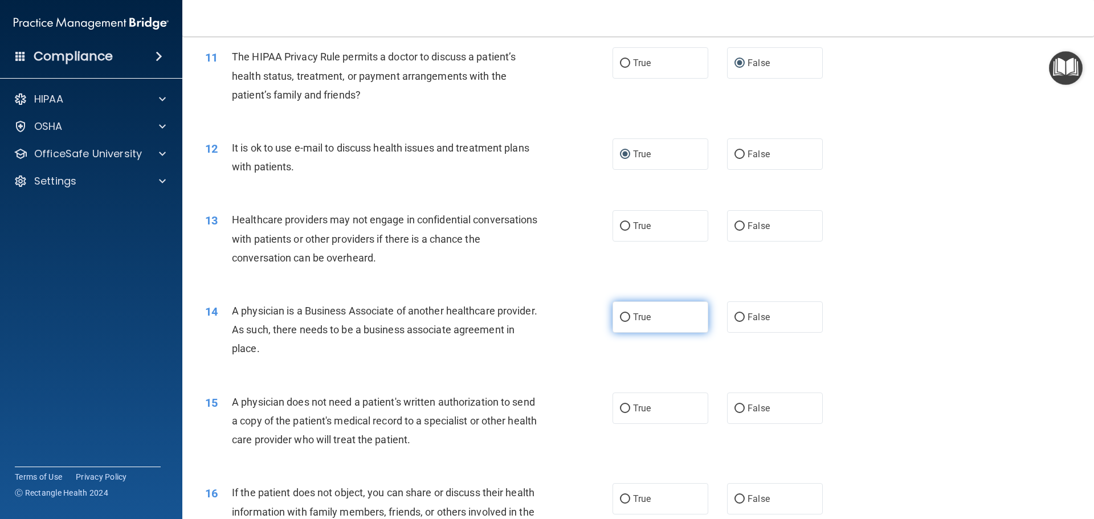
scroll to position [911, 0]
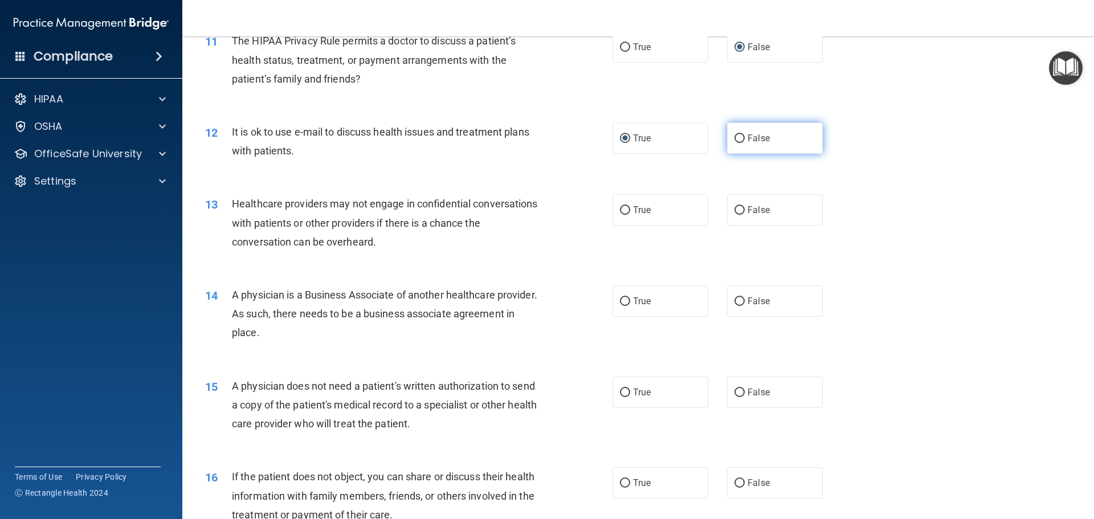
click at [734, 139] on input "False" at bounding box center [739, 138] width 10 height 9
radio input "true"
radio input "false"
click at [621, 207] on input "True" at bounding box center [625, 210] width 10 height 9
radio input "true"
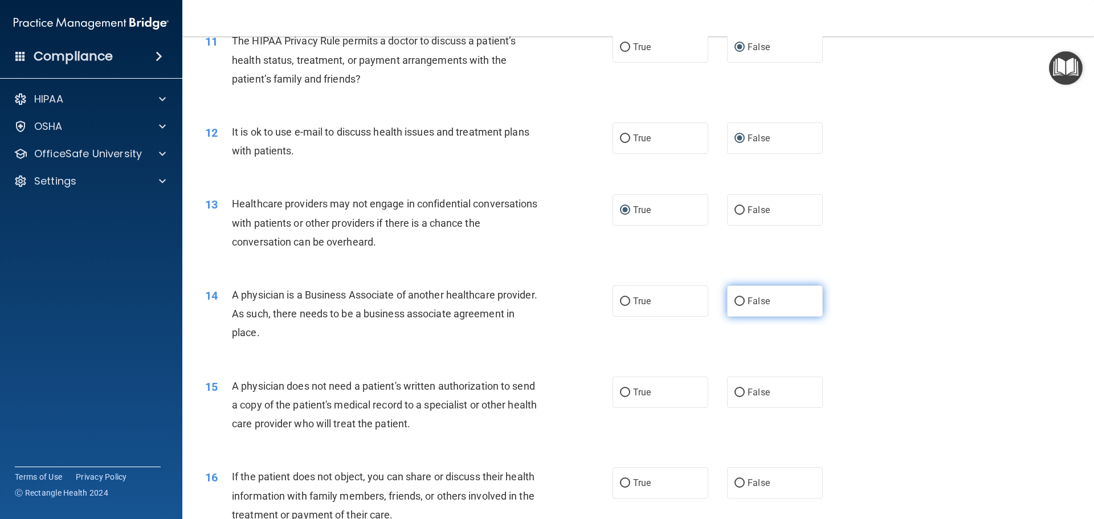
click at [737, 300] on input "False" at bounding box center [739, 301] width 10 height 9
radio input "true"
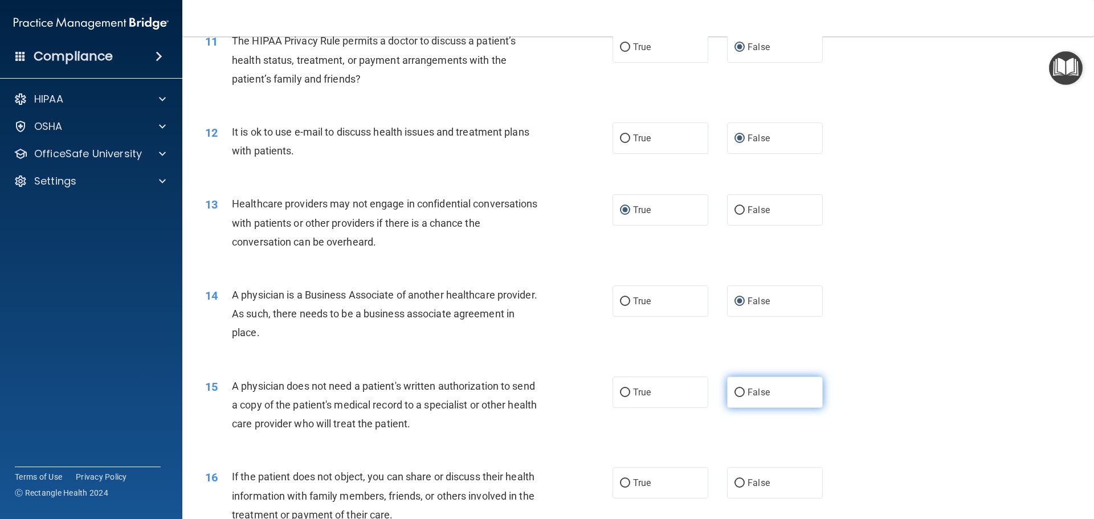
click at [735, 388] on input "False" at bounding box center [739, 392] width 10 height 9
radio input "true"
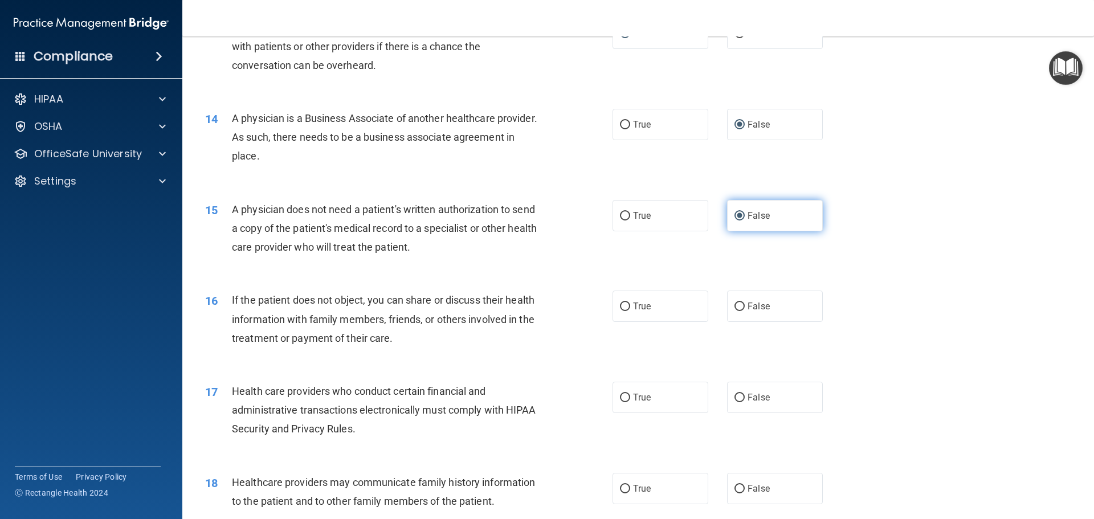
scroll to position [1139, 0]
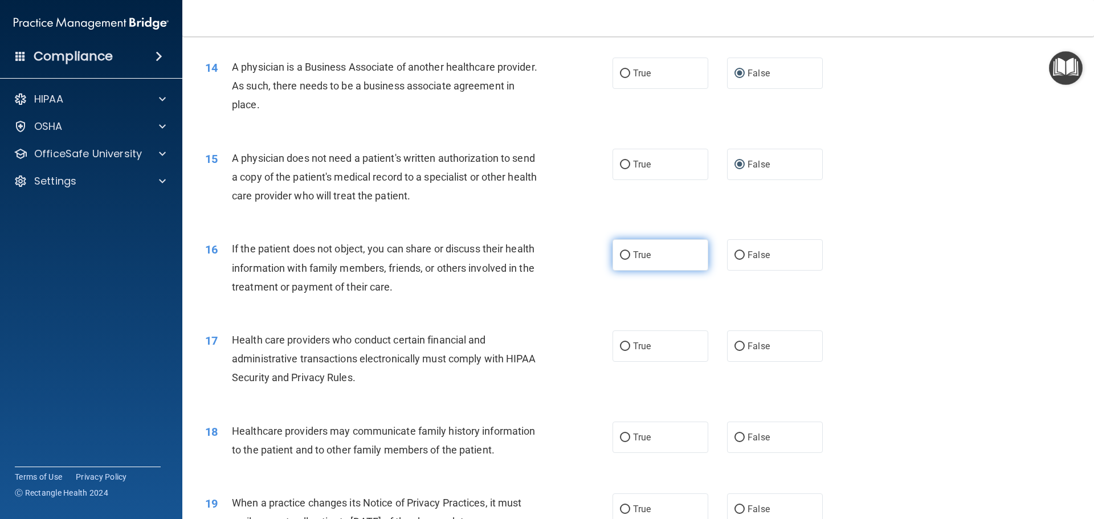
click at [620, 256] on input "True" at bounding box center [625, 255] width 10 height 9
radio input "true"
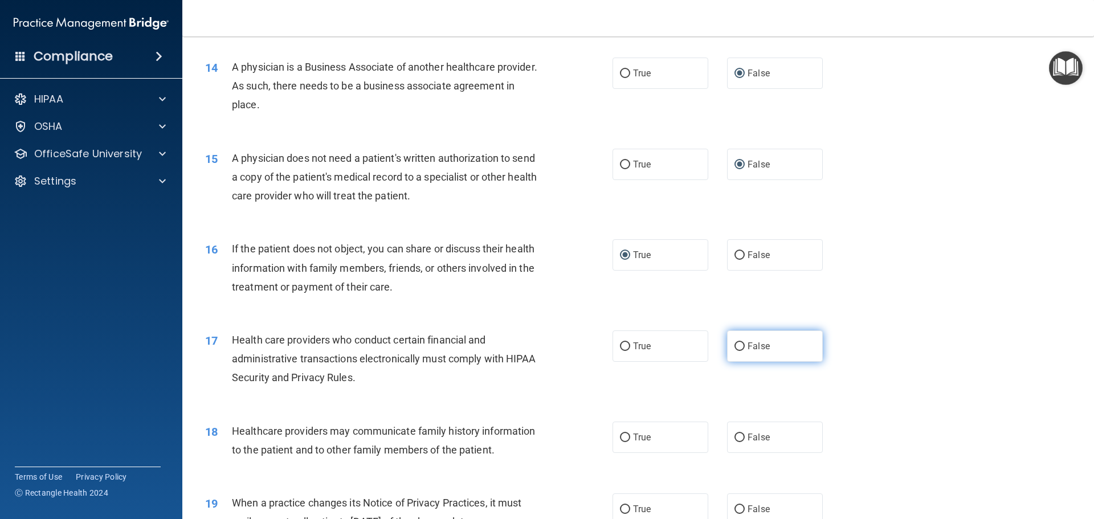
click at [734, 345] on input "False" at bounding box center [739, 346] width 10 height 9
radio input "true"
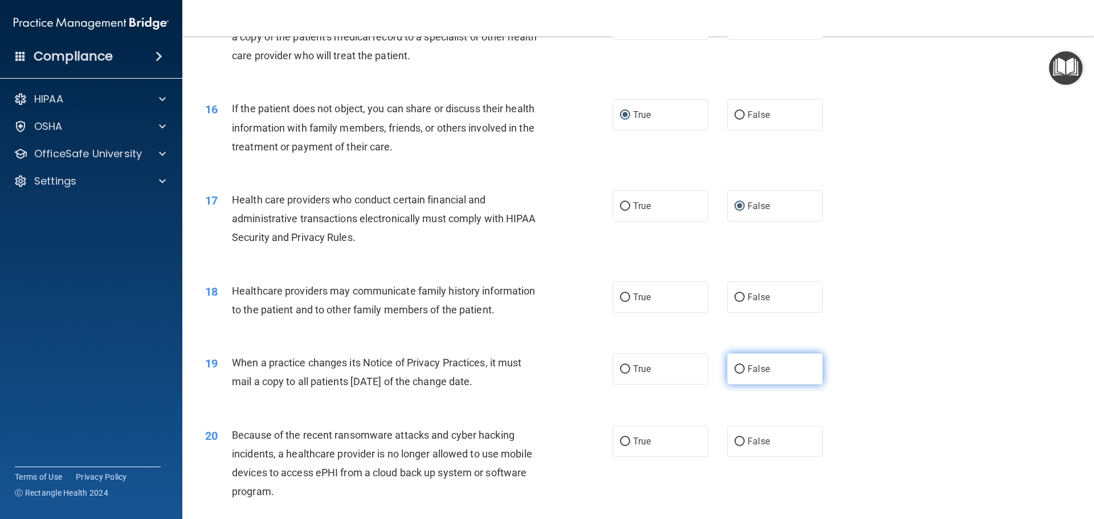
scroll to position [1310, 0]
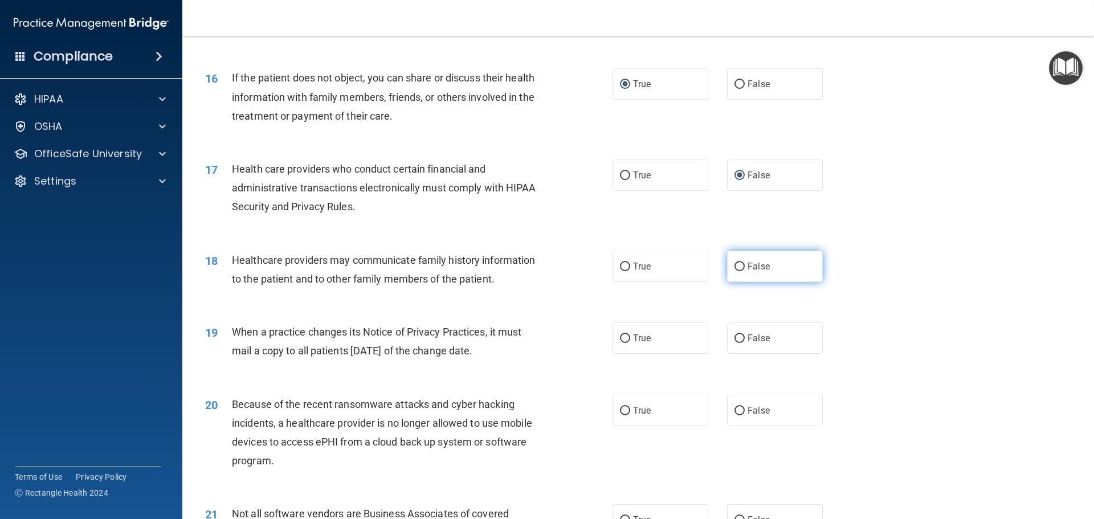
click at [734, 267] on input "False" at bounding box center [739, 267] width 10 height 9
radio input "true"
click at [623, 334] on input "True" at bounding box center [625, 338] width 10 height 9
radio input "true"
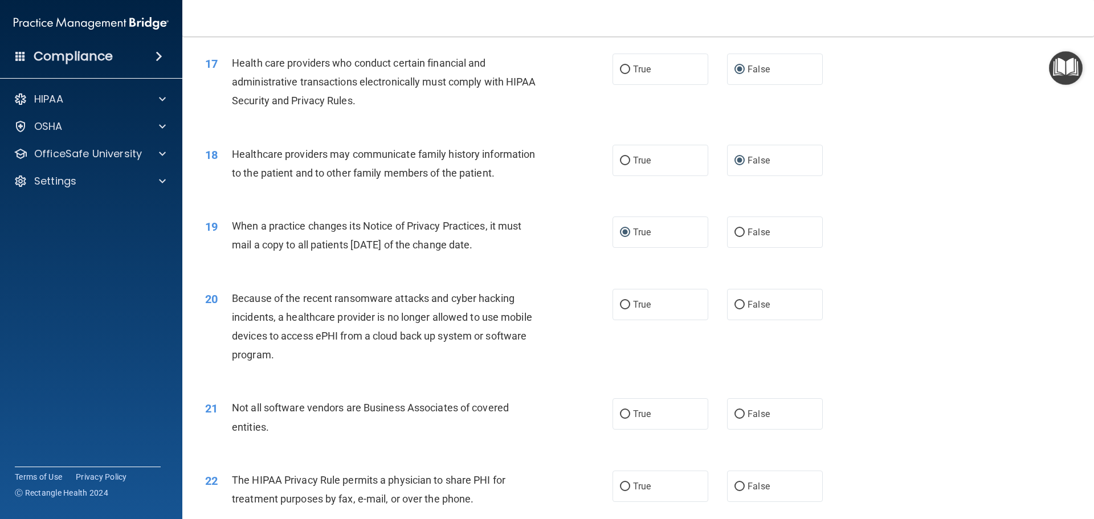
scroll to position [1424, 0]
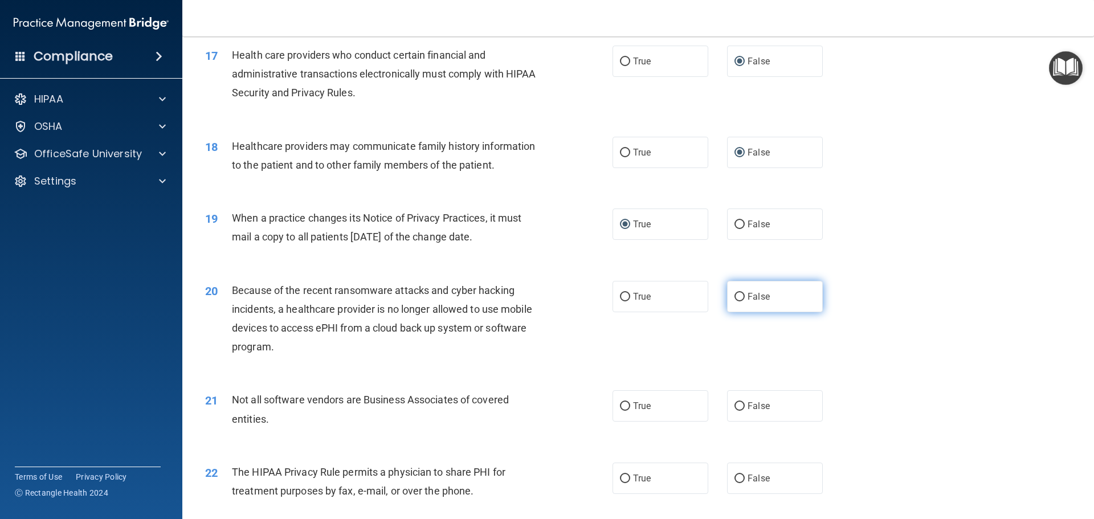
click at [734, 299] on input "False" at bounding box center [739, 297] width 10 height 9
radio input "true"
click at [622, 403] on input "True" at bounding box center [625, 406] width 10 height 9
radio input "true"
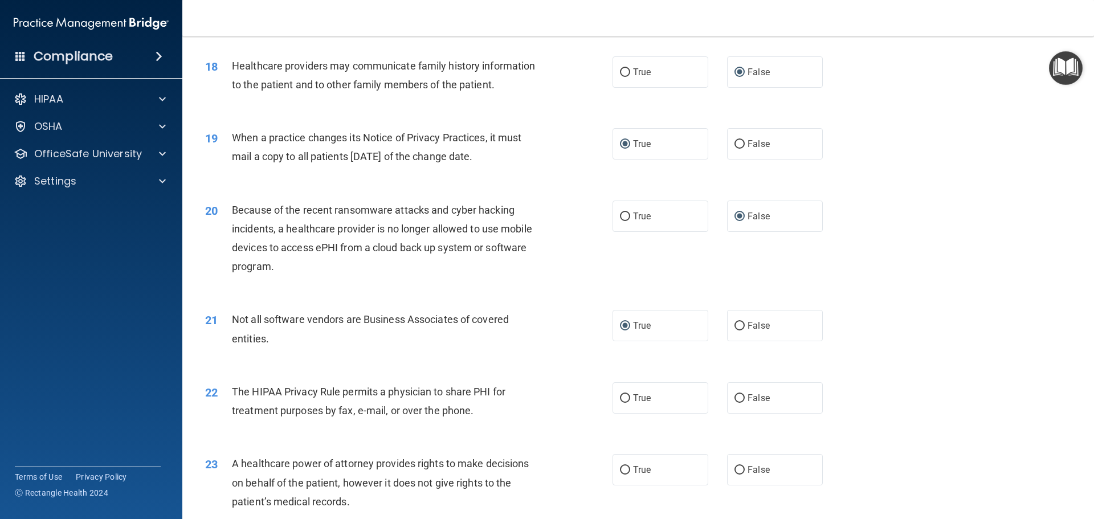
scroll to position [1538, 0]
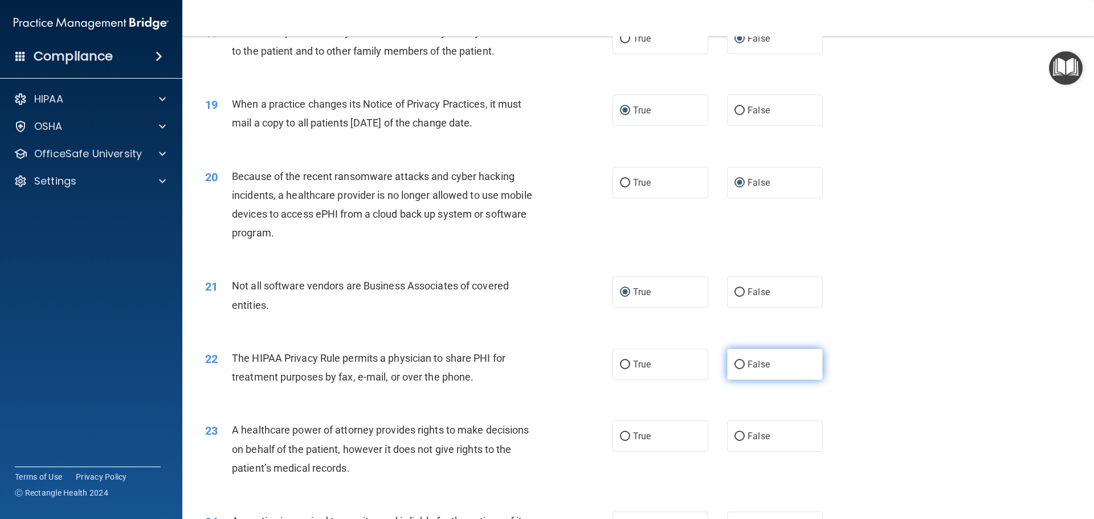
click at [736, 365] on input "False" at bounding box center [739, 365] width 10 height 9
radio input "true"
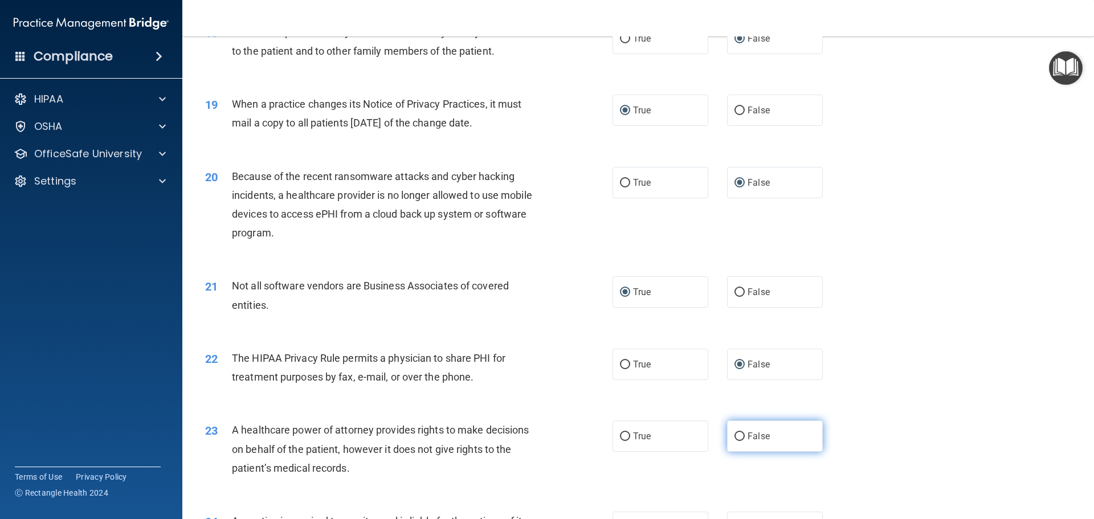
click at [734, 435] on input "False" at bounding box center [739, 436] width 10 height 9
radio input "true"
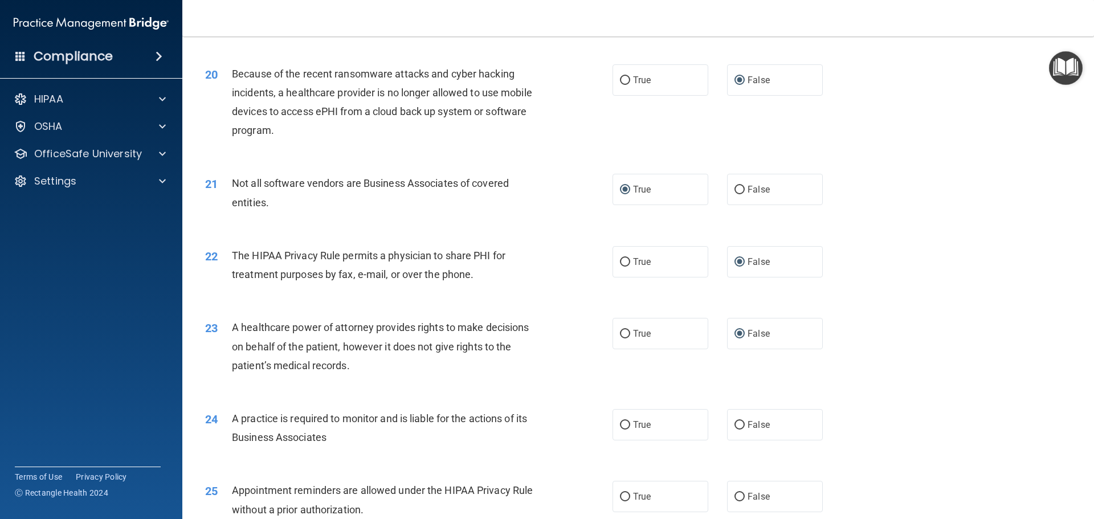
scroll to position [1709, 0]
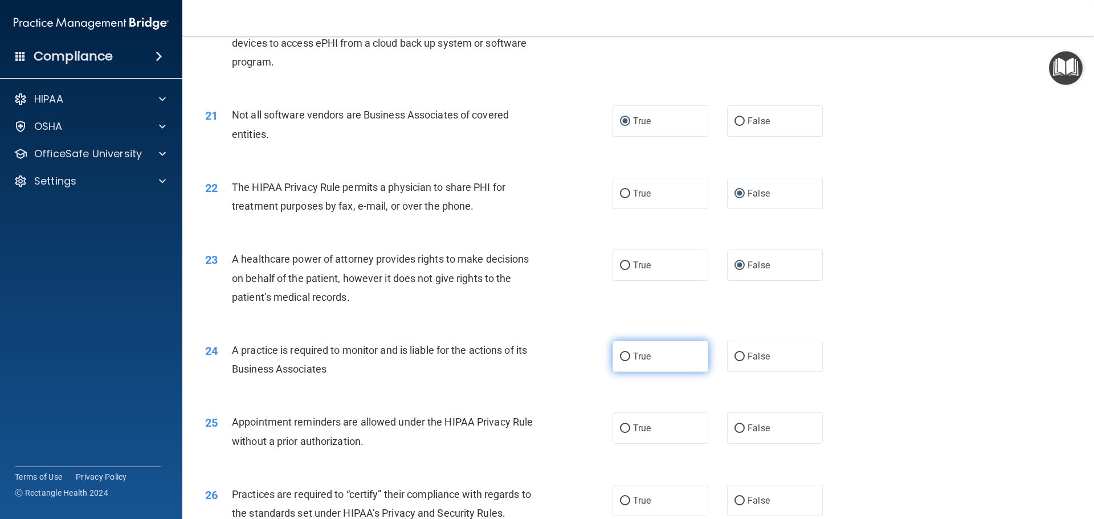
click at [624, 357] on input "True" at bounding box center [625, 357] width 10 height 9
radio input "true"
click at [623, 430] on input "True" at bounding box center [625, 428] width 10 height 9
radio input "true"
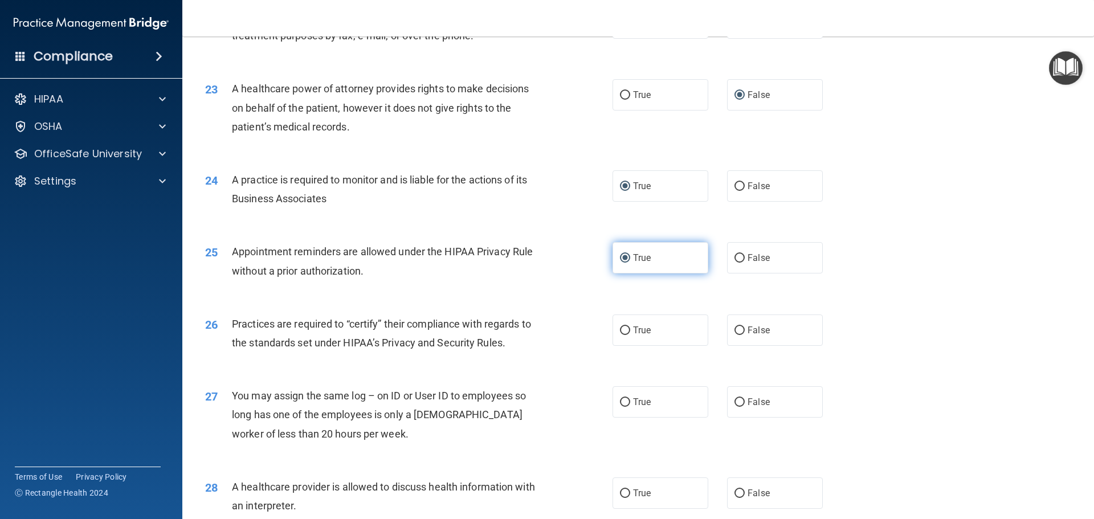
scroll to position [1880, 0]
click at [621, 331] on input "True" at bounding box center [625, 330] width 10 height 9
radio input "true"
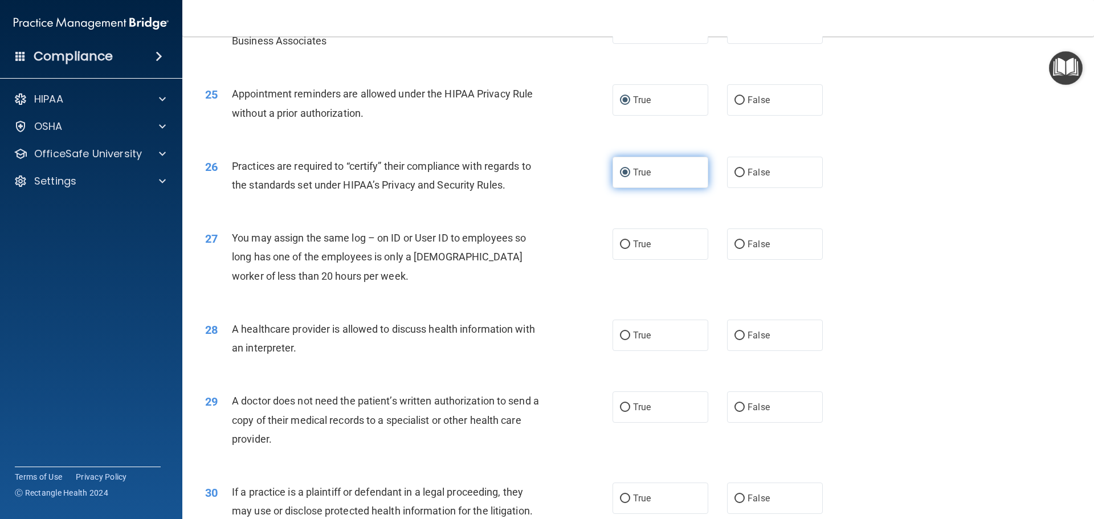
scroll to position [2051, 0]
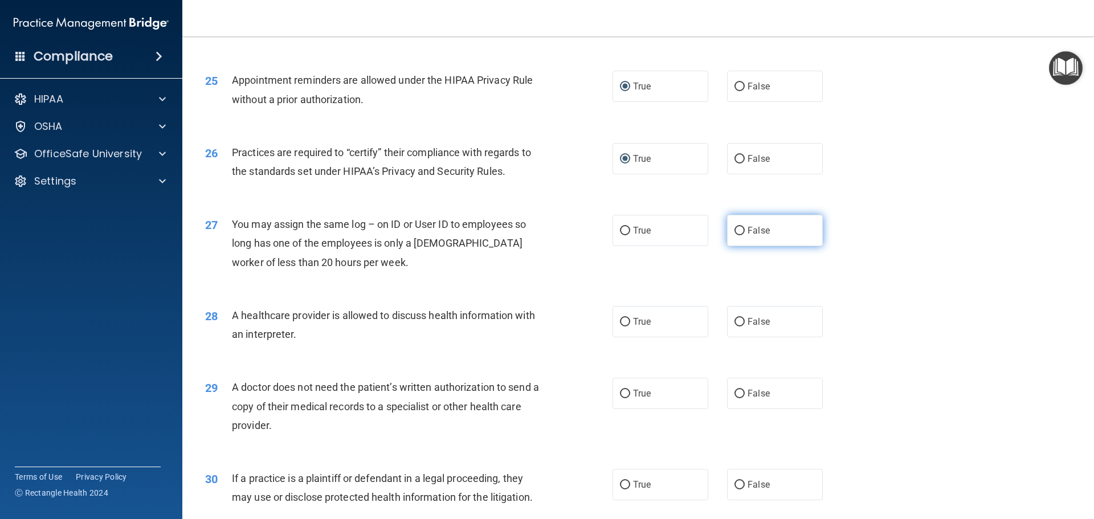
click at [735, 231] on input "False" at bounding box center [739, 231] width 10 height 9
radio input "true"
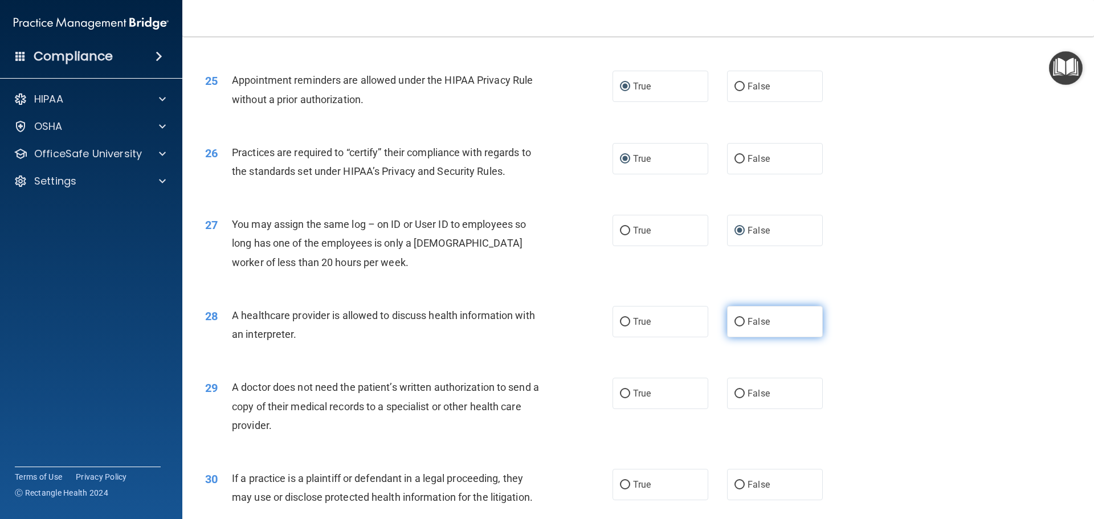
click at [734, 318] on input "False" at bounding box center [739, 322] width 10 height 9
radio input "true"
click at [620, 394] on input "True" at bounding box center [625, 394] width 10 height 9
radio input "true"
click at [734, 482] on input "False" at bounding box center [739, 485] width 10 height 9
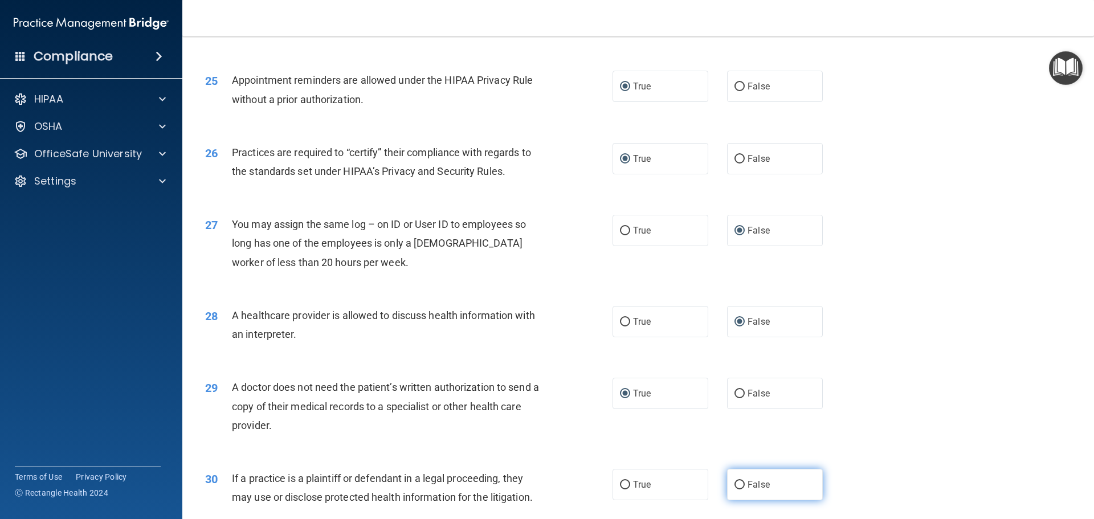
radio input "true"
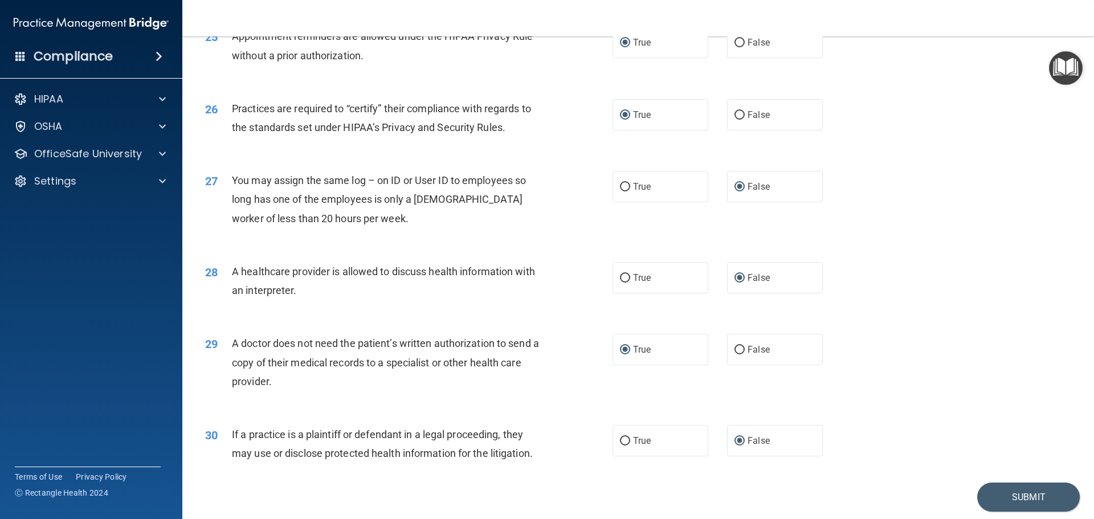
scroll to position [2133, 0]
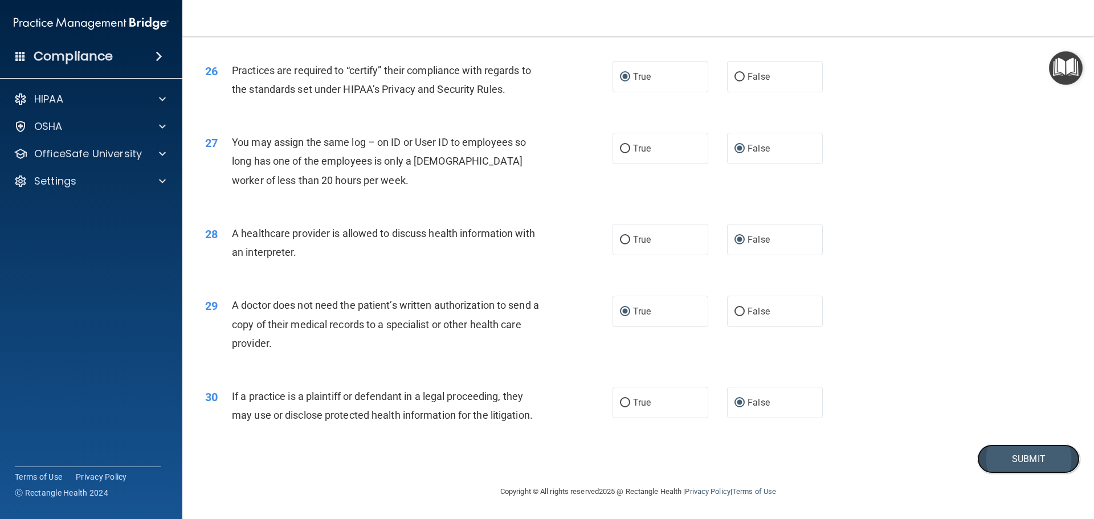
click at [996, 461] on button "Submit" at bounding box center [1028, 458] width 103 height 29
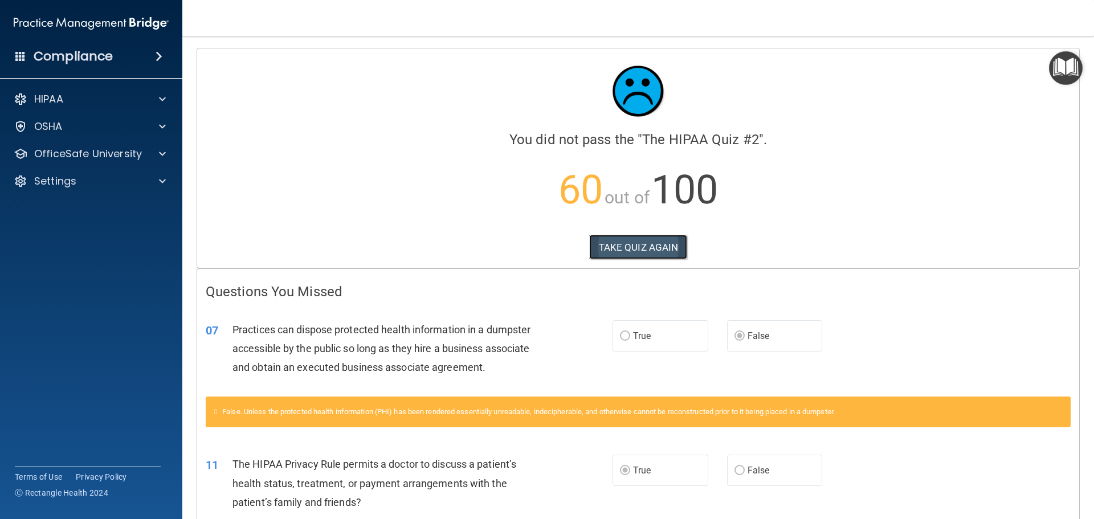
click at [596, 246] on button "TAKE QUIZ AGAIN" at bounding box center [638, 247] width 99 height 25
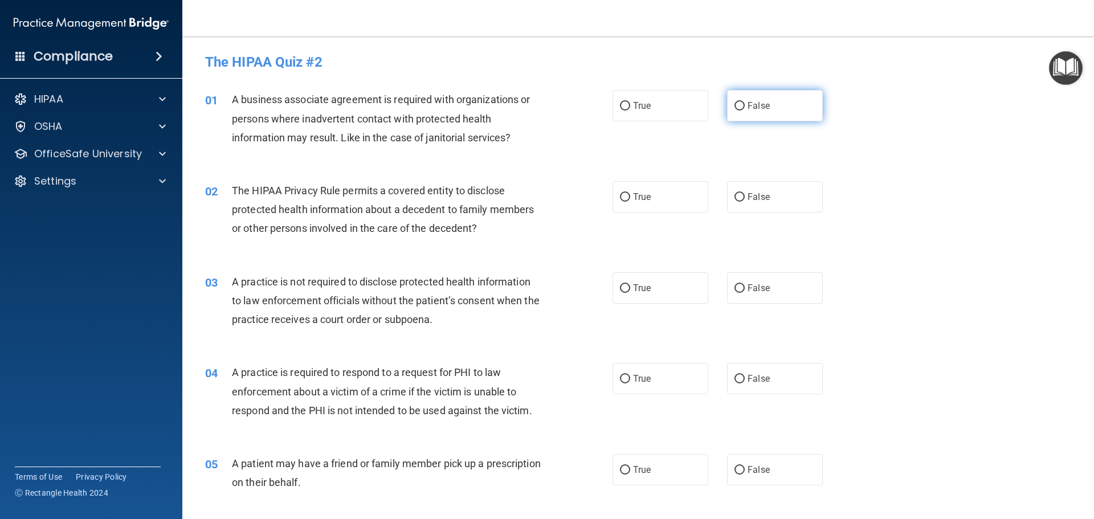
click at [735, 106] on input "False" at bounding box center [739, 106] width 10 height 9
radio input "true"
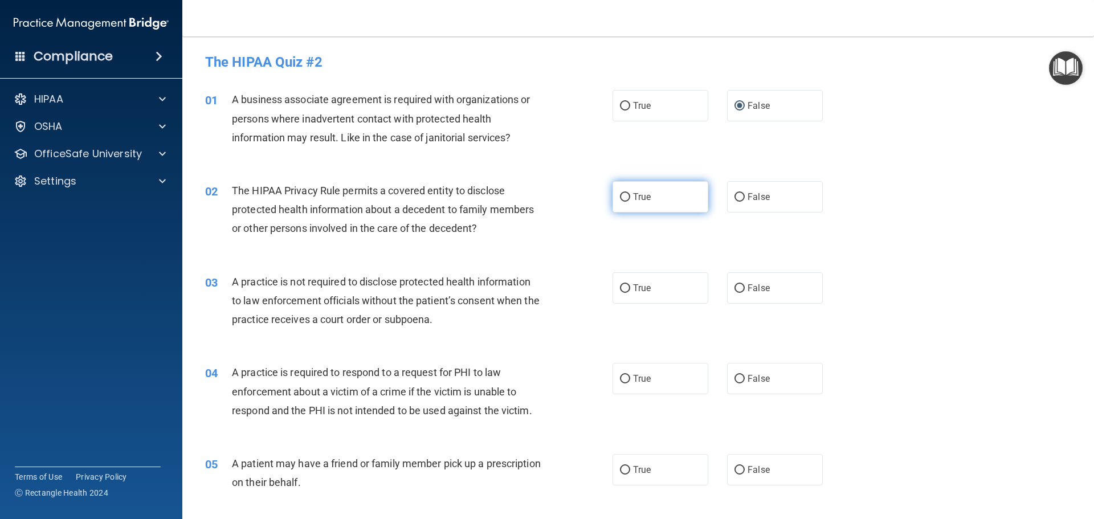
click at [620, 197] on input "True" at bounding box center [625, 197] width 10 height 9
radio input "true"
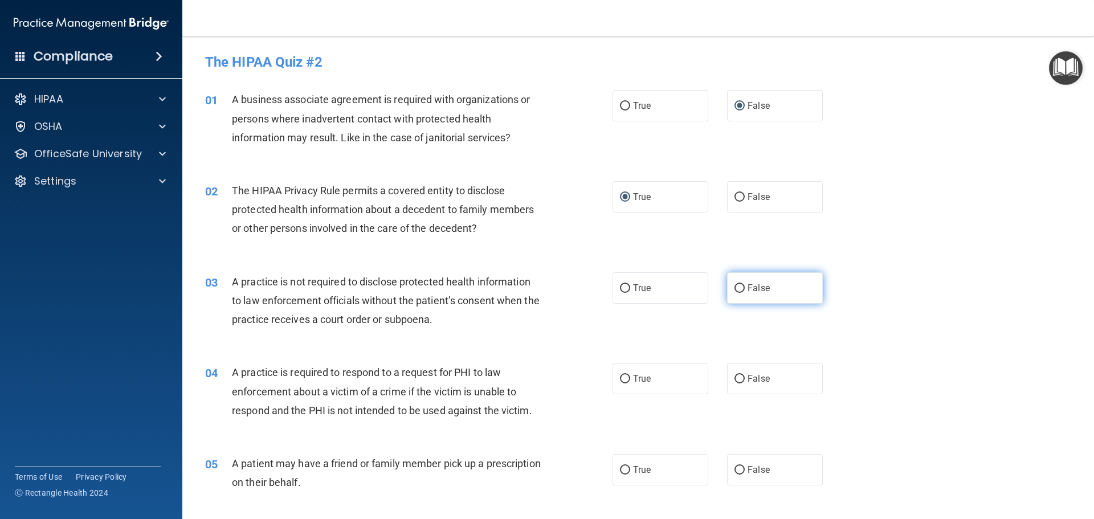
click at [734, 286] on input "False" at bounding box center [739, 288] width 10 height 9
radio input "true"
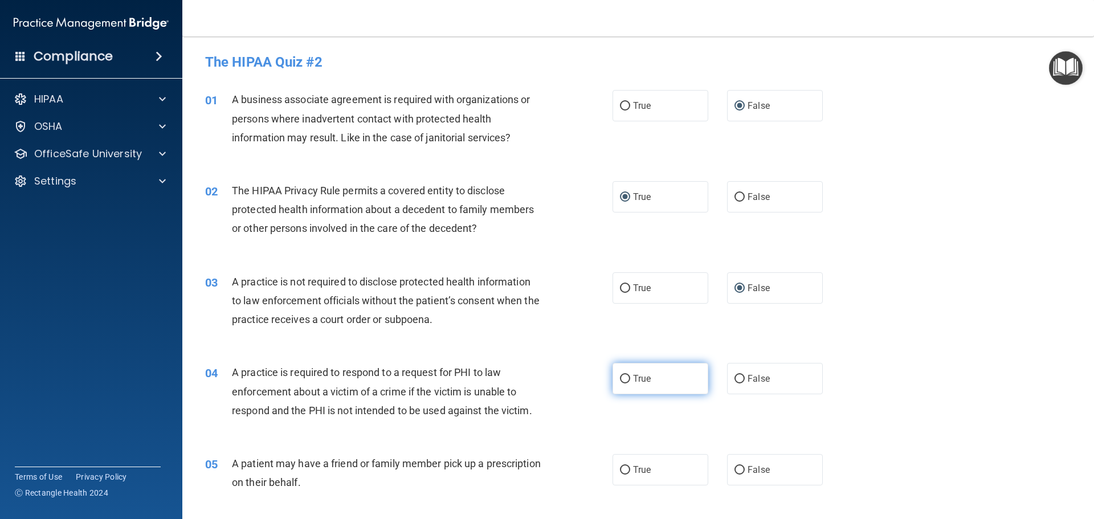
click at [620, 375] on input "True" at bounding box center [625, 379] width 10 height 9
radio input "true"
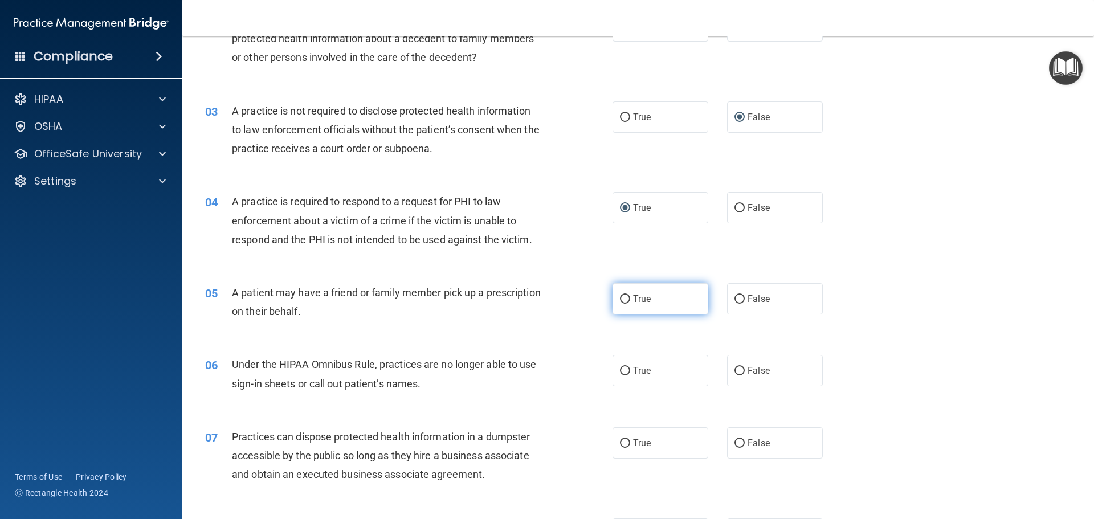
click at [620, 297] on input "True" at bounding box center [625, 299] width 10 height 9
radio input "true"
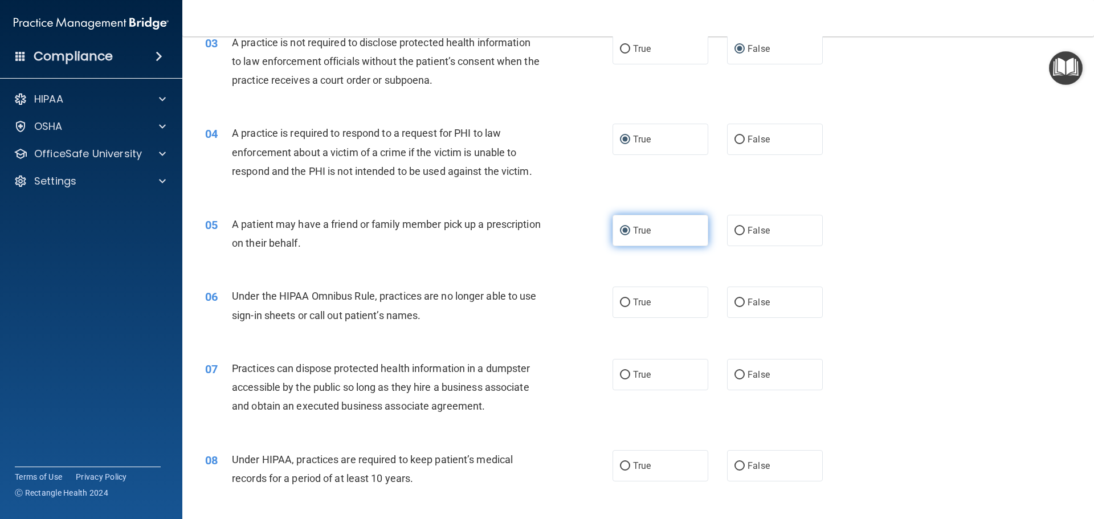
scroll to position [342, 0]
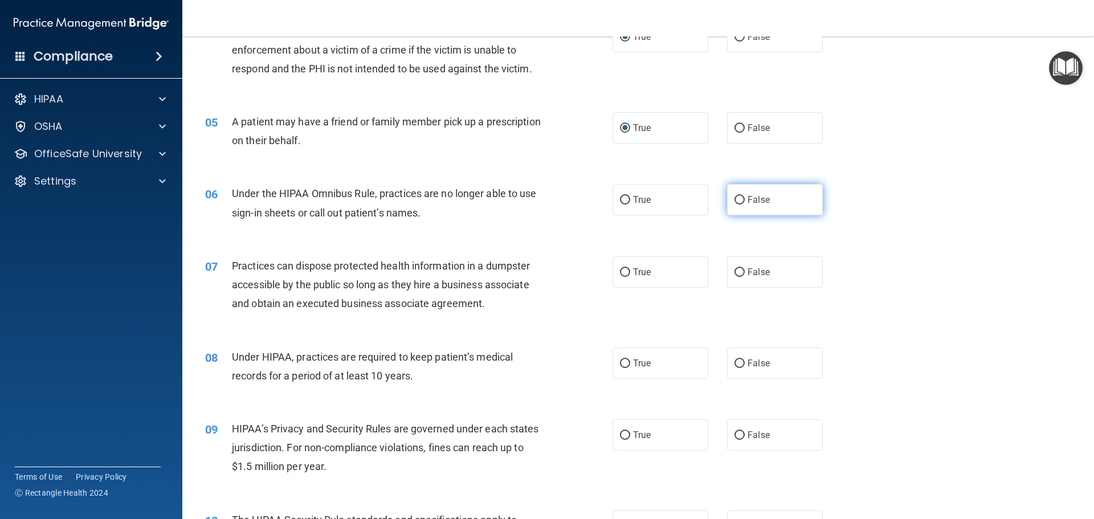
click at [734, 201] on input "False" at bounding box center [739, 200] width 10 height 9
radio input "true"
click at [734, 270] on input "False" at bounding box center [739, 272] width 10 height 9
radio input "true"
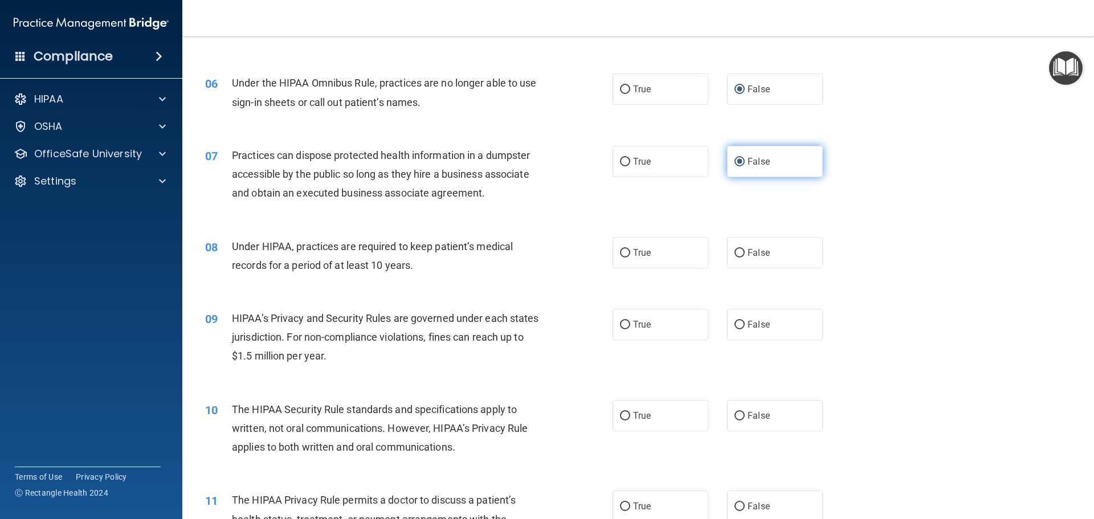
scroll to position [456, 0]
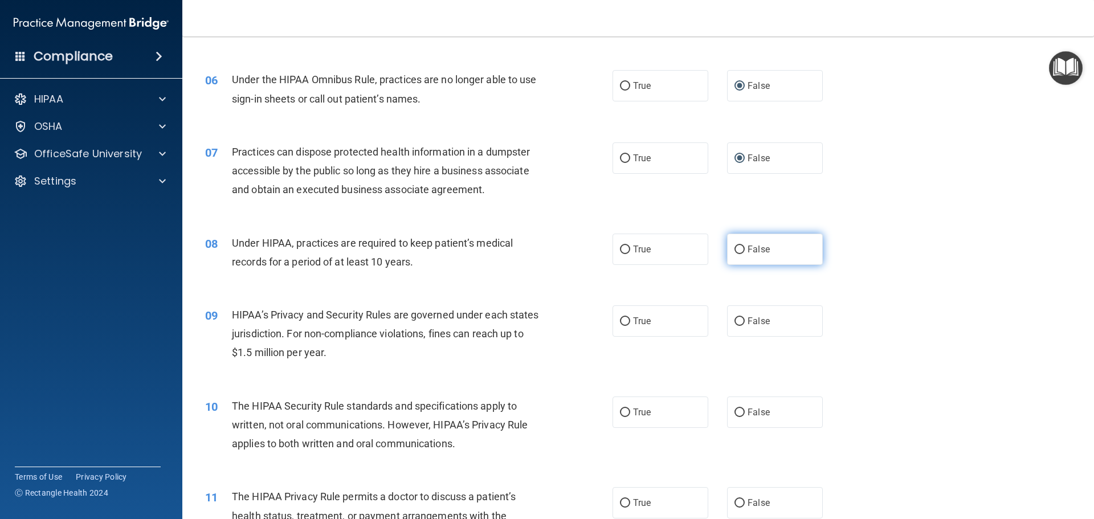
click at [737, 248] on input "False" at bounding box center [739, 250] width 10 height 9
radio input "true"
click at [734, 317] on input "False" at bounding box center [739, 321] width 10 height 9
radio input "true"
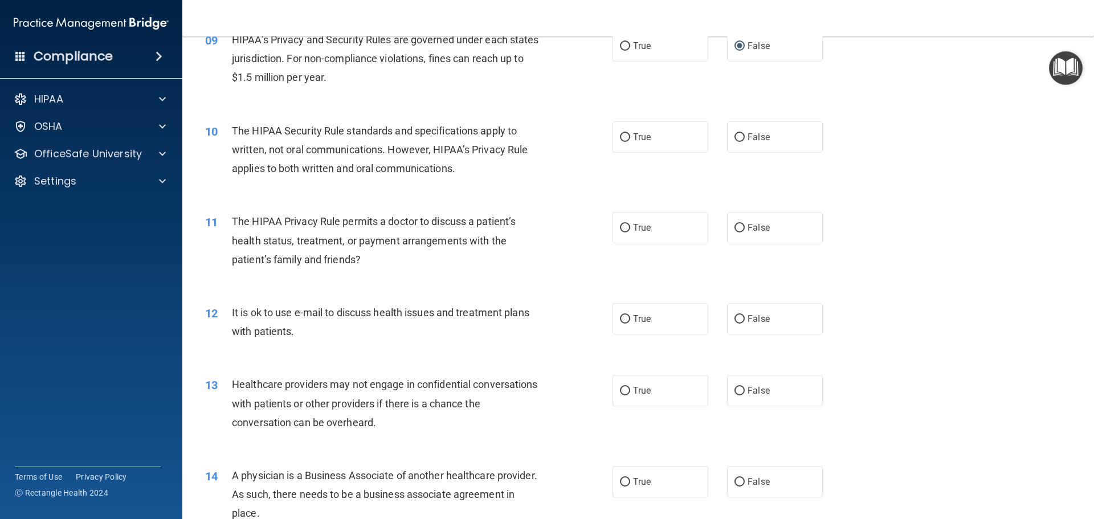
scroll to position [741, 0]
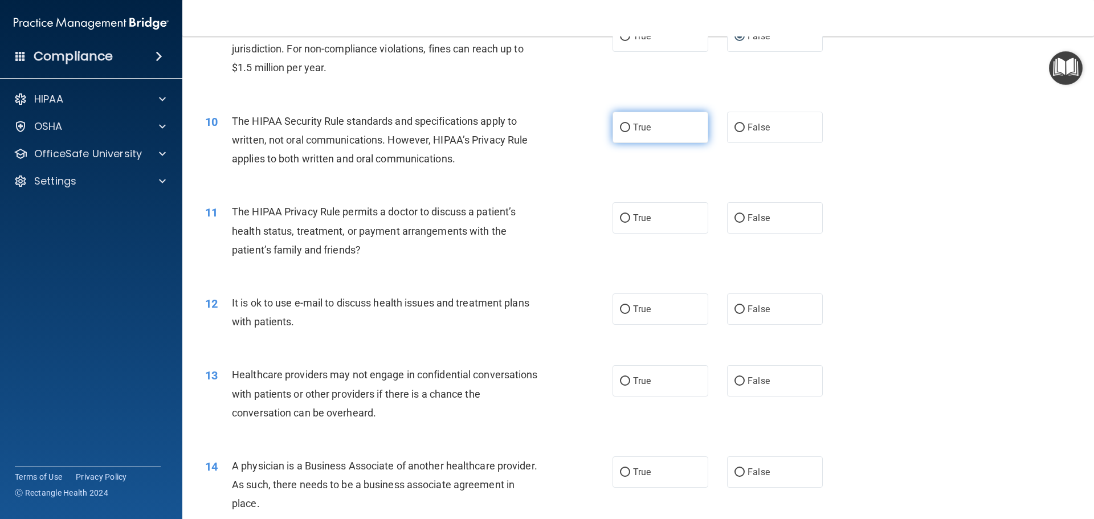
click at [620, 130] on input "True" at bounding box center [625, 128] width 10 height 9
radio input "true"
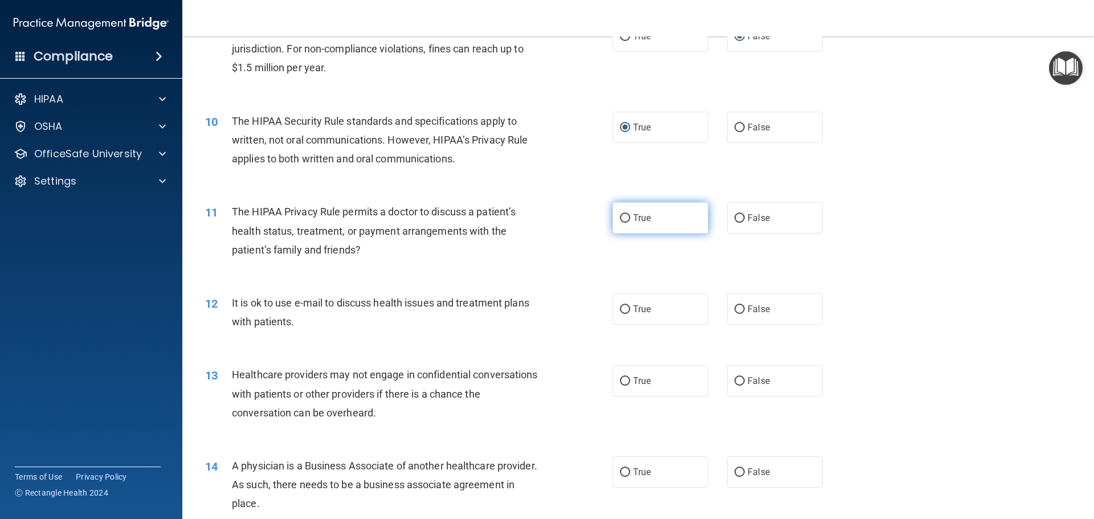
click at [621, 216] on input "True" at bounding box center [625, 218] width 10 height 9
radio input "true"
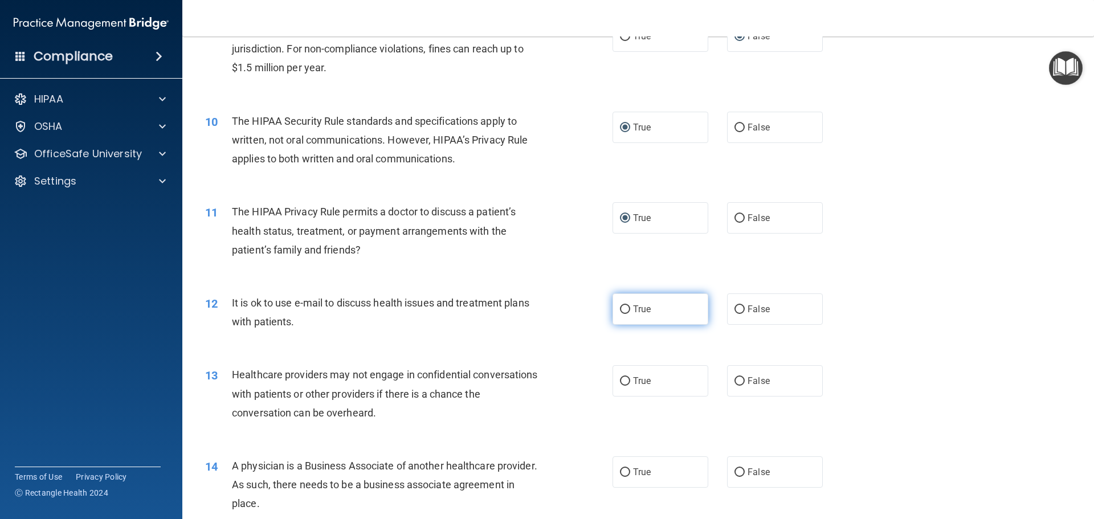
click at [620, 309] on input "True" at bounding box center [625, 309] width 10 height 9
radio input "true"
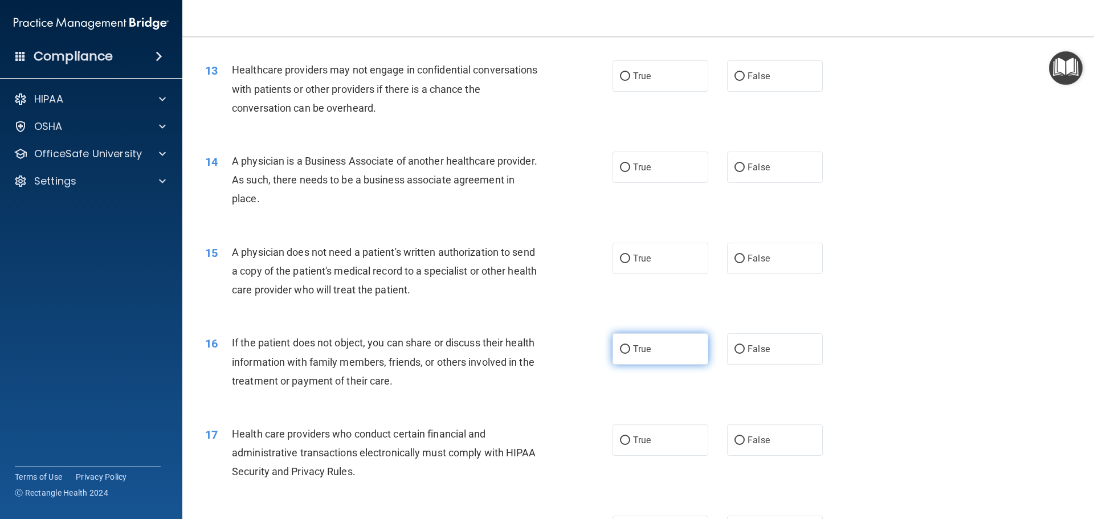
scroll to position [1025, 0]
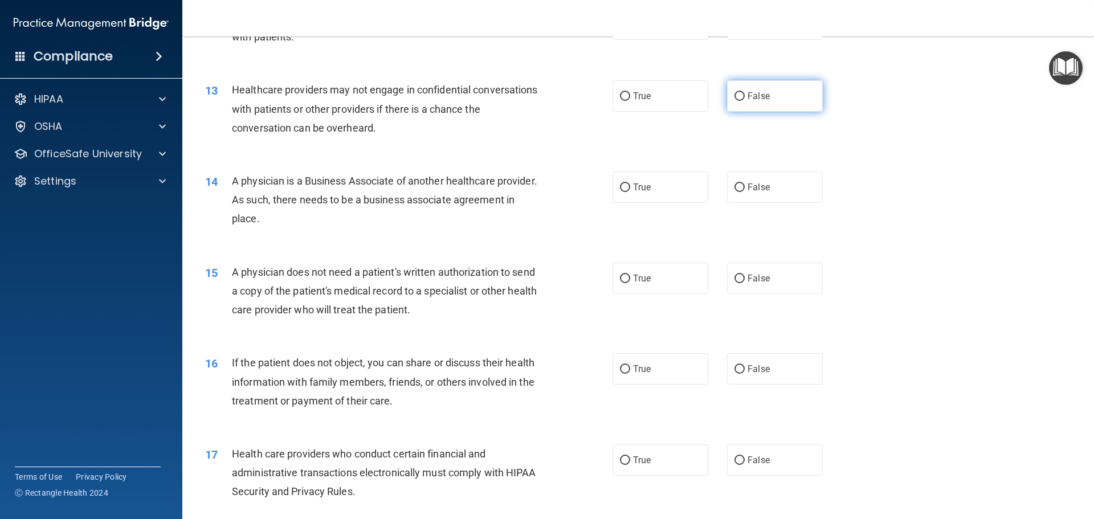
click at [734, 97] on input "False" at bounding box center [739, 96] width 10 height 9
radio input "true"
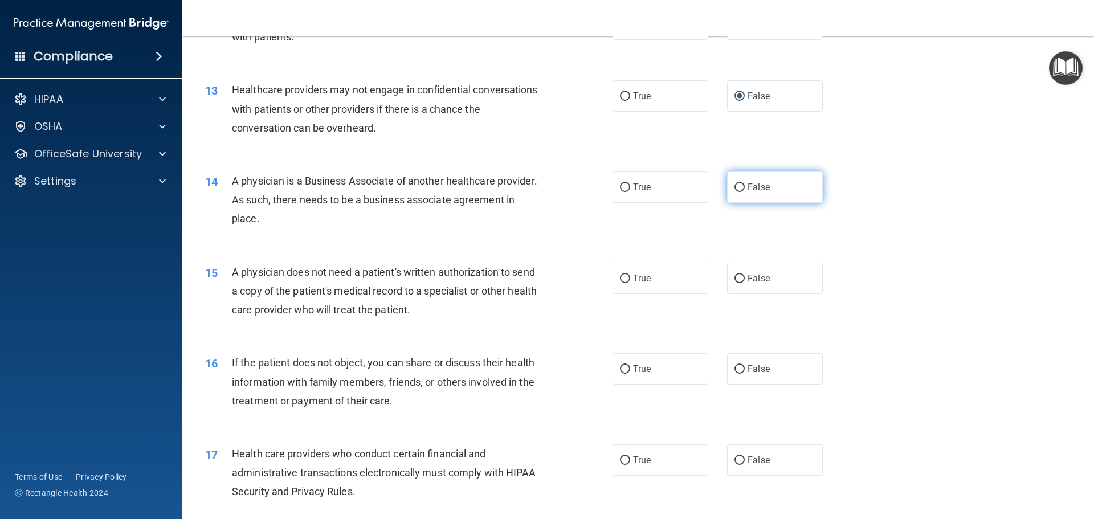
click at [736, 181] on label "False" at bounding box center [775, 186] width 96 height 31
click at [736, 183] on input "False" at bounding box center [739, 187] width 10 height 9
radio input "true"
click at [623, 277] on input "True" at bounding box center [625, 279] width 10 height 9
radio input "true"
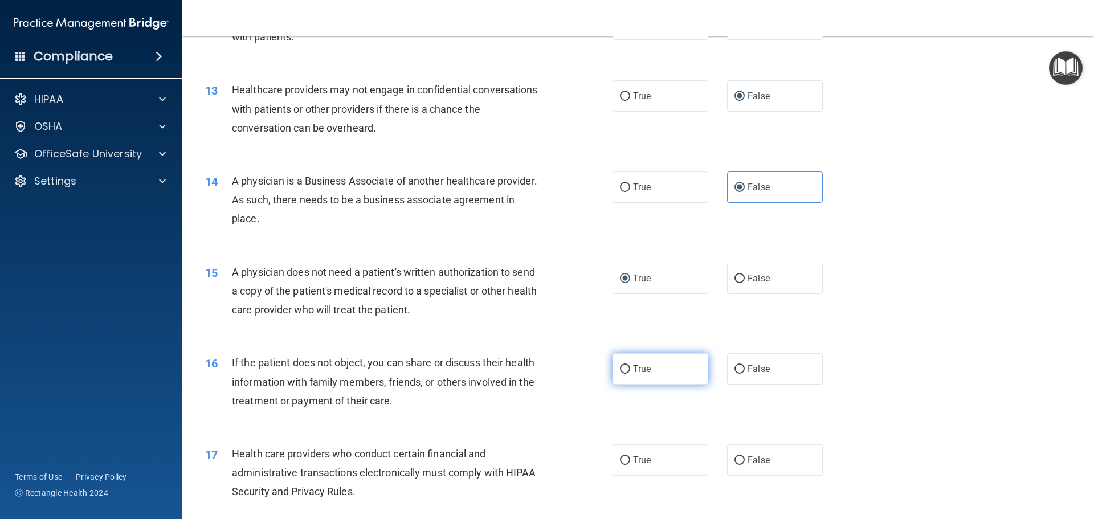
click at [620, 367] on input "True" at bounding box center [625, 369] width 10 height 9
radio input "true"
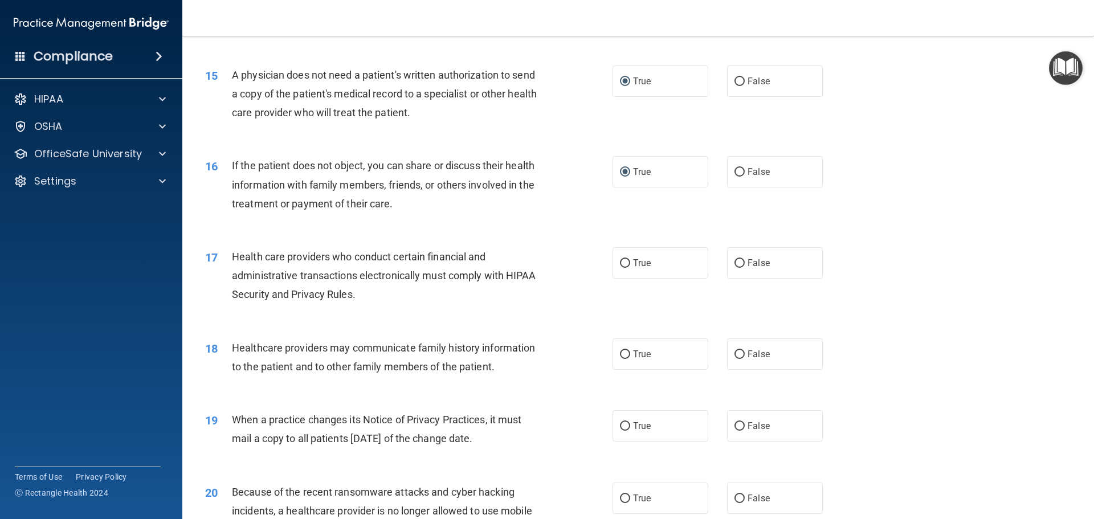
scroll to position [1253, 0]
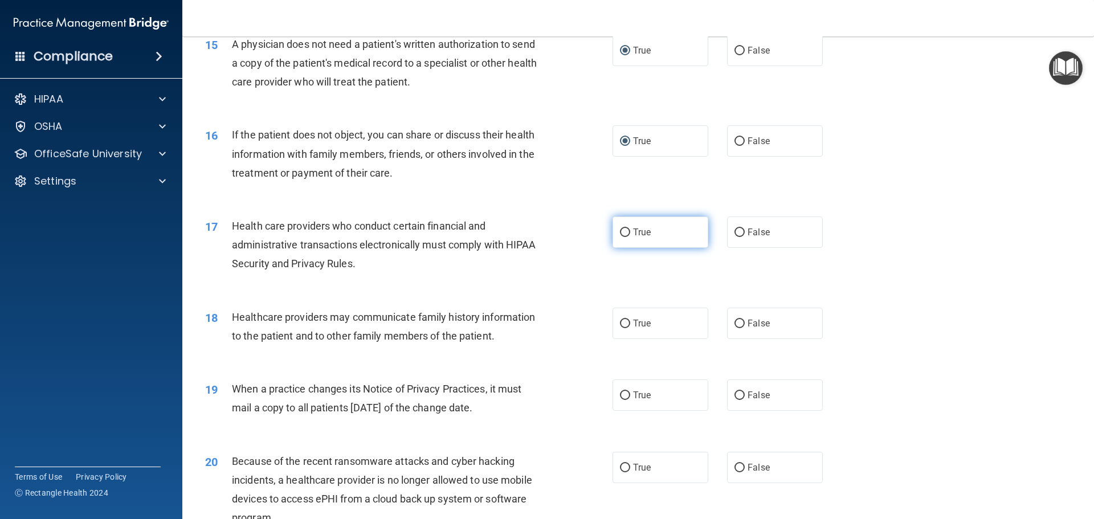
click at [620, 231] on input "True" at bounding box center [625, 232] width 10 height 9
radio input "true"
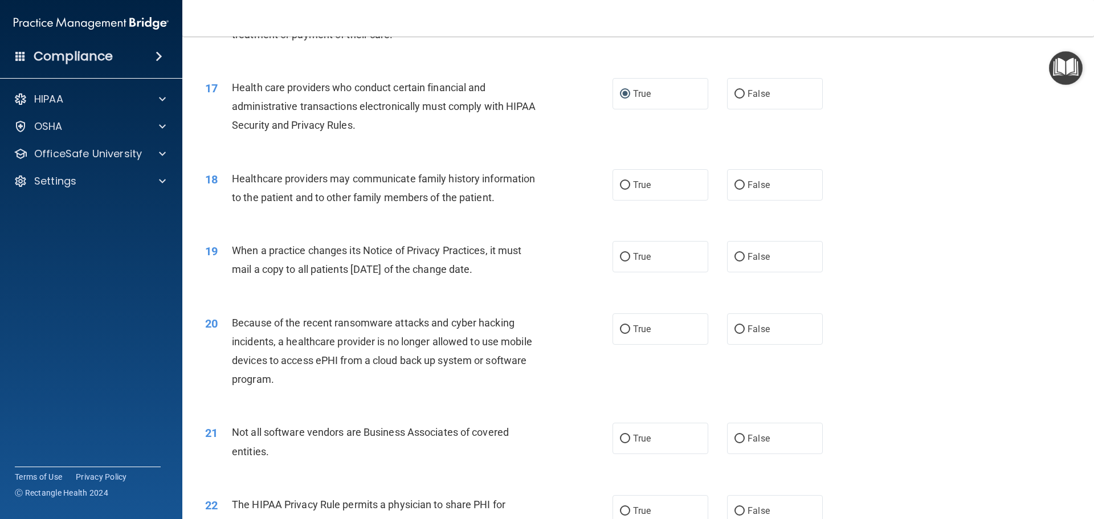
scroll to position [1424, 0]
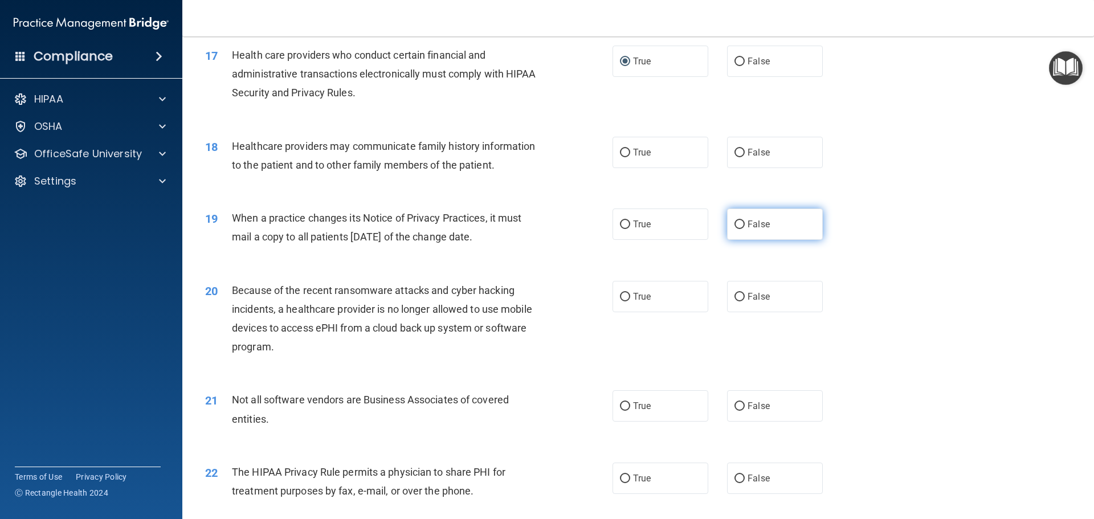
click at [734, 223] on input "False" at bounding box center [739, 224] width 10 height 9
radio input "true"
click at [734, 293] on input "False" at bounding box center [739, 297] width 10 height 9
radio input "true"
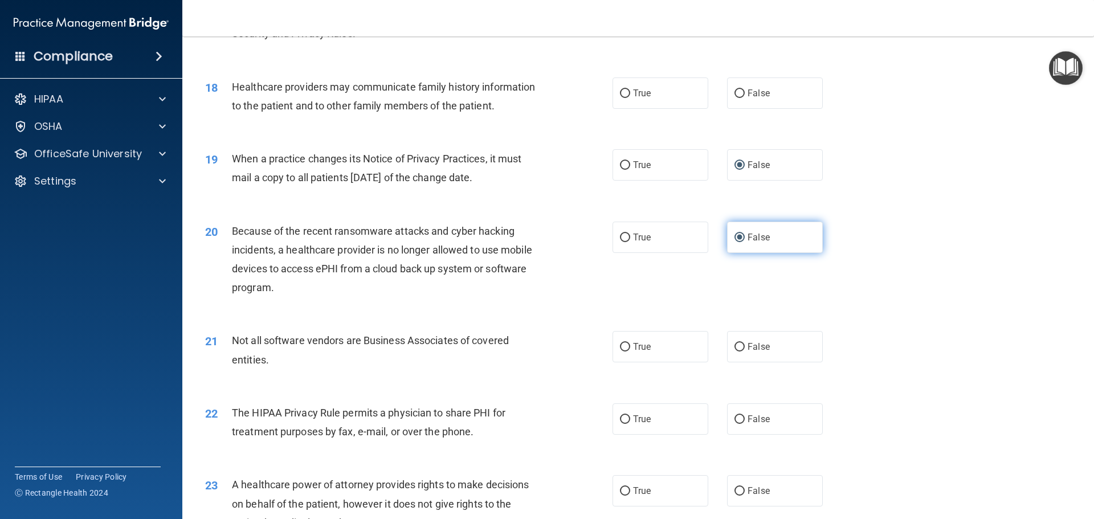
scroll to position [1538, 0]
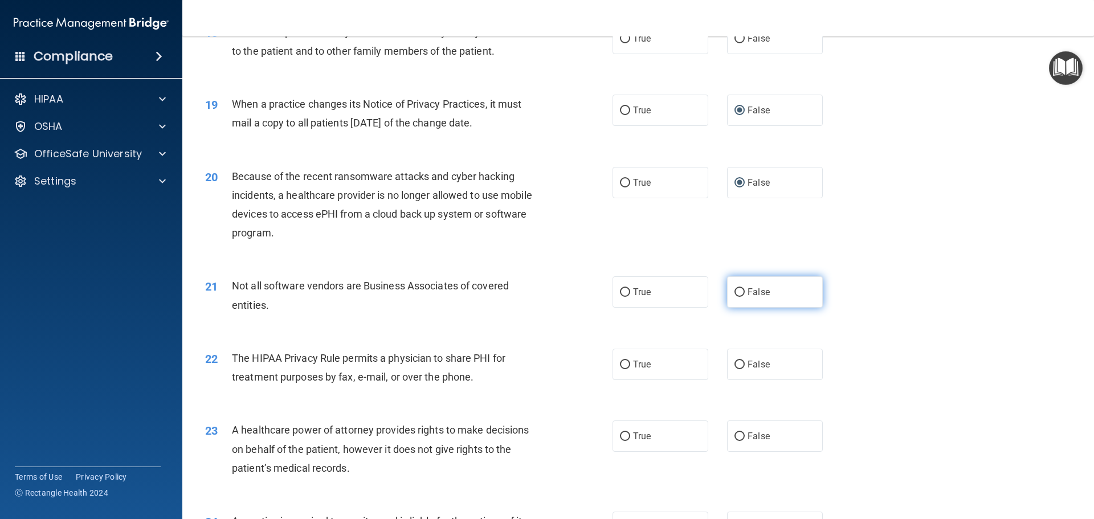
click at [734, 291] on input "False" at bounding box center [739, 292] width 10 height 9
radio input "true"
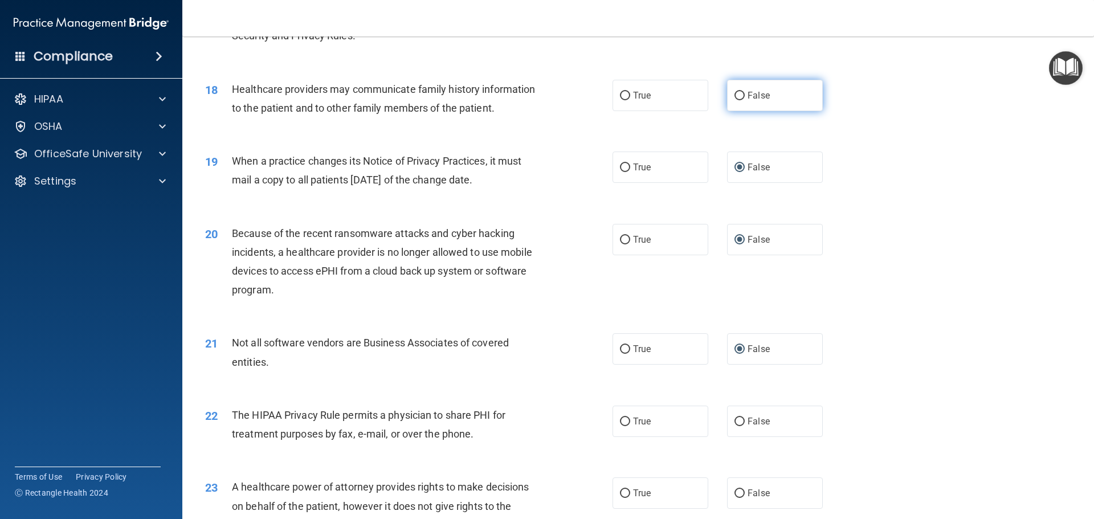
click at [734, 92] on input "False" at bounding box center [739, 96] width 10 height 9
radio input "true"
click at [620, 349] on input "True" at bounding box center [625, 349] width 10 height 9
radio input "true"
radio input "false"
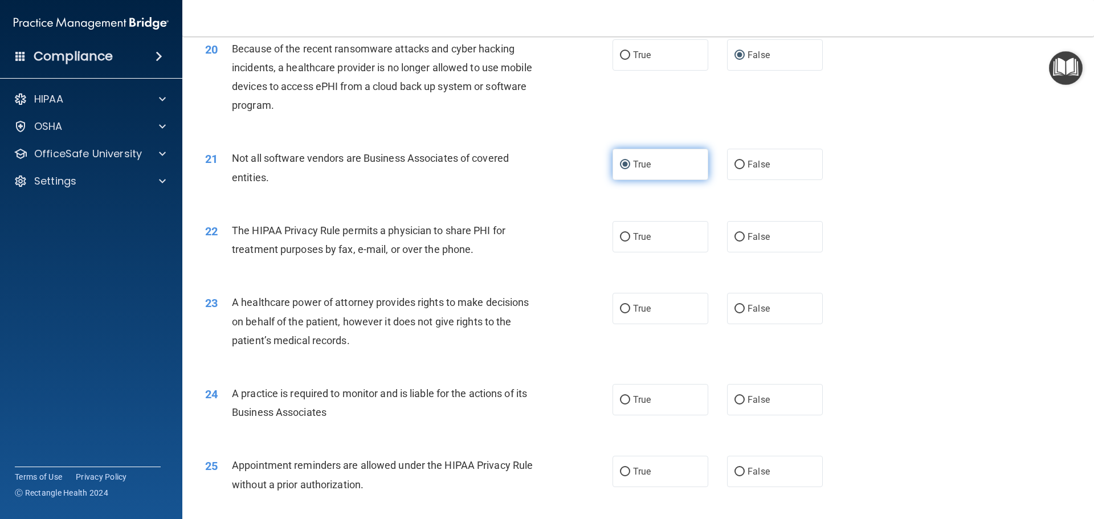
scroll to position [1709, 0]
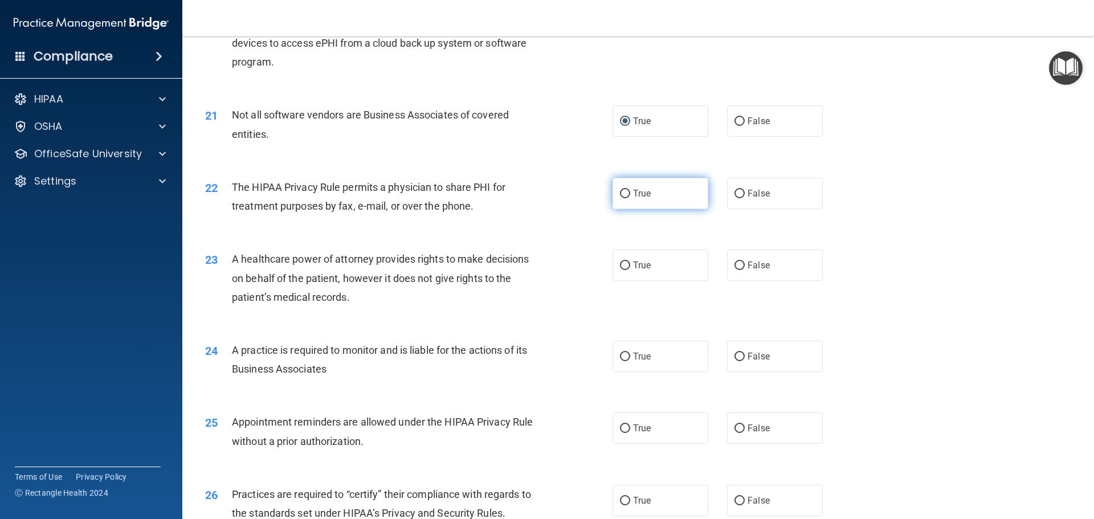
click at [620, 191] on input "True" at bounding box center [625, 194] width 10 height 9
radio input "true"
click at [734, 264] on input "False" at bounding box center [739, 265] width 10 height 9
radio input "true"
click at [735, 357] on input "False" at bounding box center [739, 357] width 10 height 9
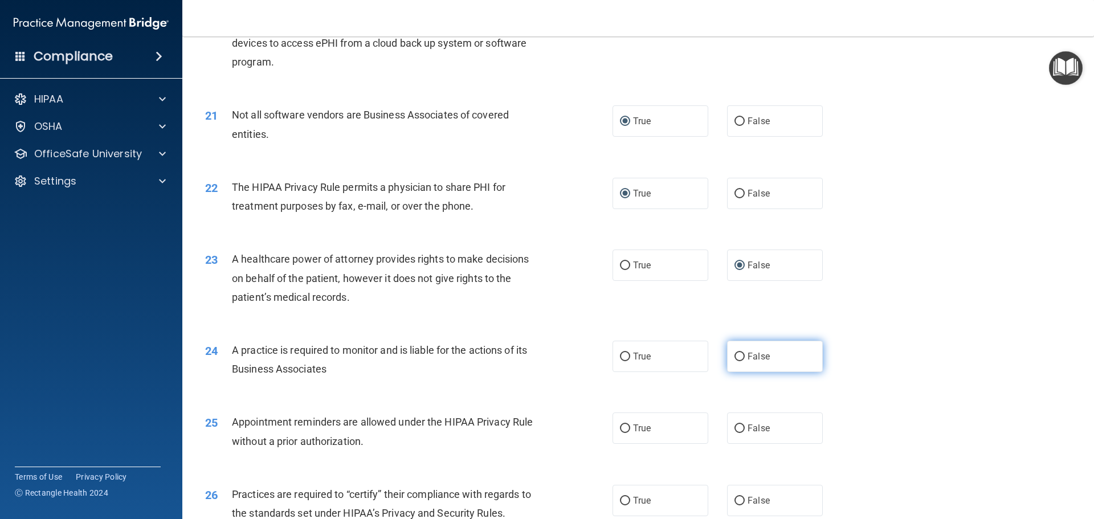
radio input "true"
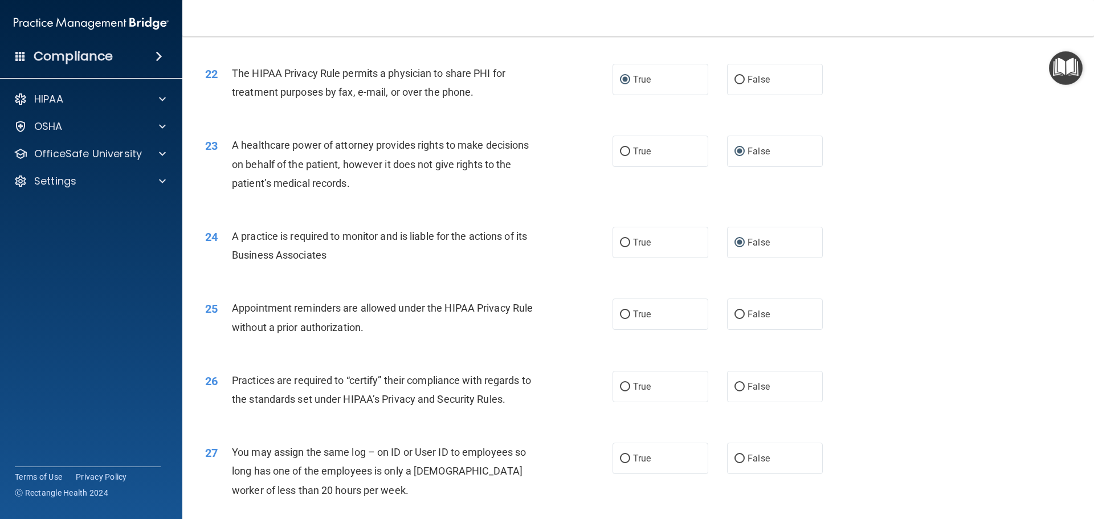
scroll to position [1880, 0]
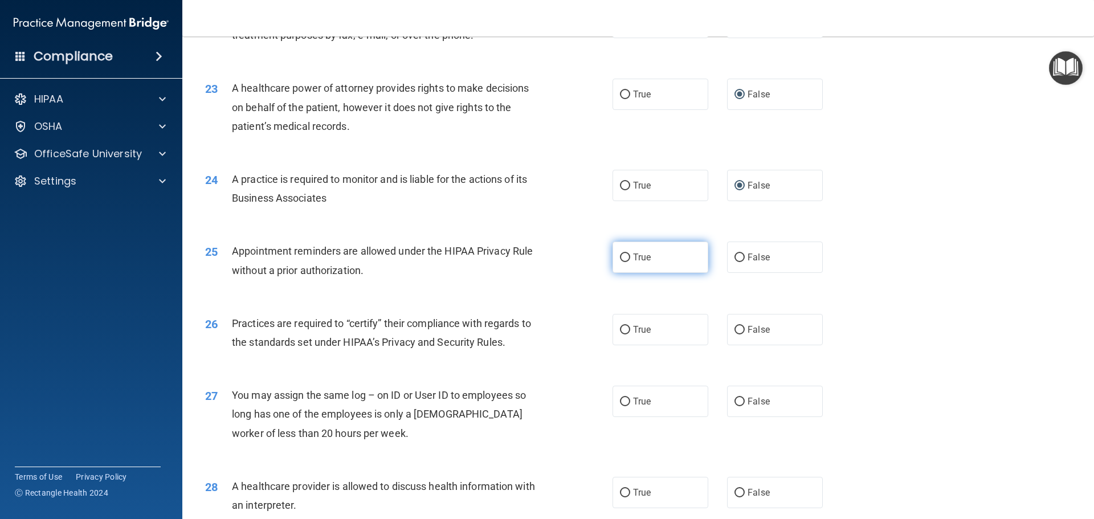
click at [620, 255] on input "True" at bounding box center [625, 257] width 10 height 9
radio input "true"
click at [734, 330] on input "False" at bounding box center [739, 330] width 10 height 9
radio input "true"
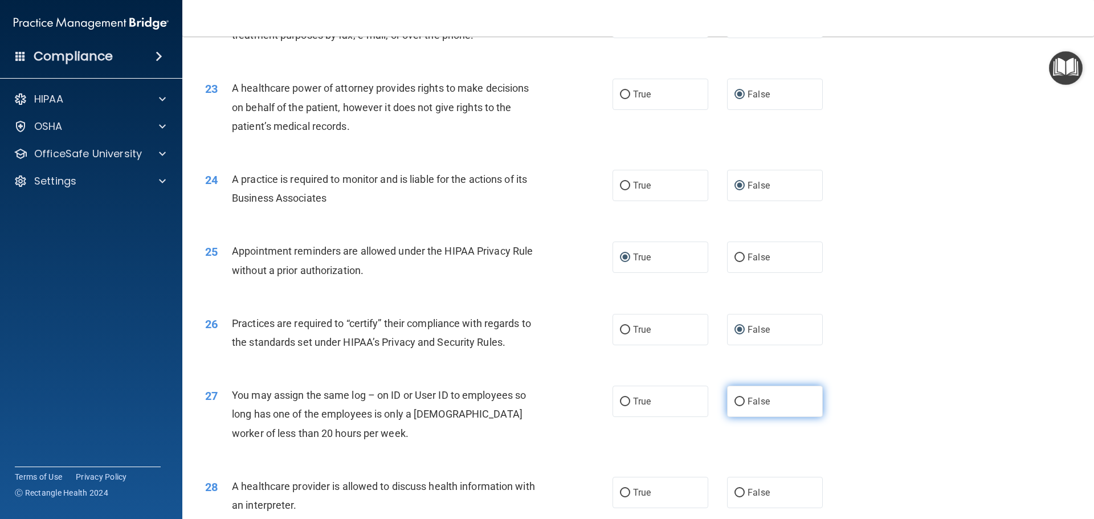
click at [735, 398] on input "False" at bounding box center [739, 402] width 10 height 9
radio input "true"
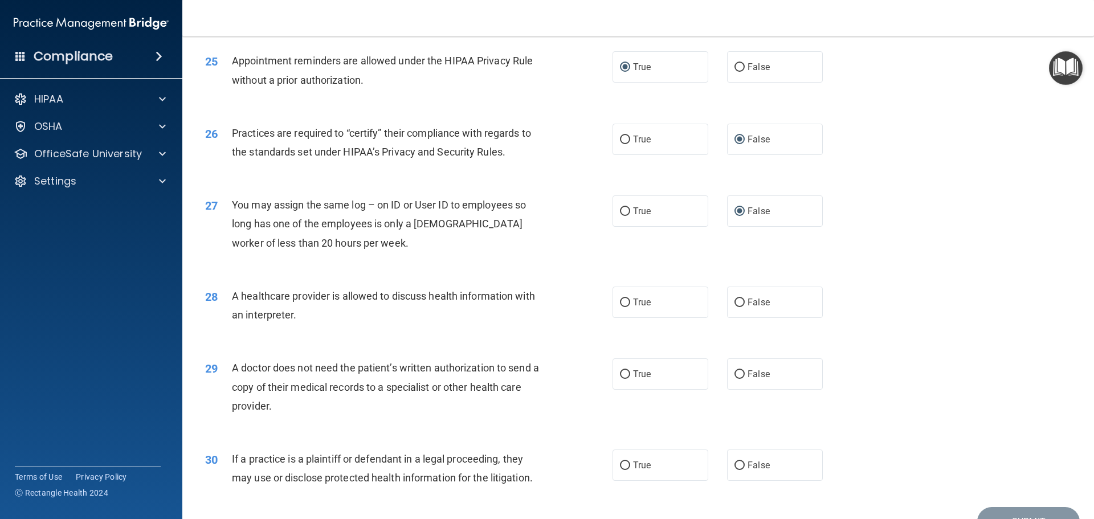
scroll to position [2108, 0]
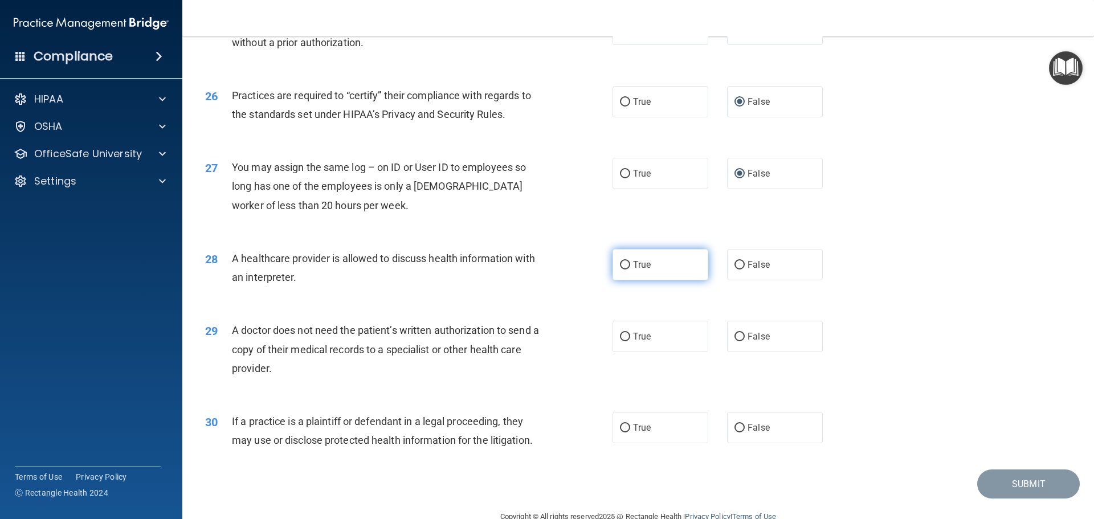
click at [621, 263] on input "True" at bounding box center [625, 265] width 10 height 9
radio input "true"
click at [620, 336] on input "True" at bounding box center [625, 337] width 10 height 9
radio input "true"
click at [621, 430] on input "True" at bounding box center [625, 428] width 10 height 9
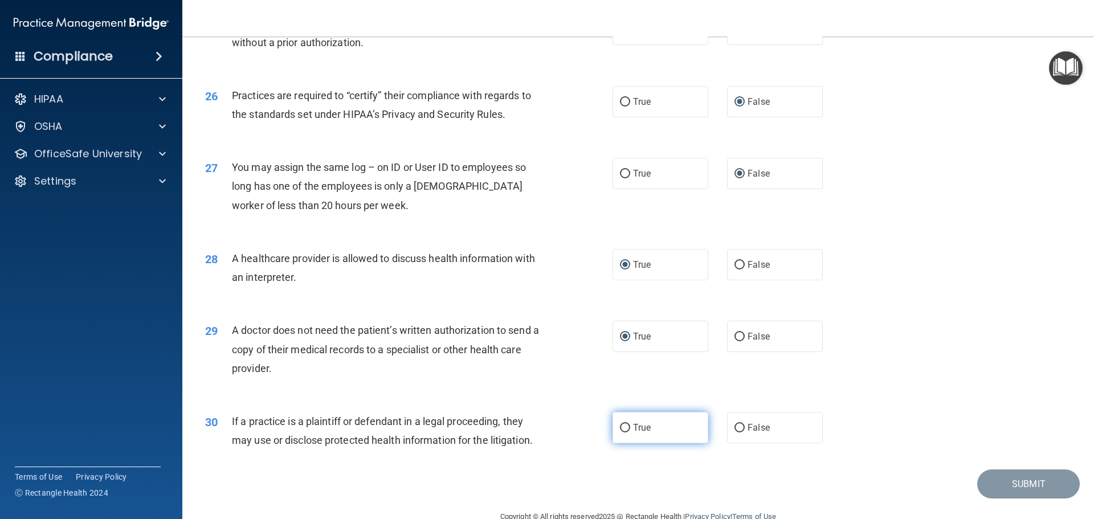
radio input "true"
click at [1005, 481] on button "Submit" at bounding box center [1028, 483] width 103 height 29
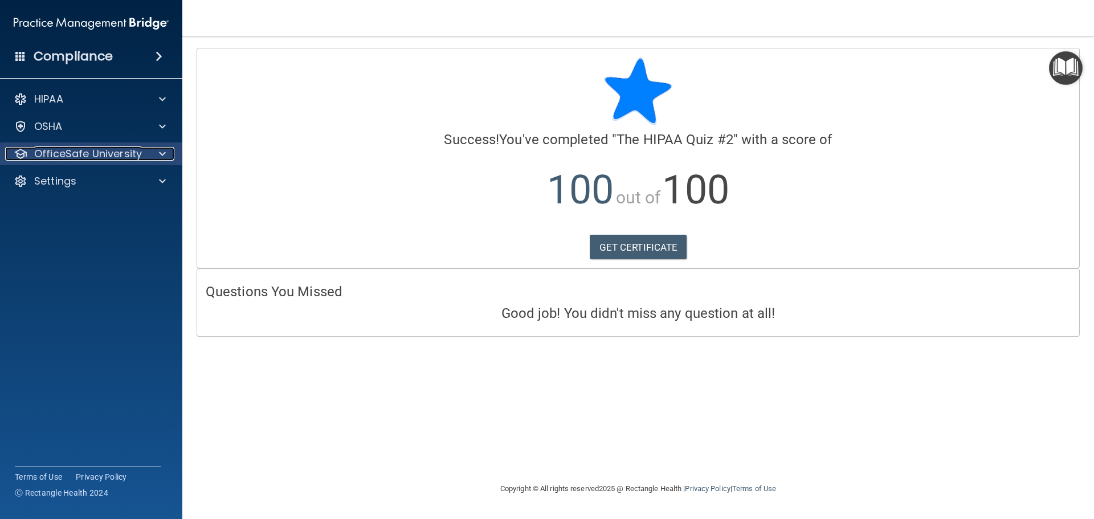
click at [107, 153] on p "OfficeSafe University" at bounding box center [88, 154] width 108 height 14
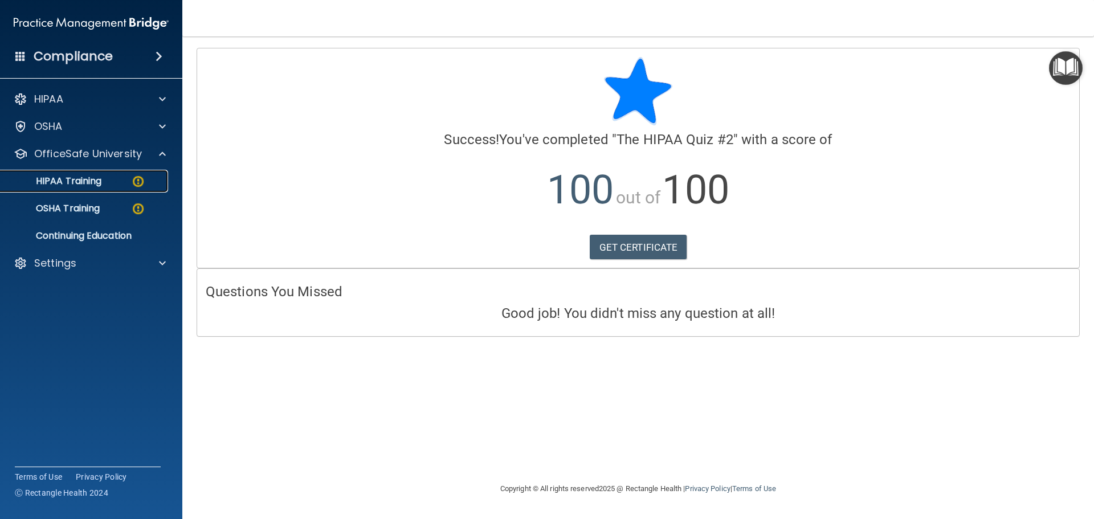
click at [93, 181] on p "HIPAA Training" at bounding box center [54, 180] width 94 height 11
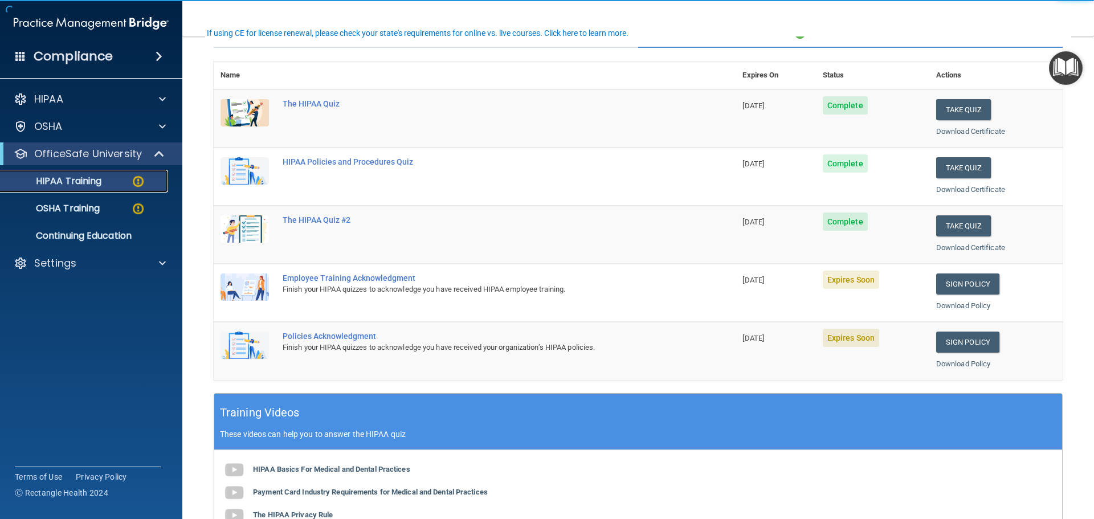
scroll to position [114, 0]
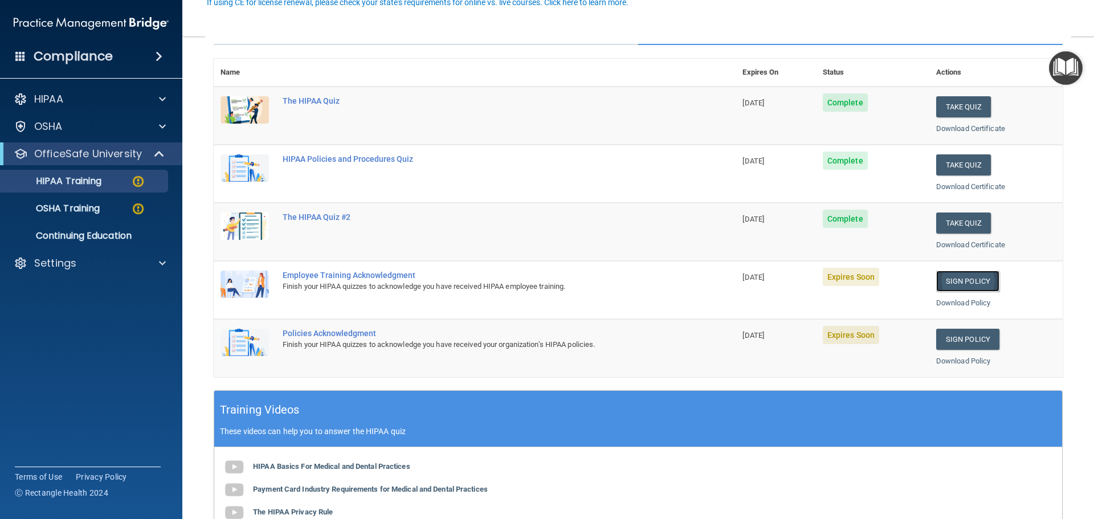
click at [971, 280] on link "Sign Policy" at bounding box center [967, 281] width 63 height 21
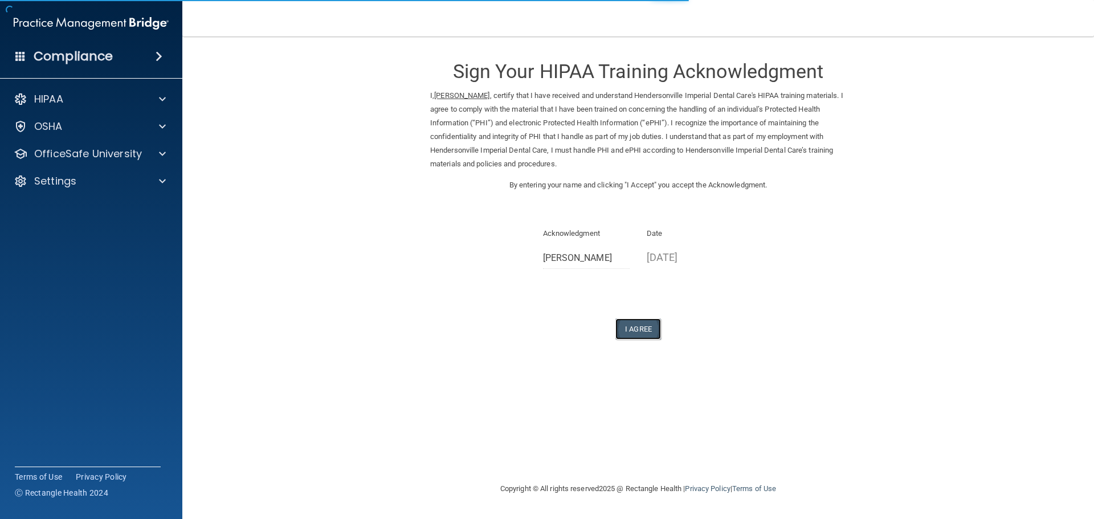
click at [644, 328] on button "I Agree" at bounding box center [638, 328] width 46 height 21
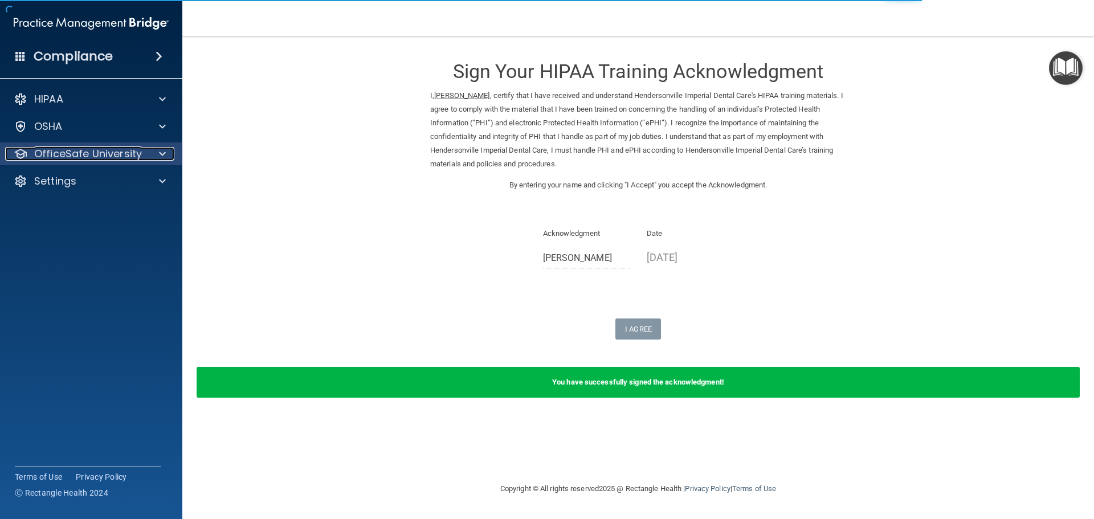
click at [120, 149] on p "OfficeSafe University" at bounding box center [88, 154] width 108 height 14
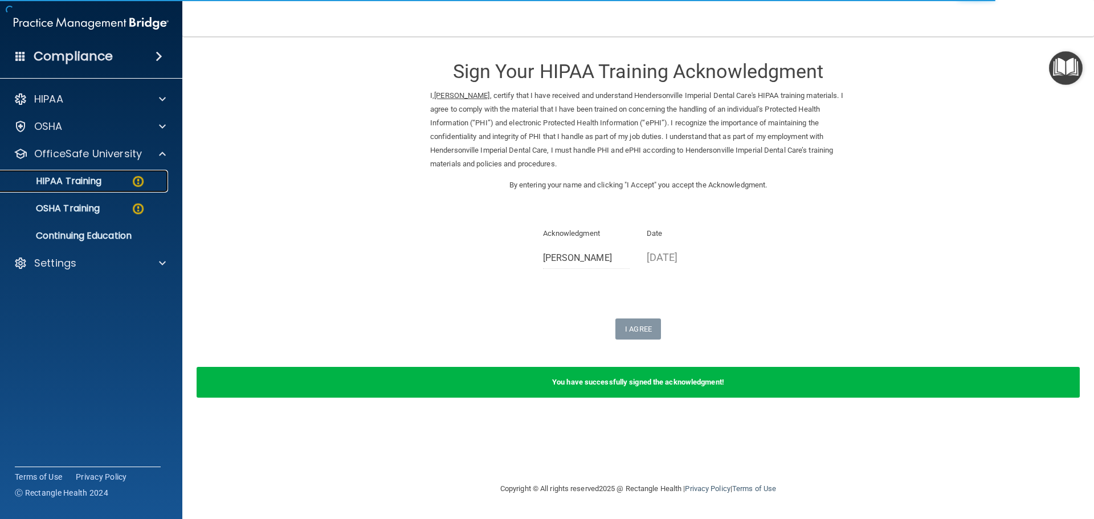
click at [101, 182] on p "HIPAA Training" at bounding box center [54, 180] width 94 height 11
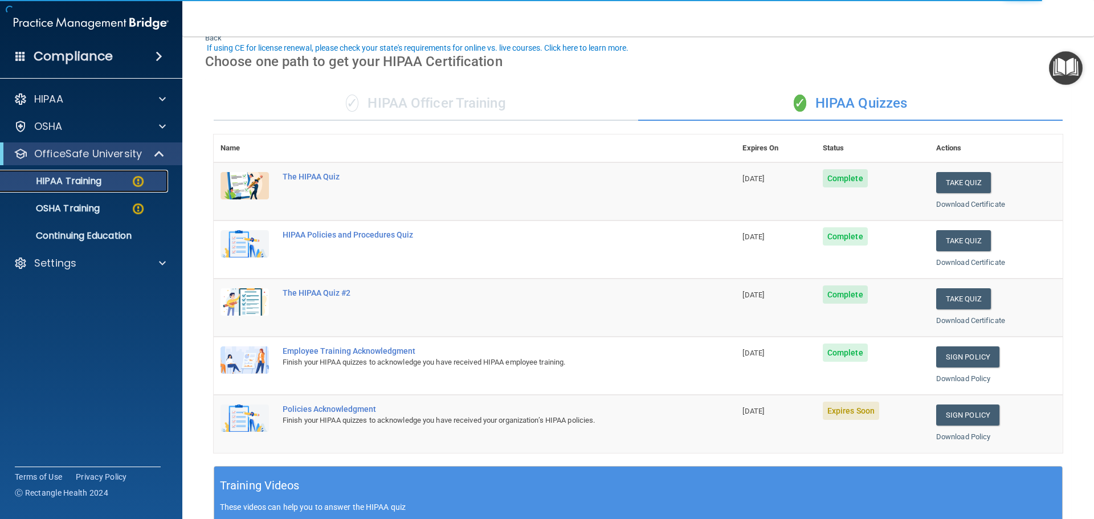
scroll to position [114, 0]
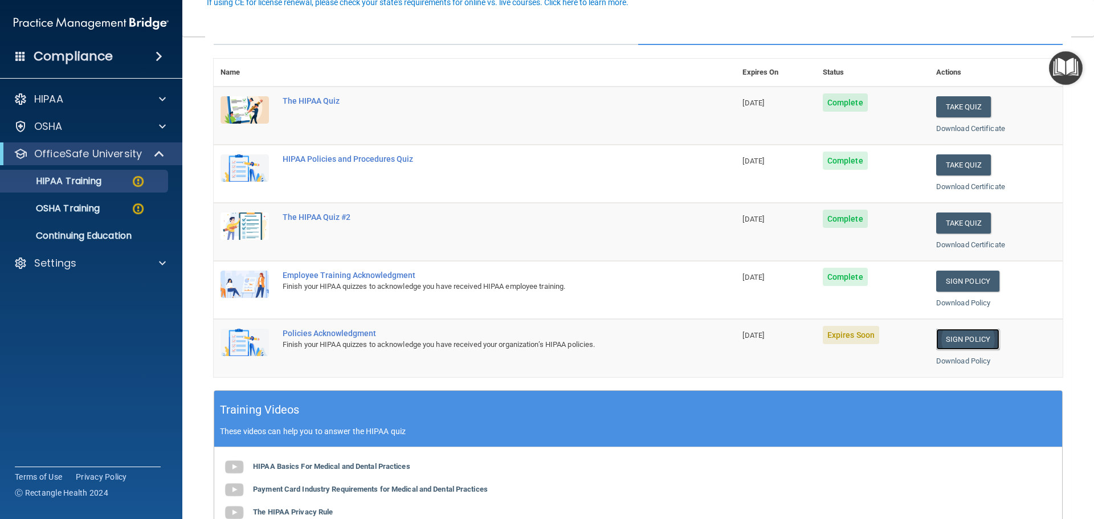
click at [954, 342] on link "Sign Policy" at bounding box center [967, 339] width 63 height 21
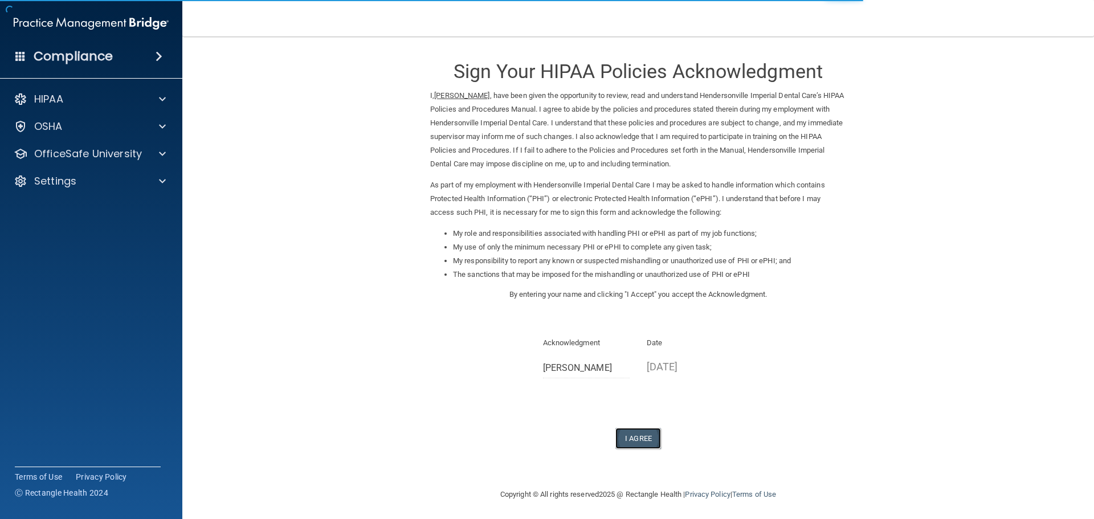
click at [635, 439] on button "I Agree" at bounding box center [638, 438] width 46 height 21
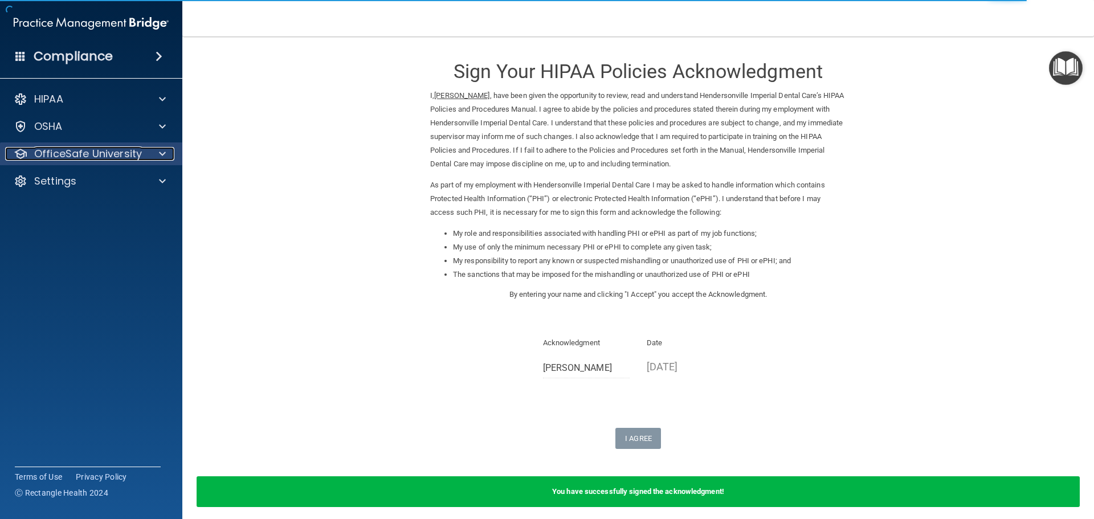
click at [89, 148] on p "OfficeSafe University" at bounding box center [88, 154] width 108 height 14
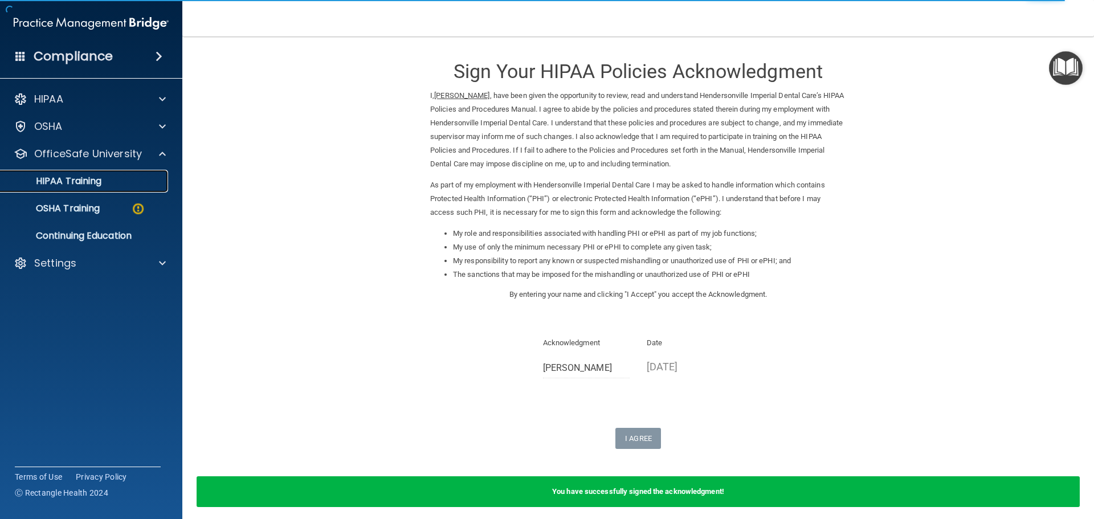
click at [85, 177] on p "HIPAA Training" at bounding box center [54, 180] width 94 height 11
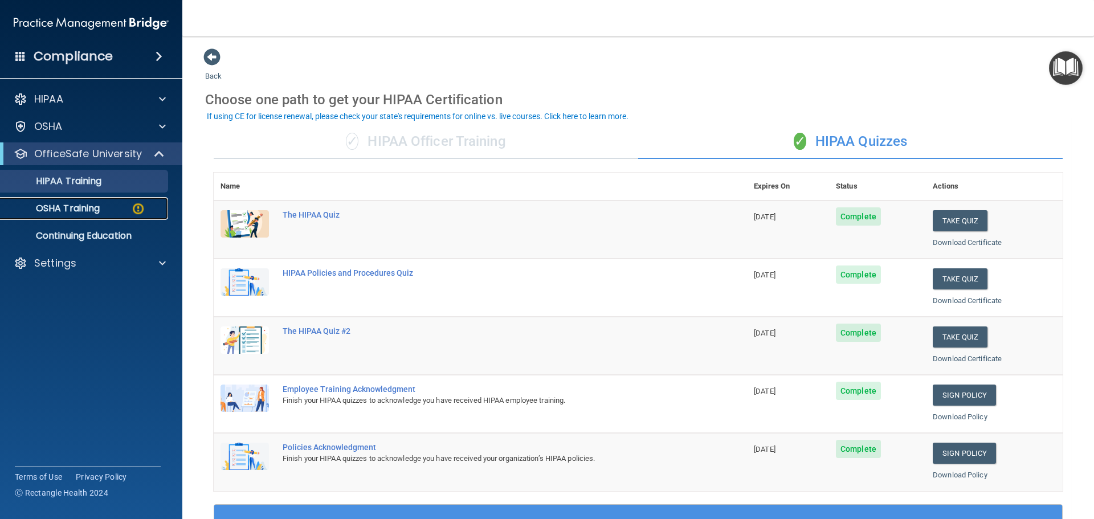
click at [57, 210] on p "OSHA Training" at bounding box center [53, 208] width 92 height 11
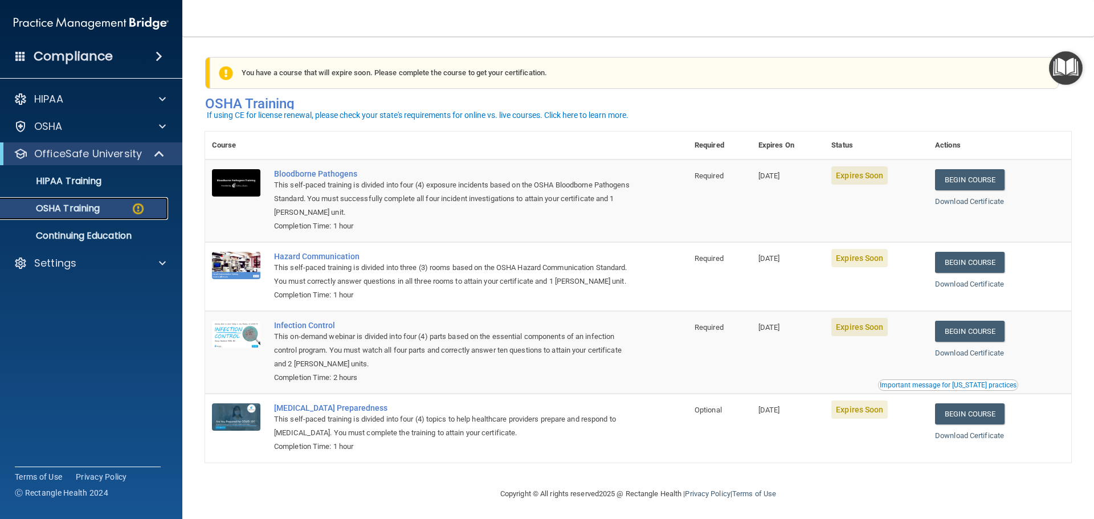
scroll to position [19, 0]
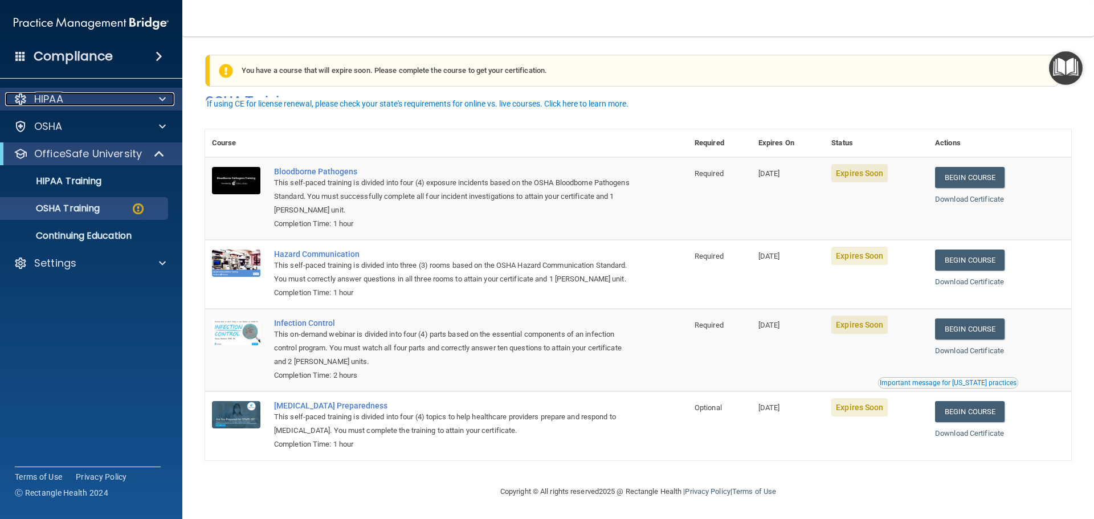
click at [41, 93] on p "HIPAA" at bounding box center [48, 99] width 29 height 14
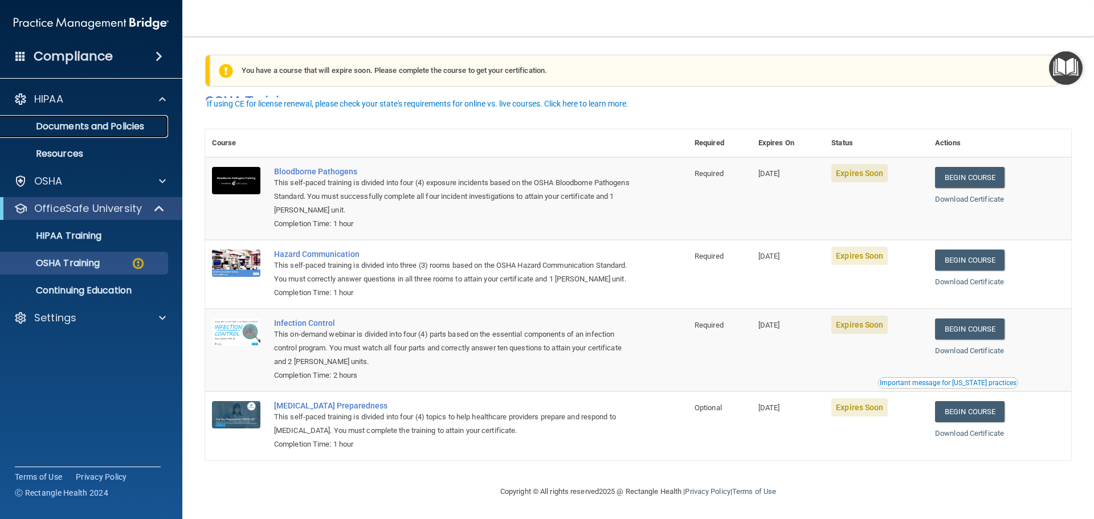
click at [87, 128] on p "Documents and Policies" at bounding box center [85, 126] width 156 height 11
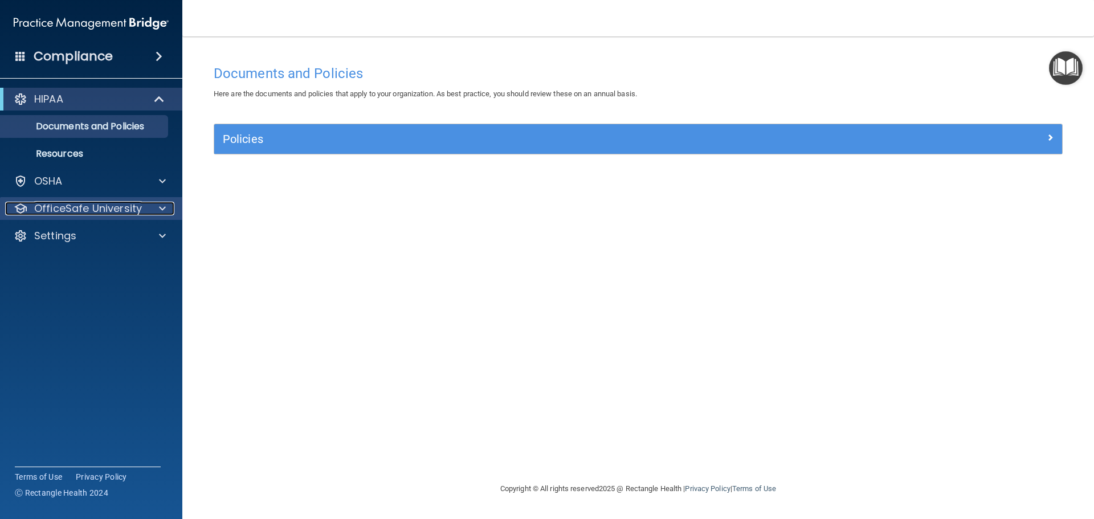
click at [77, 208] on p "OfficeSafe University" at bounding box center [88, 209] width 108 height 14
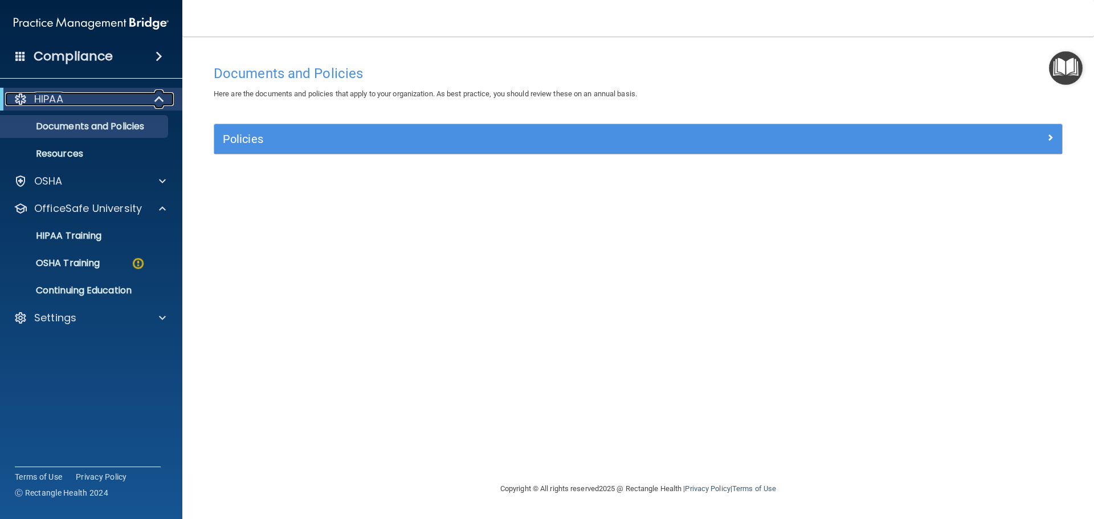
click at [160, 97] on span at bounding box center [161, 99] width 10 height 14
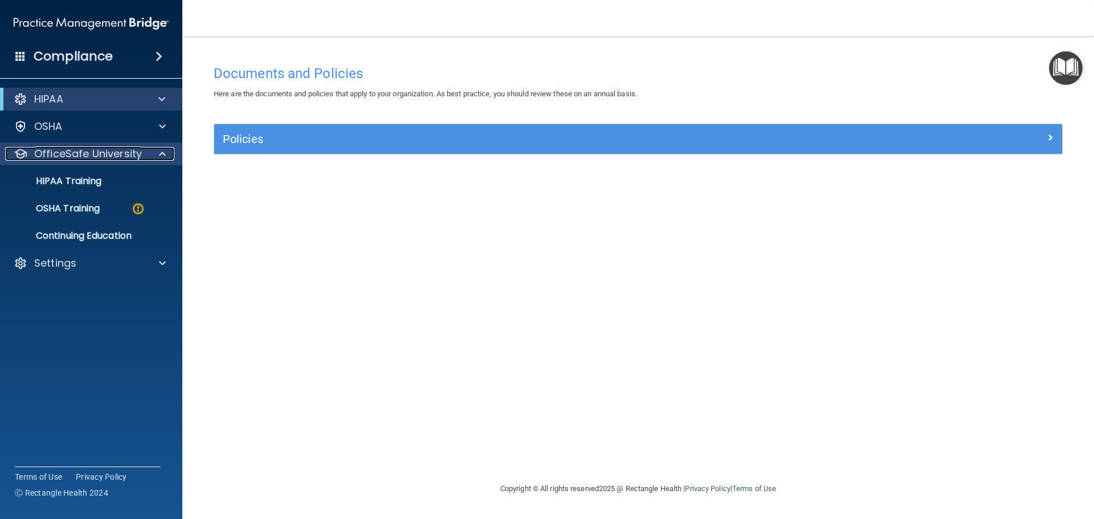
click at [98, 154] on p "OfficeSafe University" at bounding box center [88, 154] width 108 height 14
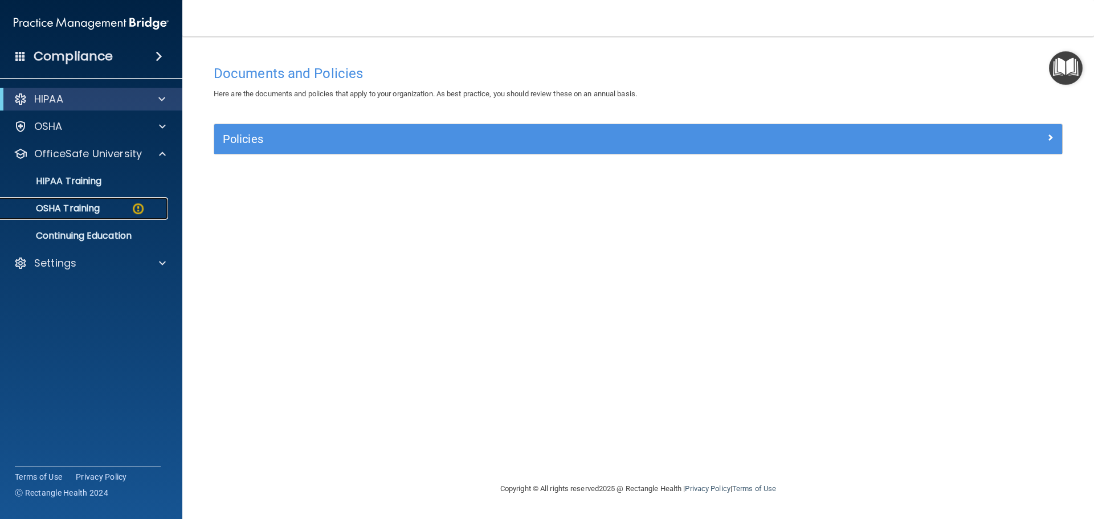
click at [88, 211] on p "OSHA Training" at bounding box center [53, 208] width 92 height 11
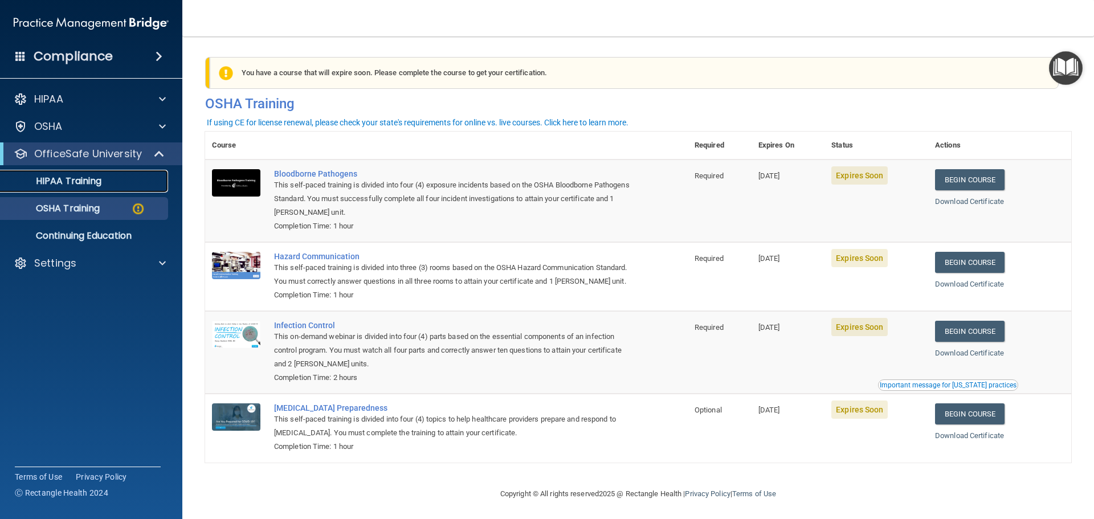
click at [86, 183] on p "HIPAA Training" at bounding box center [54, 180] width 94 height 11
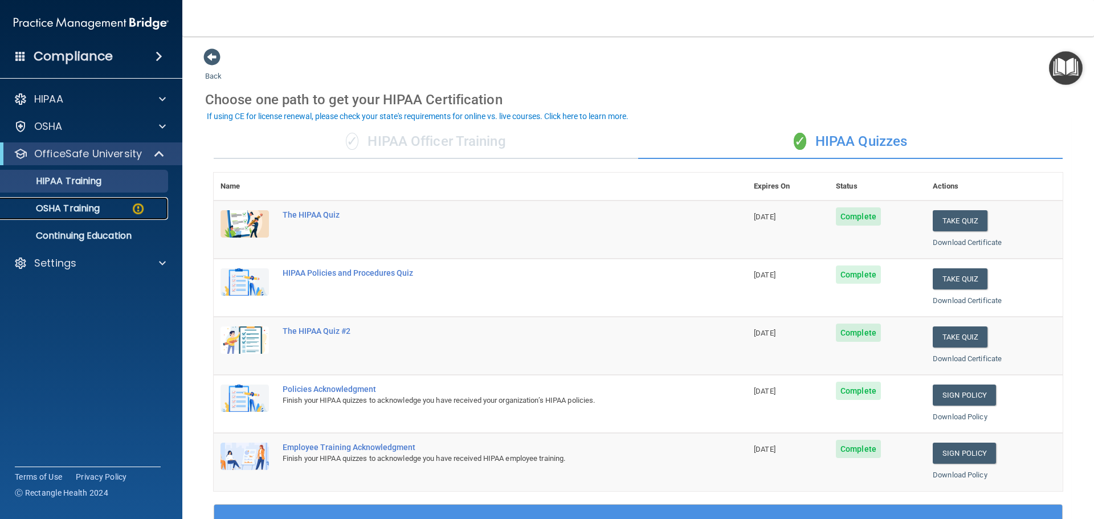
click at [88, 204] on p "OSHA Training" at bounding box center [53, 208] width 92 height 11
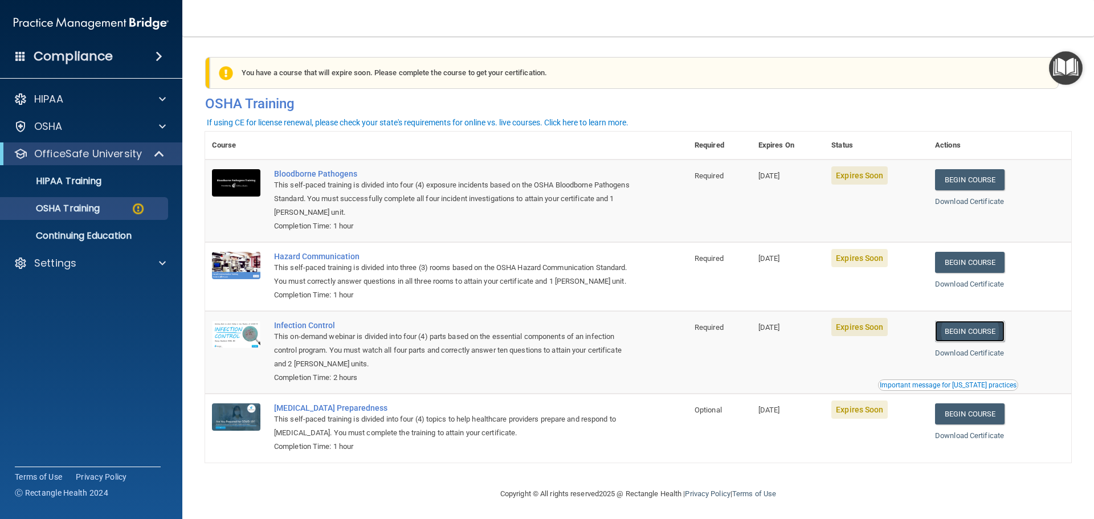
click at [957, 342] on link "Begin Course" at bounding box center [969, 331] width 69 height 21
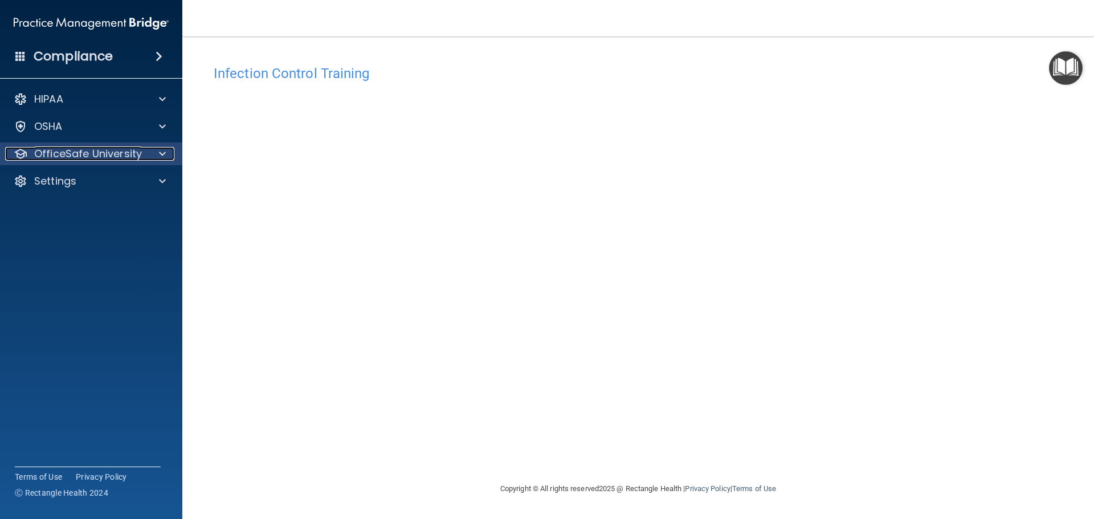
click at [120, 157] on p "OfficeSafe University" at bounding box center [88, 154] width 108 height 14
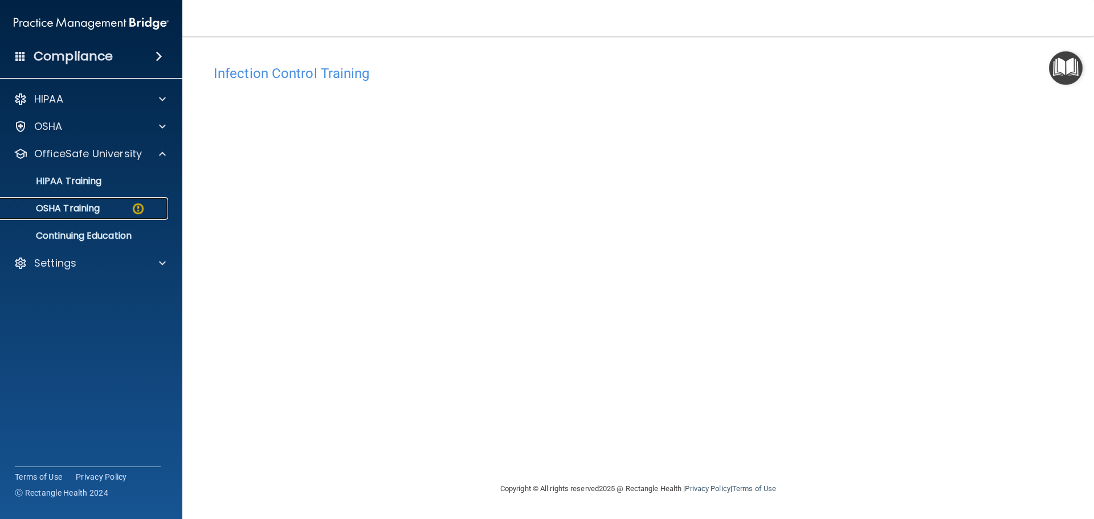
click at [111, 211] on div "OSHA Training" at bounding box center [85, 208] width 156 height 11
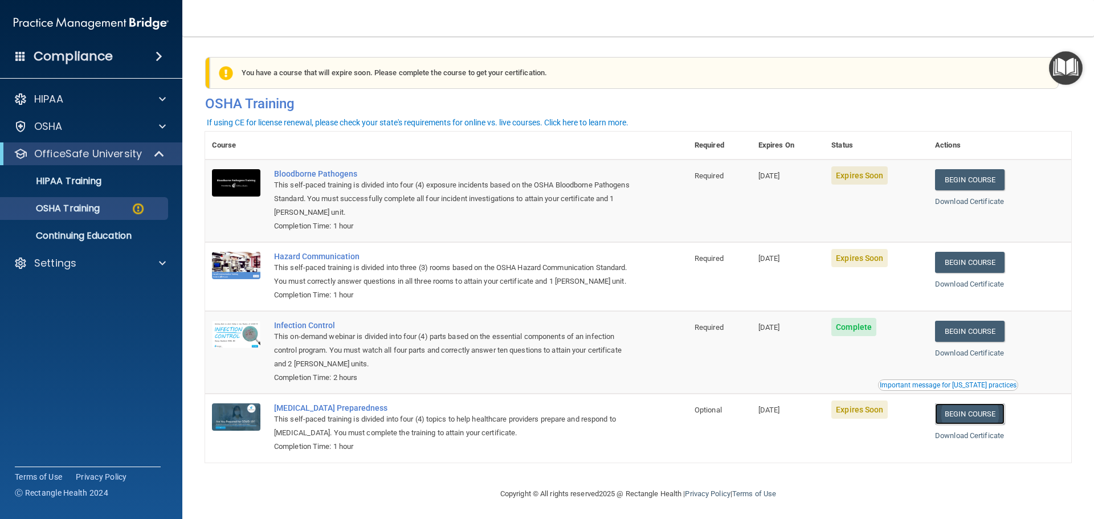
click at [979, 424] on link "Begin Course" at bounding box center [969, 413] width 69 height 21
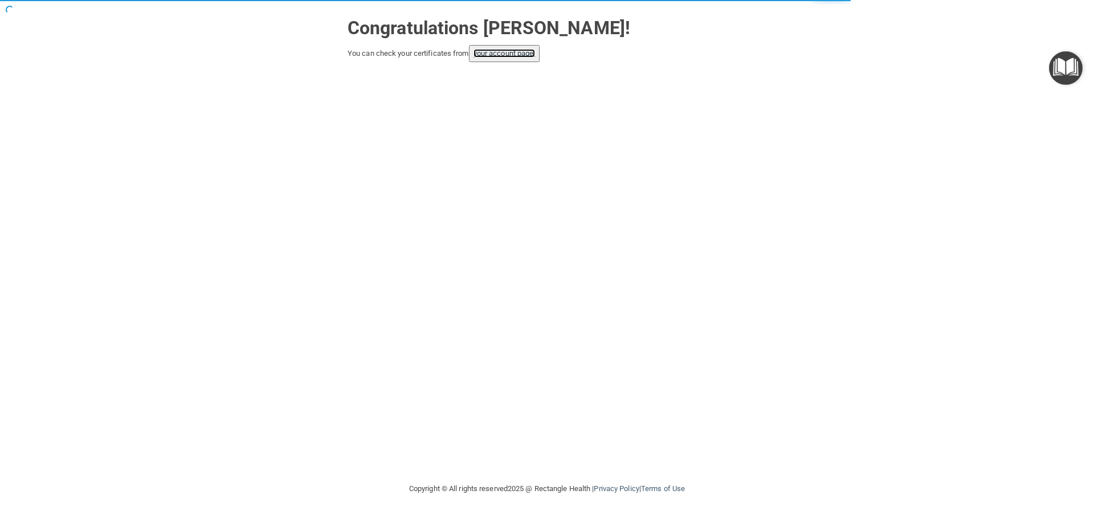
click at [494, 55] on link "your account page!" at bounding box center [504, 53] width 62 height 9
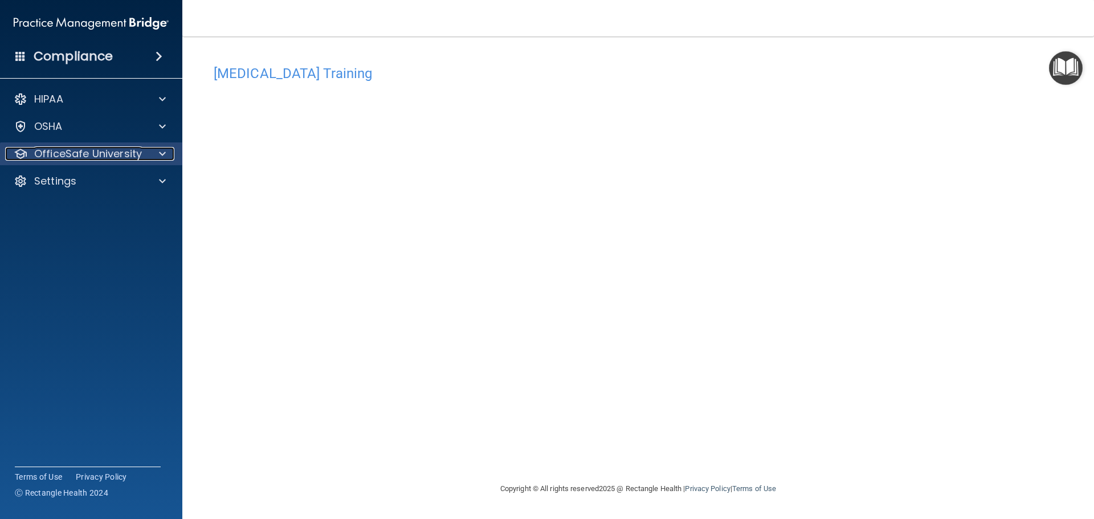
click at [131, 159] on p "OfficeSafe University" at bounding box center [88, 154] width 108 height 14
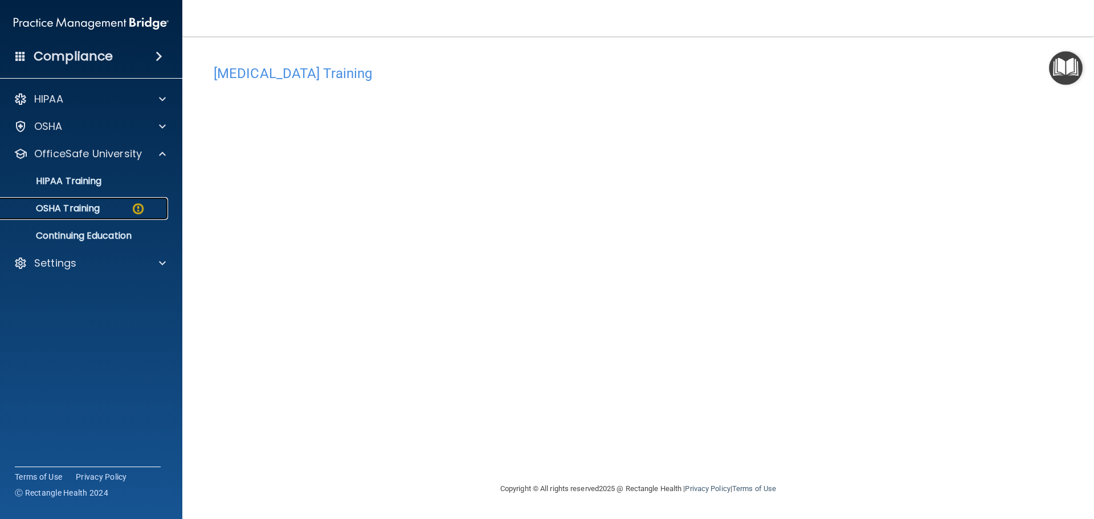
click at [111, 206] on div "OSHA Training" at bounding box center [85, 208] width 156 height 11
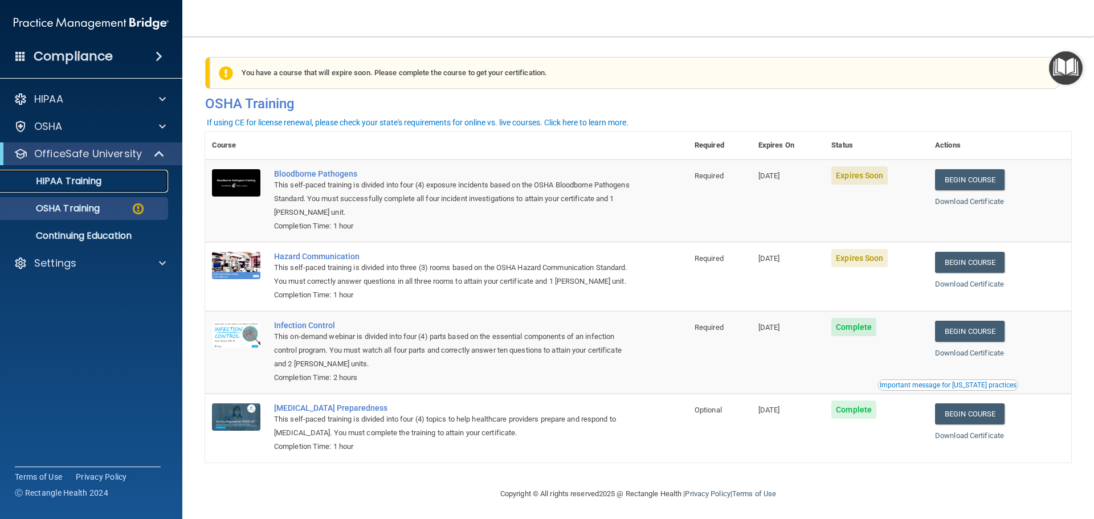
click at [70, 176] on p "HIPAA Training" at bounding box center [54, 180] width 94 height 11
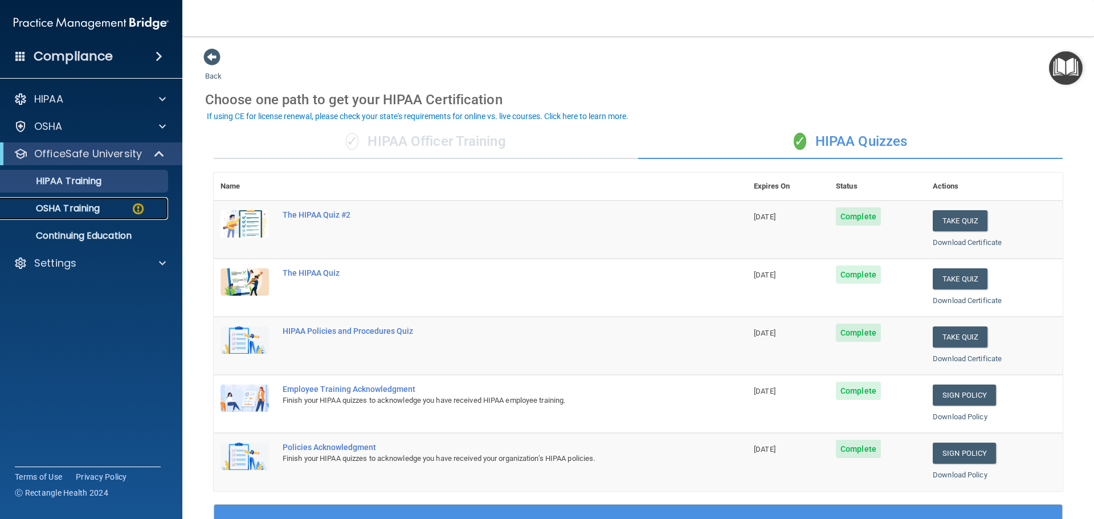
click at [105, 208] on div "OSHA Training" at bounding box center [85, 208] width 156 height 11
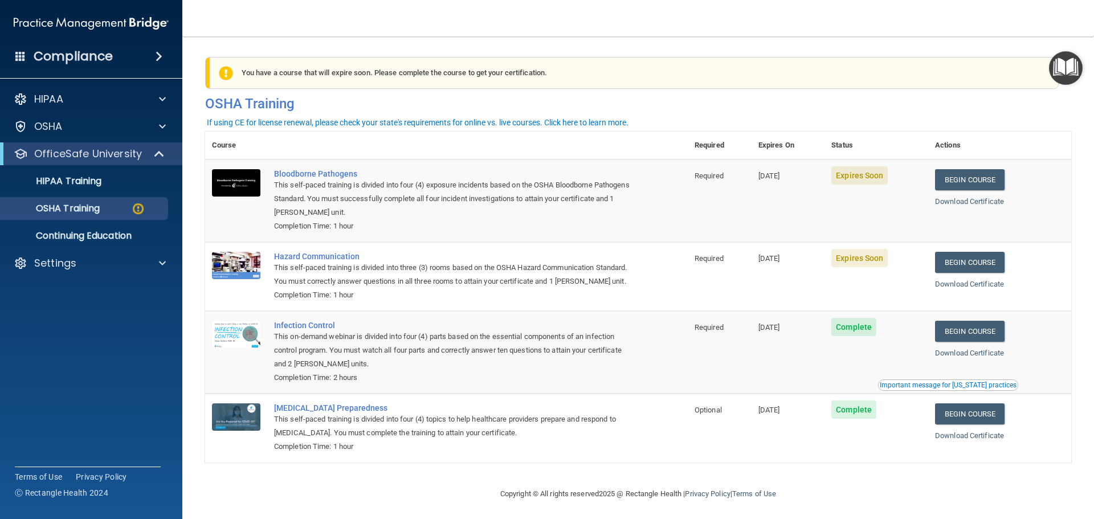
click at [435, 281] on div "This self-paced training is divided into three (3) rooms based on the OSHA Haza…" at bounding box center [452, 274] width 357 height 27
click at [979, 271] on link "Begin Course" at bounding box center [969, 262] width 69 height 21
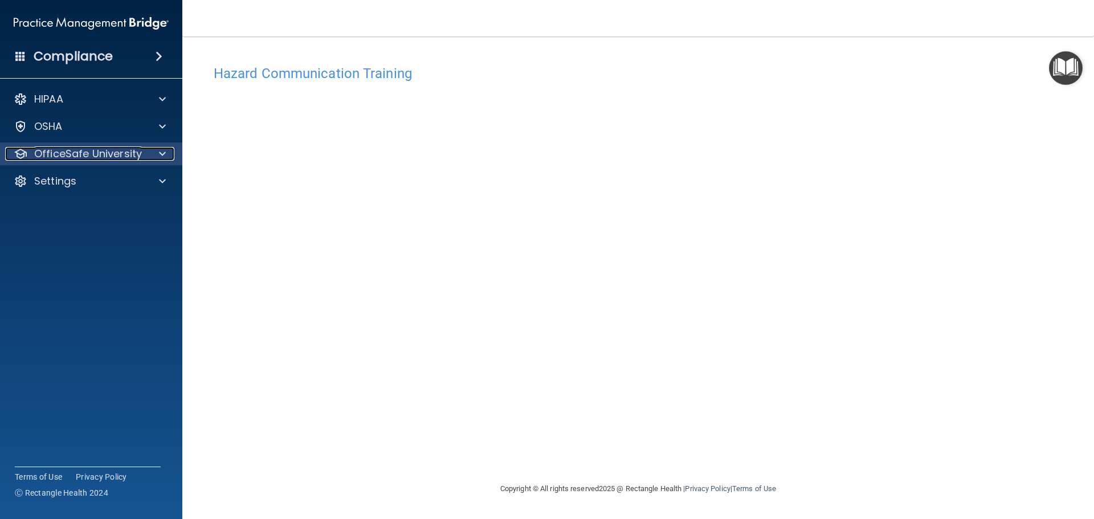
click at [80, 159] on p "OfficeSafe University" at bounding box center [88, 154] width 108 height 14
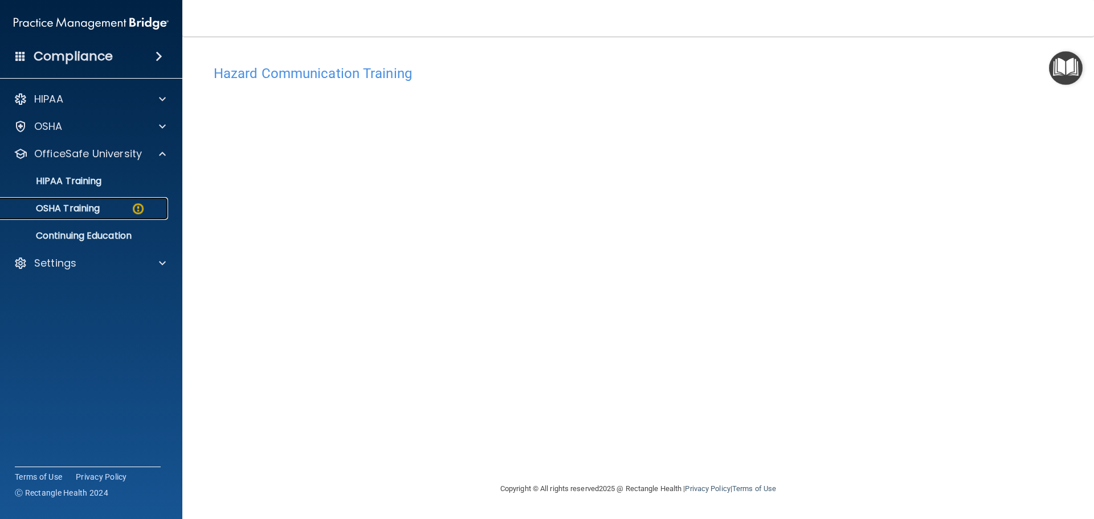
click at [80, 211] on p "OSHA Training" at bounding box center [53, 208] width 92 height 11
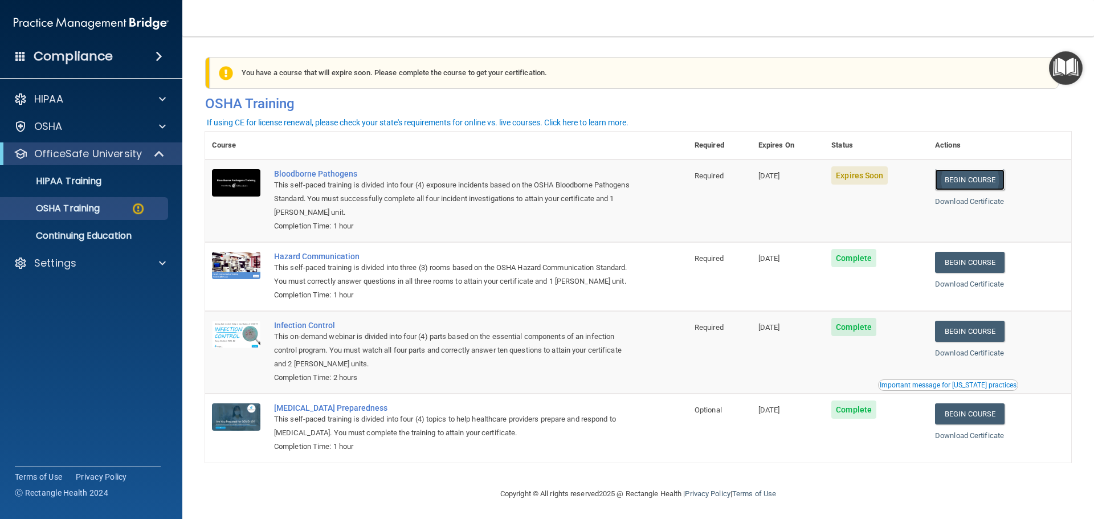
click at [961, 182] on link "Begin Course" at bounding box center [969, 179] width 69 height 21
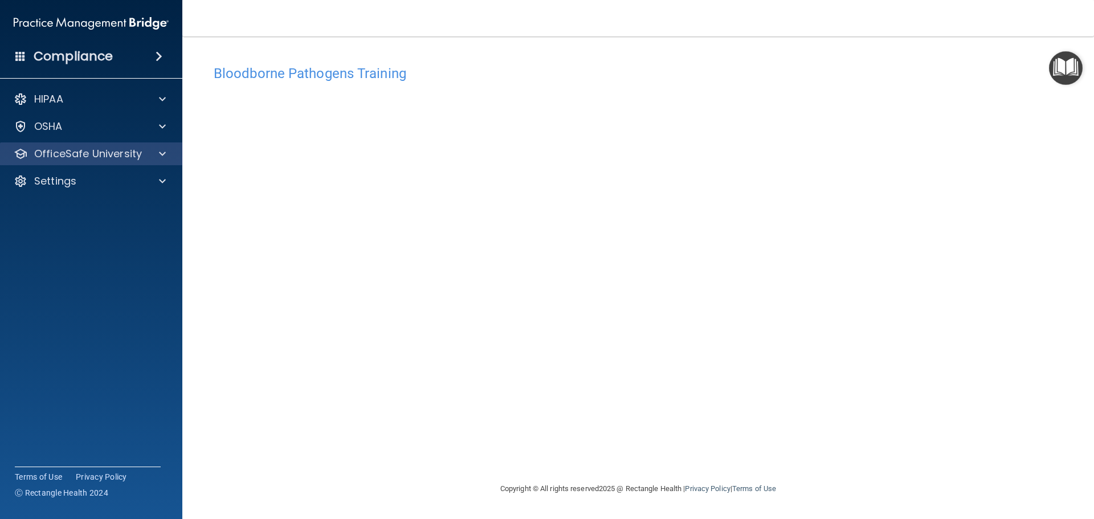
click at [83, 161] on div "OfficeSafe University" at bounding box center [91, 153] width 183 height 23
click at [136, 156] on p "OfficeSafe University" at bounding box center [88, 154] width 108 height 14
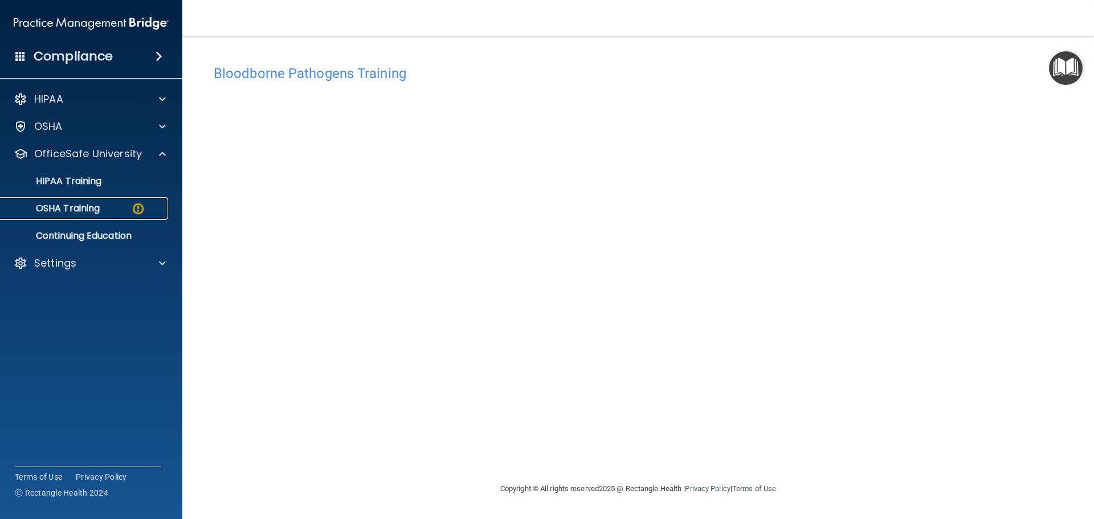
click at [97, 206] on p "OSHA Training" at bounding box center [53, 208] width 92 height 11
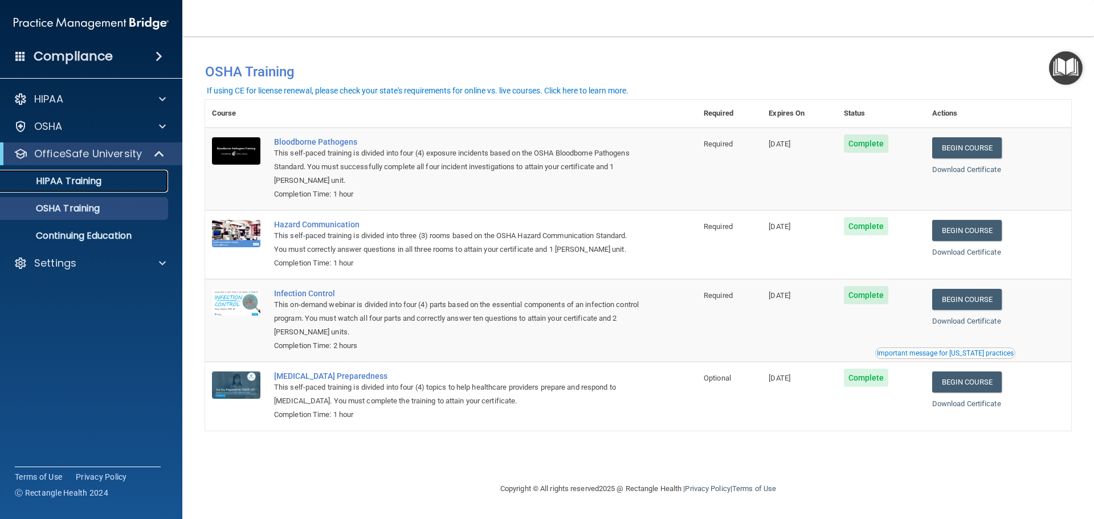
click at [113, 181] on div "HIPAA Training" at bounding box center [85, 180] width 156 height 11
